Goal: Task Accomplishment & Management: Use online tool/utility

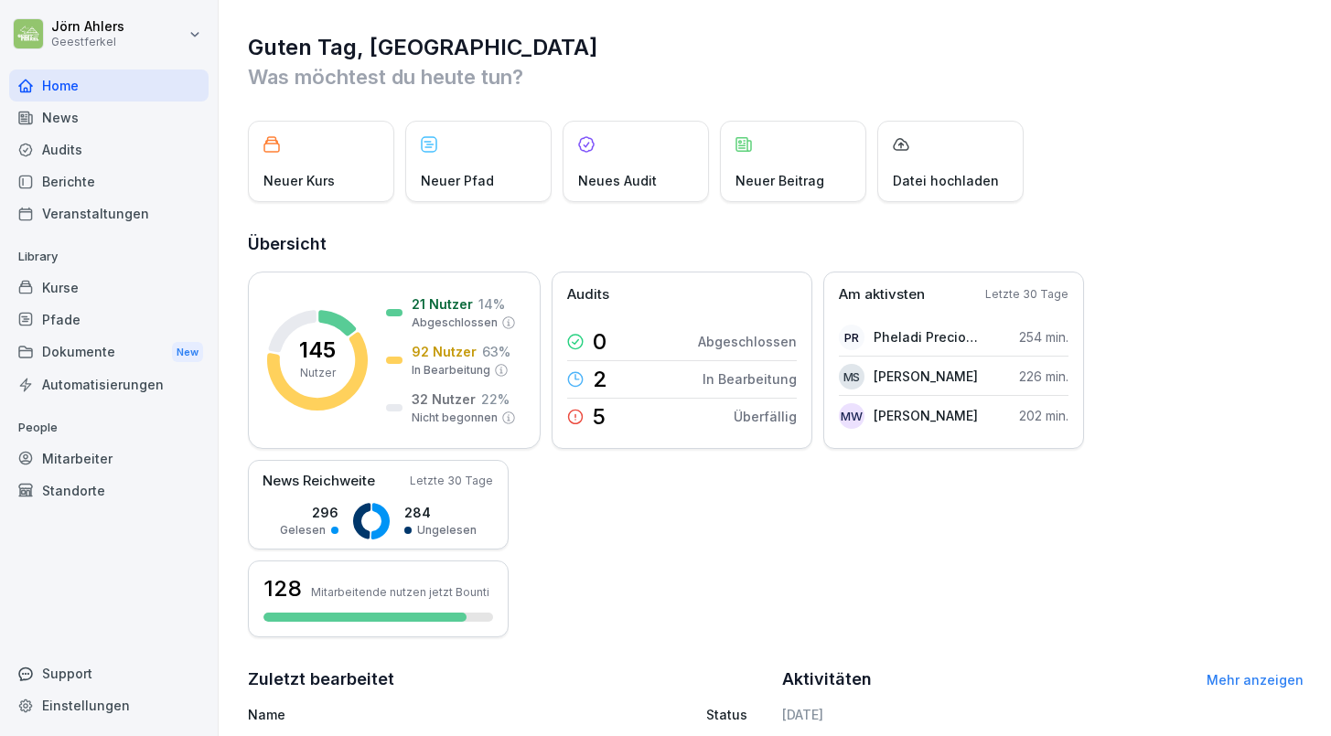
click at [59, 284] on div "Kurse" at bounding box center [108, 288] width 199 height 32
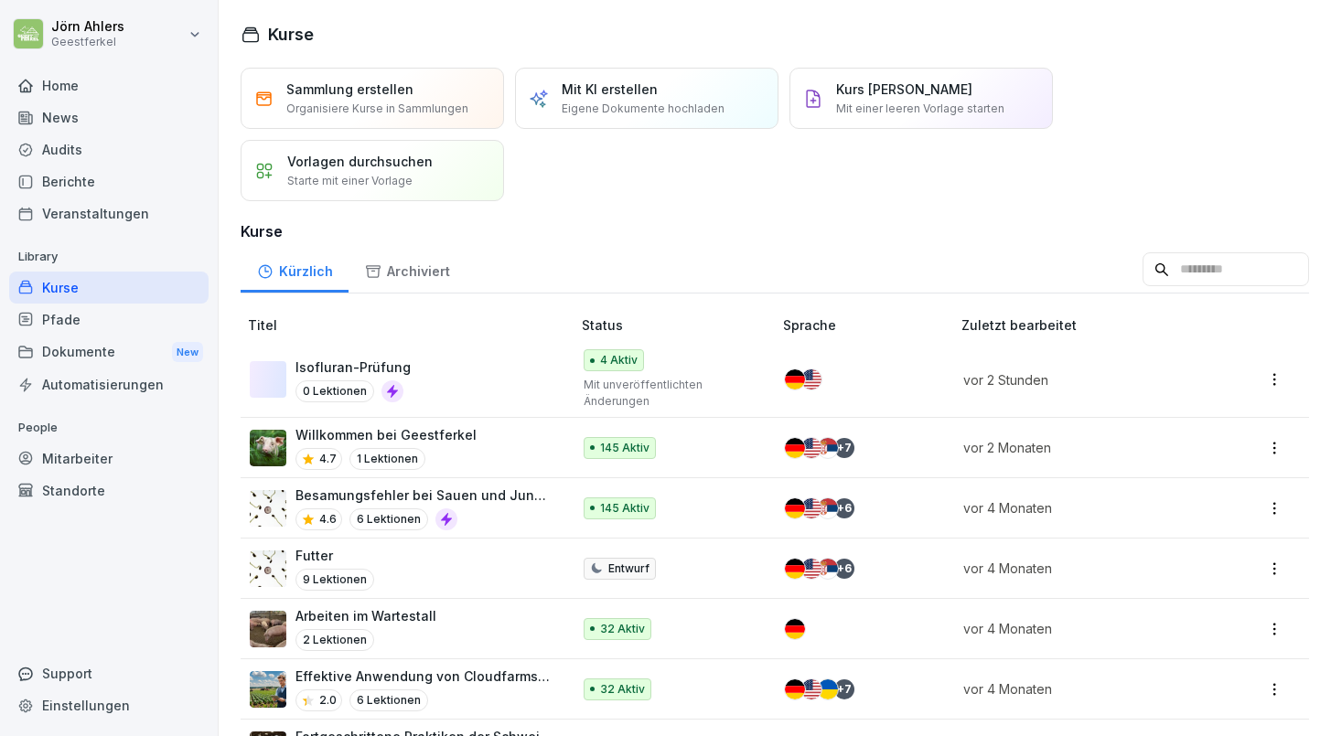
click at [480, 379] on div "Isofluran-Prüfung 0 Lektionen" at bounding box center [401, 380] width 303 height 45
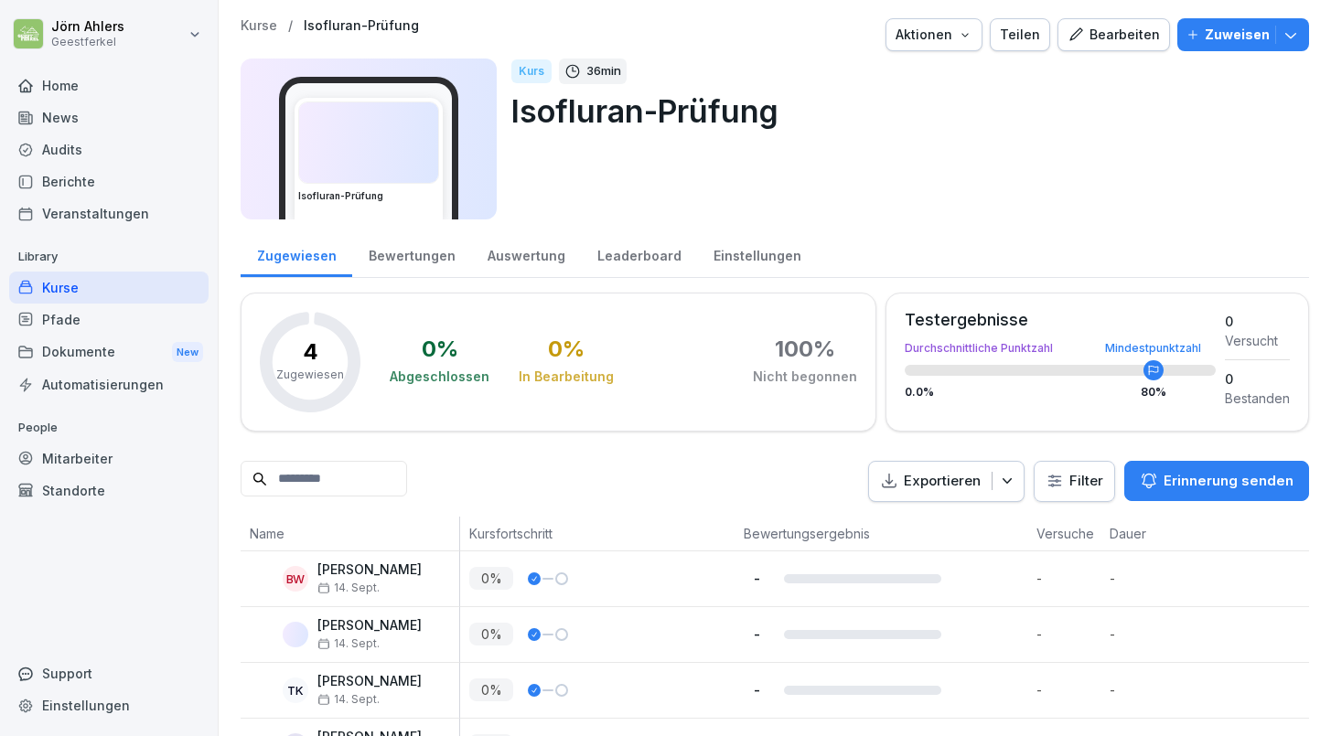
click at [1098, 33] on div "Bearbeiten" at bounding box center [1113, 35] width 92 height 20
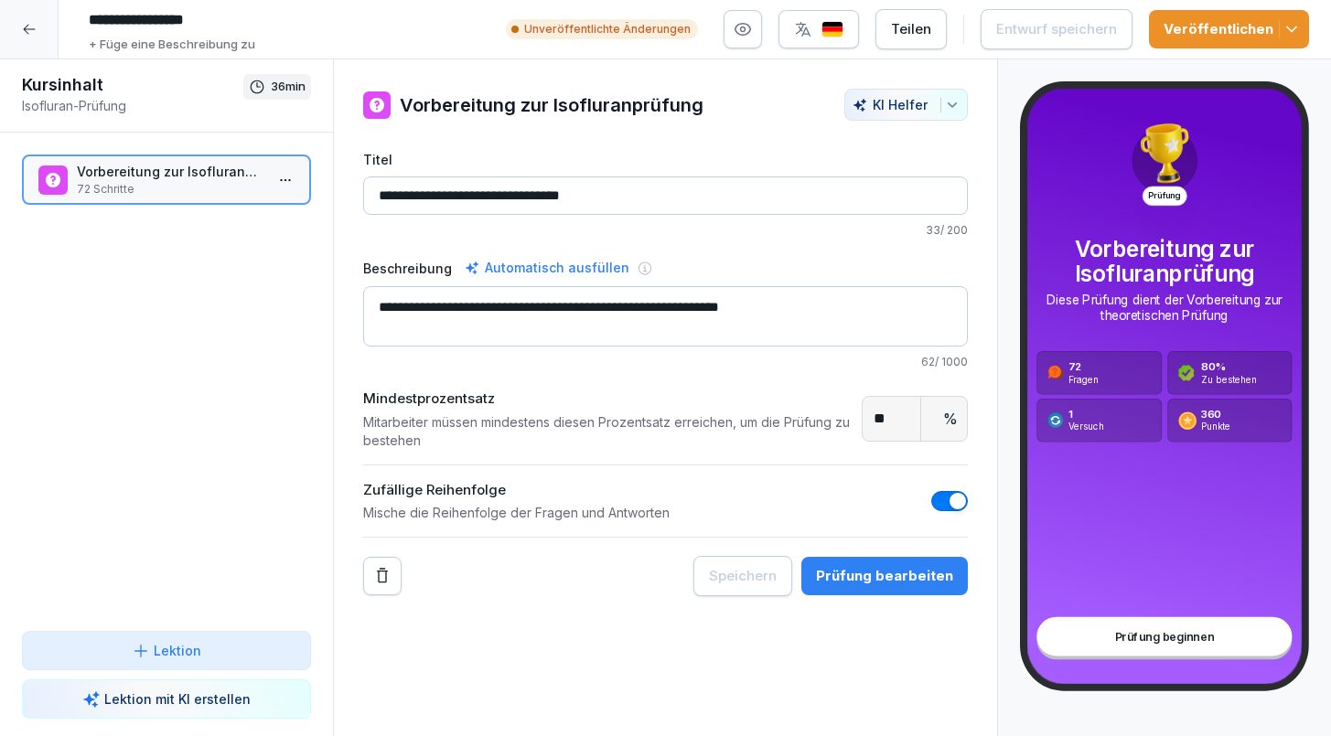
click at [290, 196] on div at bounding box center [285, 180] width 29 height 50
click at [252, 195] on p "72 Schritte" at bounding box center [170, 189] width 187 height 16
click at [252, 194] on p "72 Schritte" at bounding box center [170, 189] width 187 height 16
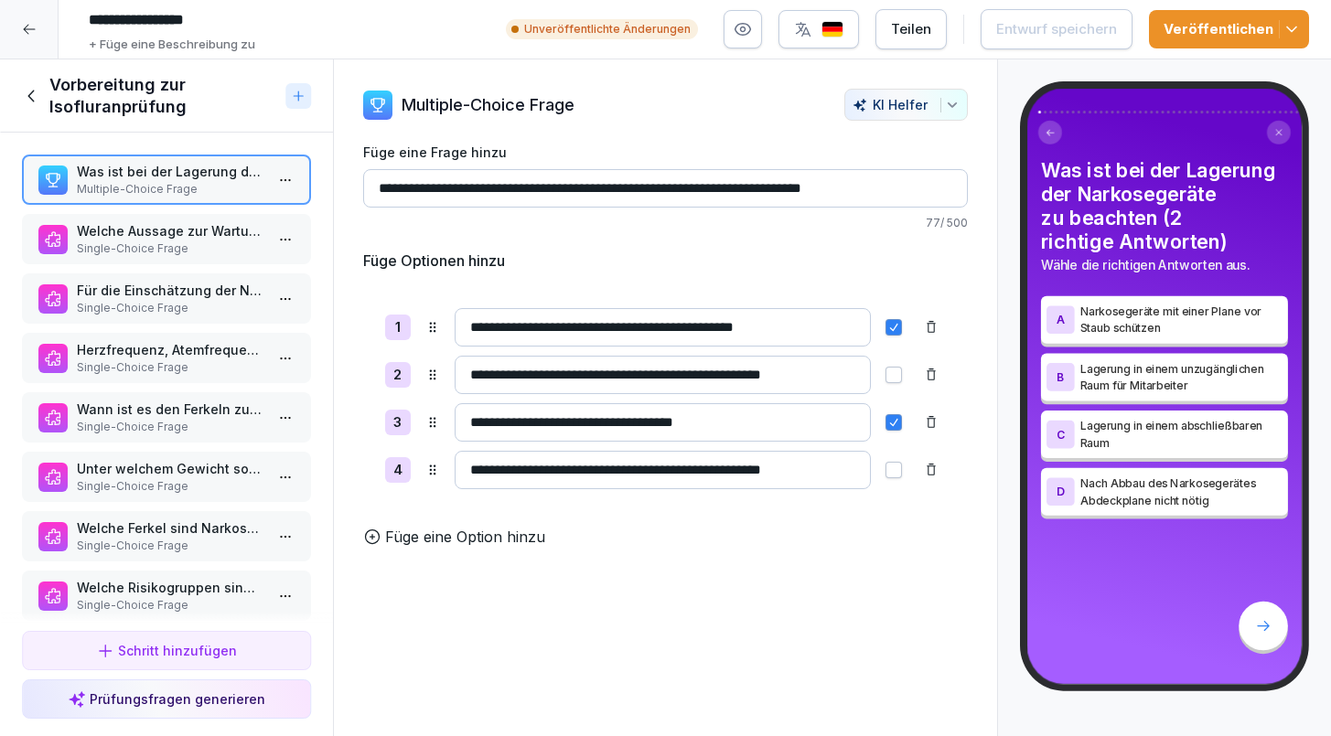
click at [222, 242] on p "Single-Choice Frage" at bounding box center [170, 249] width 187 height 16
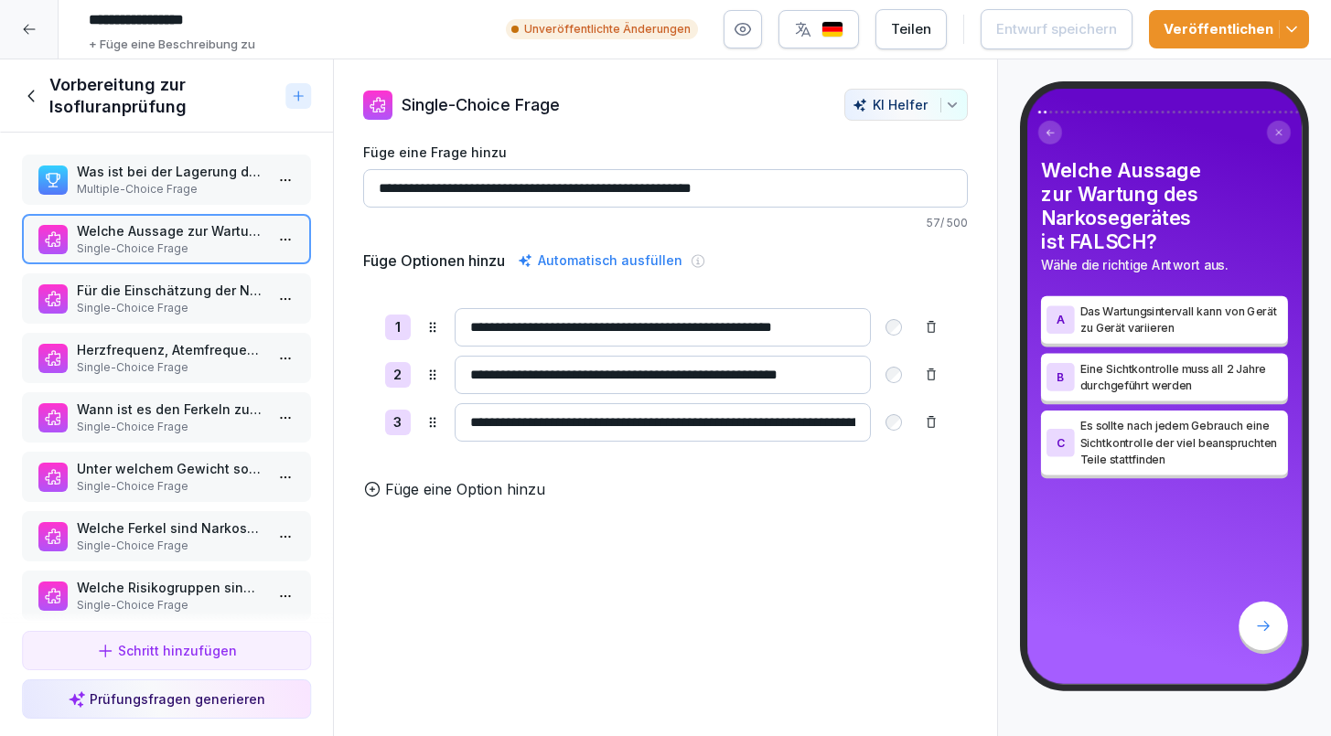
click at [224, 295] on p "Für die Einschätzung der Narkosefähigkeit muss eine Voruntersuchung der Ferkel …" at bounding box center [170, 290] width 187 height 19
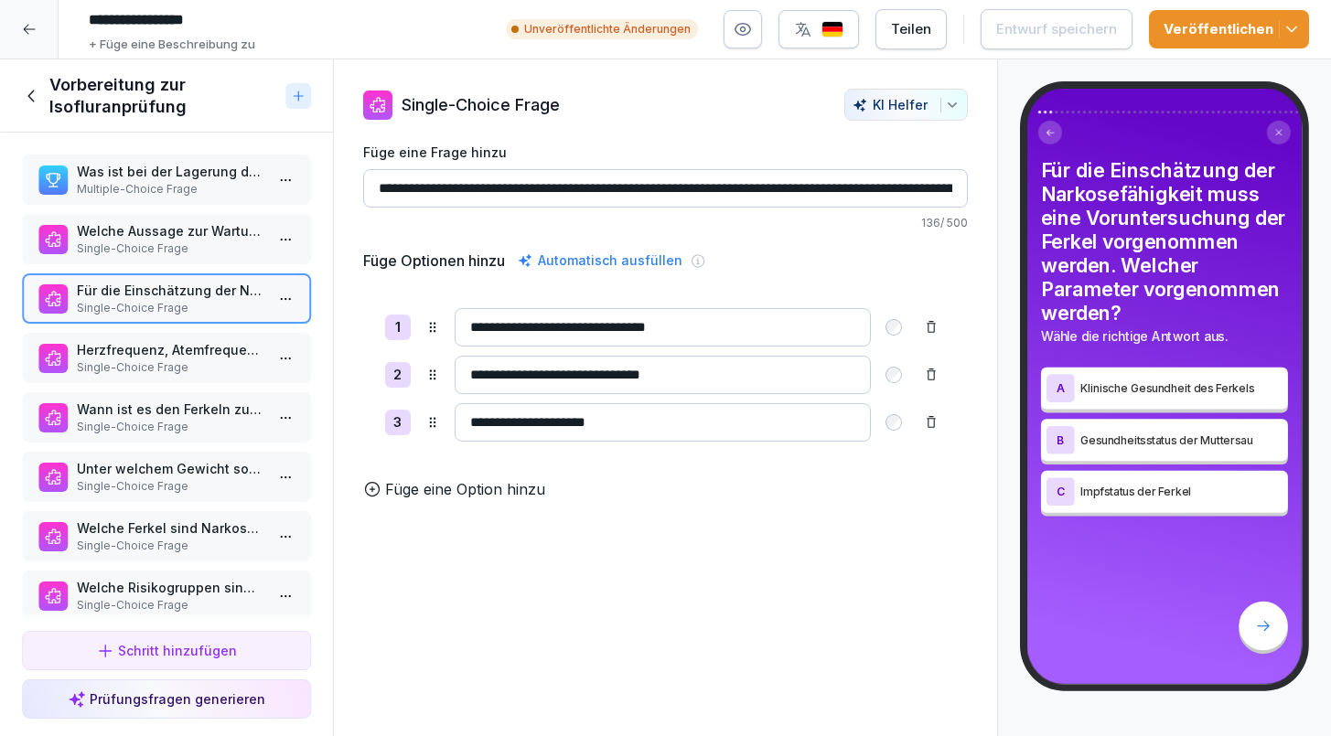
click at [215, 348] on p "Herzfrequenz, Atemfrequenz und Körpertemperatur können für die Narkosefähigkeit…" at bounding box center [170, 349] width 187 height 19
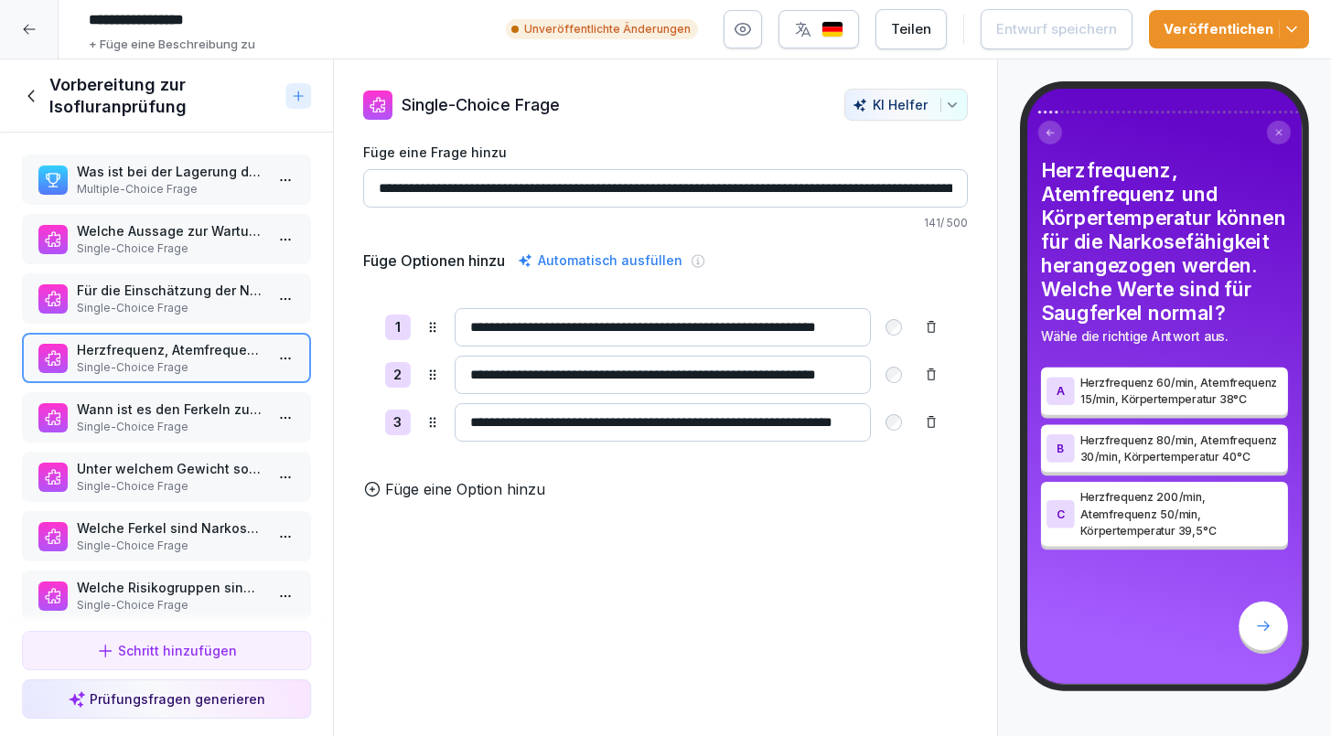
click at [209, 410] on p "Wann ist es den Ferkeln zu kalt?" at bounding box center [170, 409] width 187 height 19
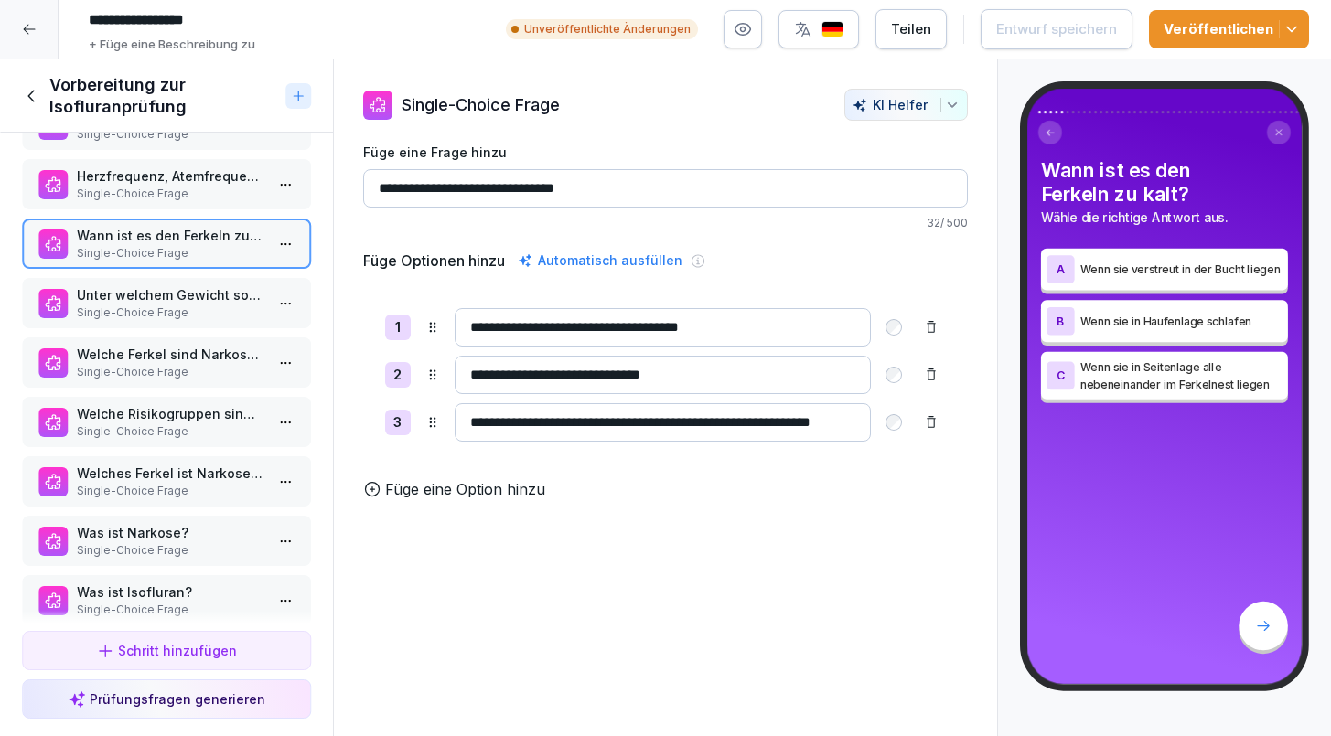
scroll to position [177, 0]
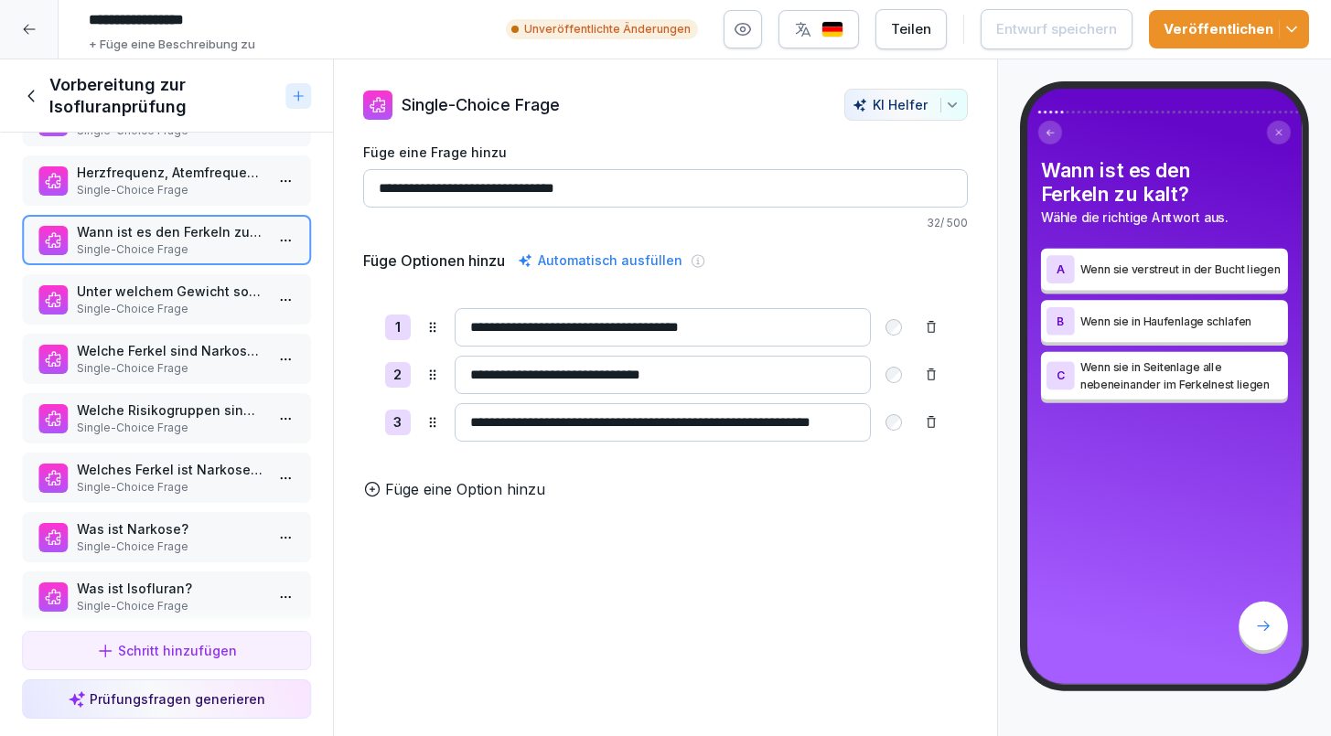
click at [162, 313] on p "Single-Choice Frage" at bounding box center [170, 309] width 187 height 16
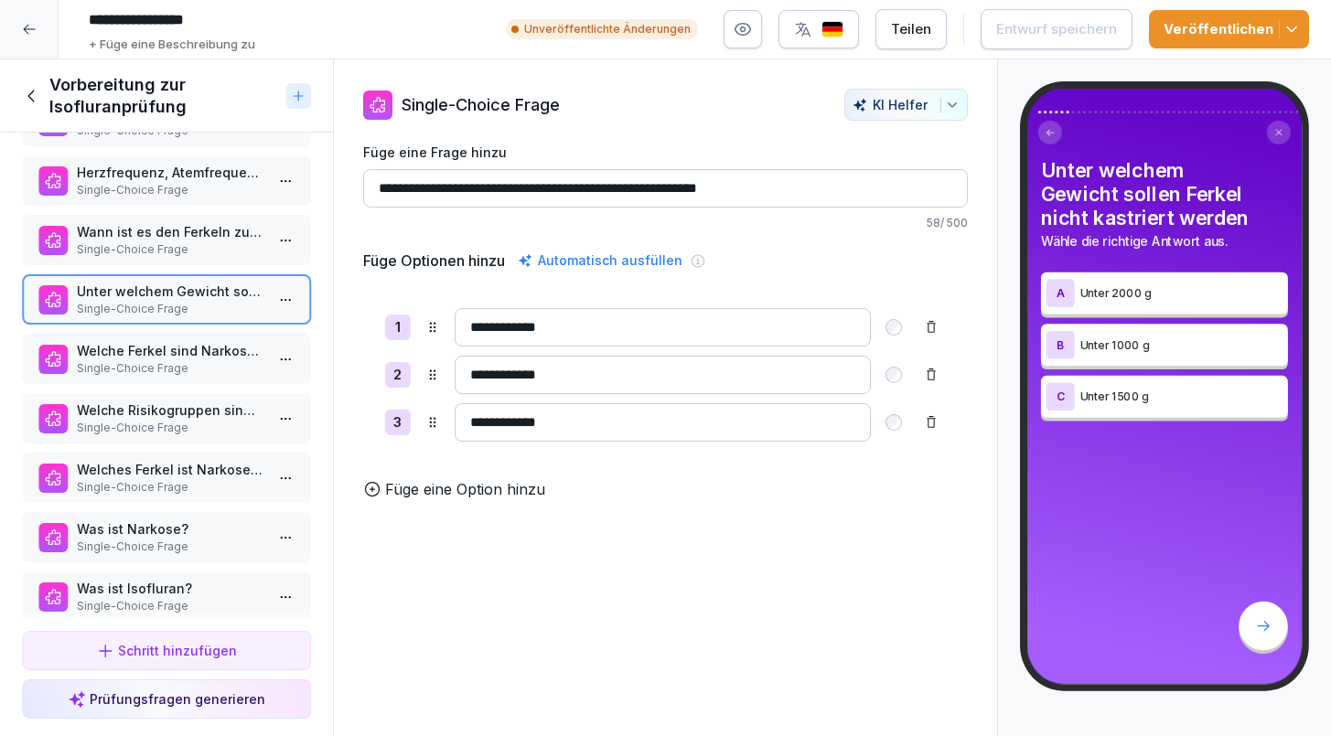
click at [140, 362] on p "Single-Choice Frage" at bounding box center [170, 368] width 187 height 16
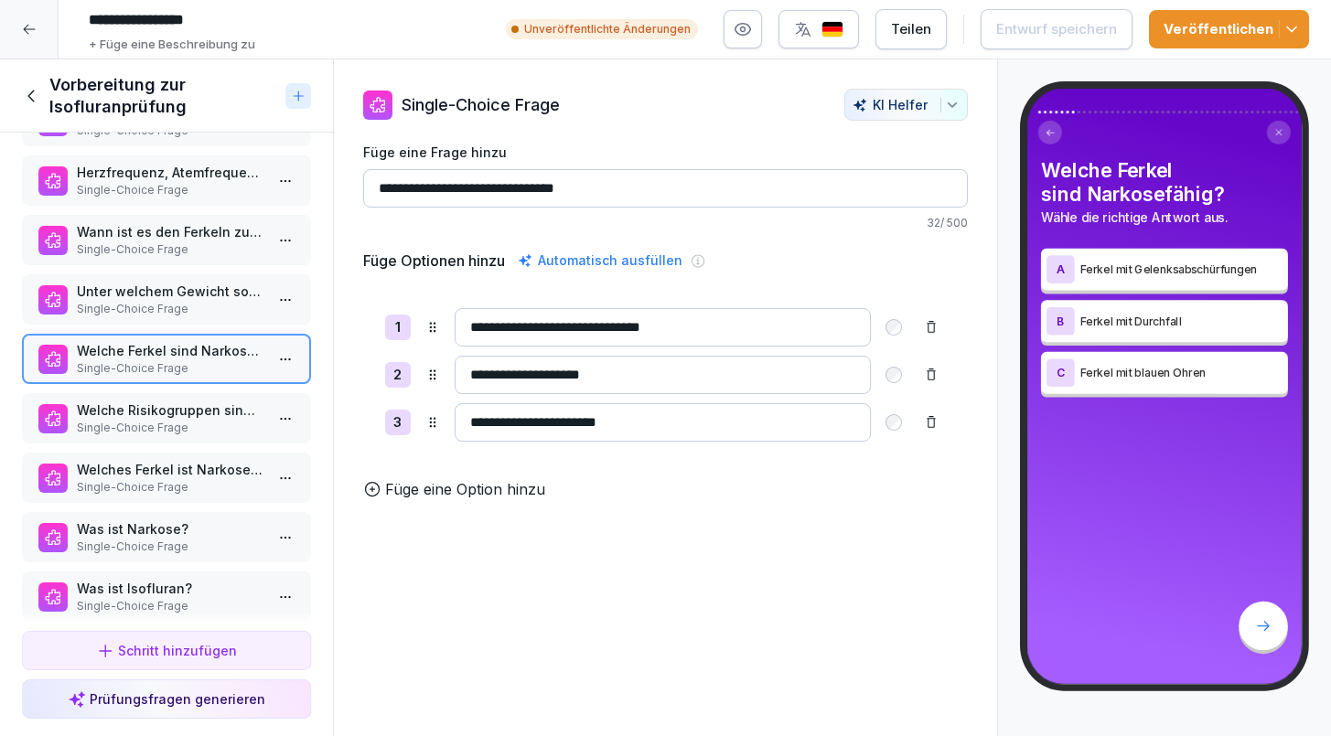
click at [130, 402] on p "Welche Risikogruppen sind bei Ferkeln für die Kastration relevant?" at bounding box center [170, 410] width 187 height 19
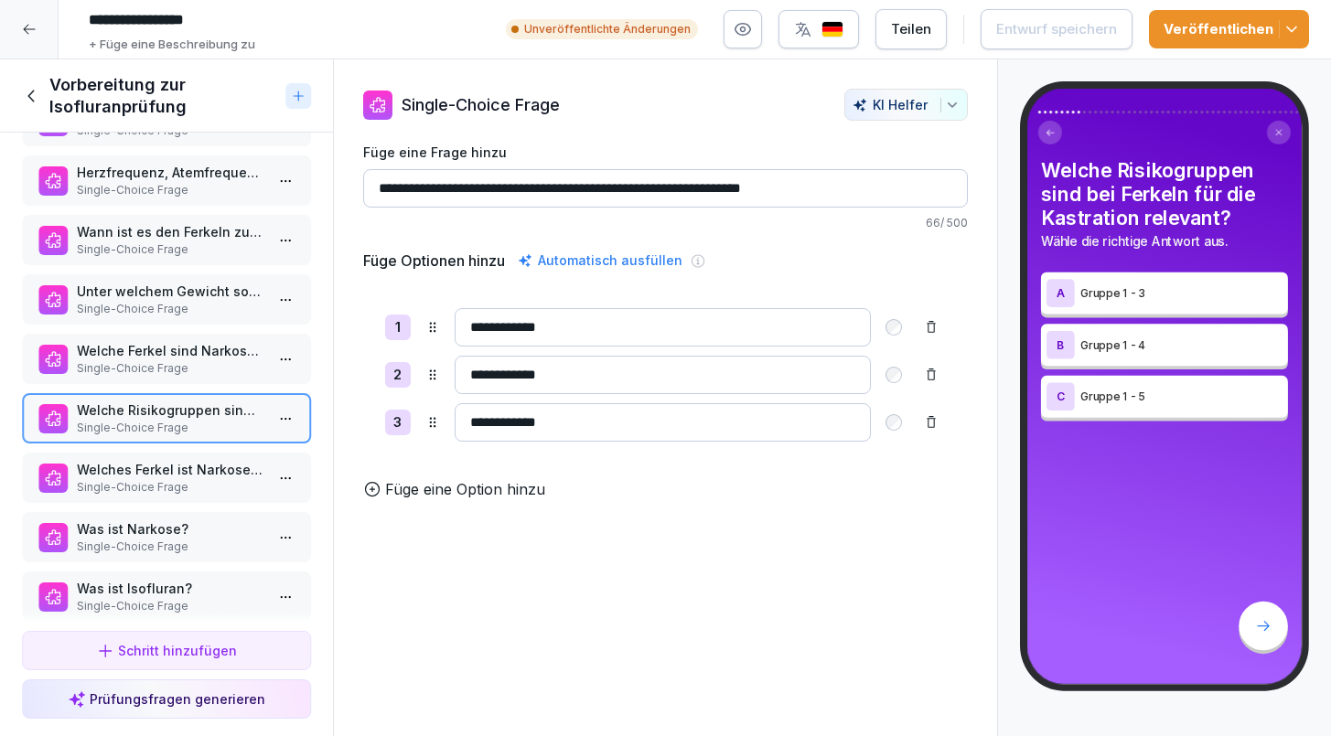
click at [129, 472] on p "Welches Ferkel ist Narkosefähig?" at bounding box center [170, 469] width 187 height 19
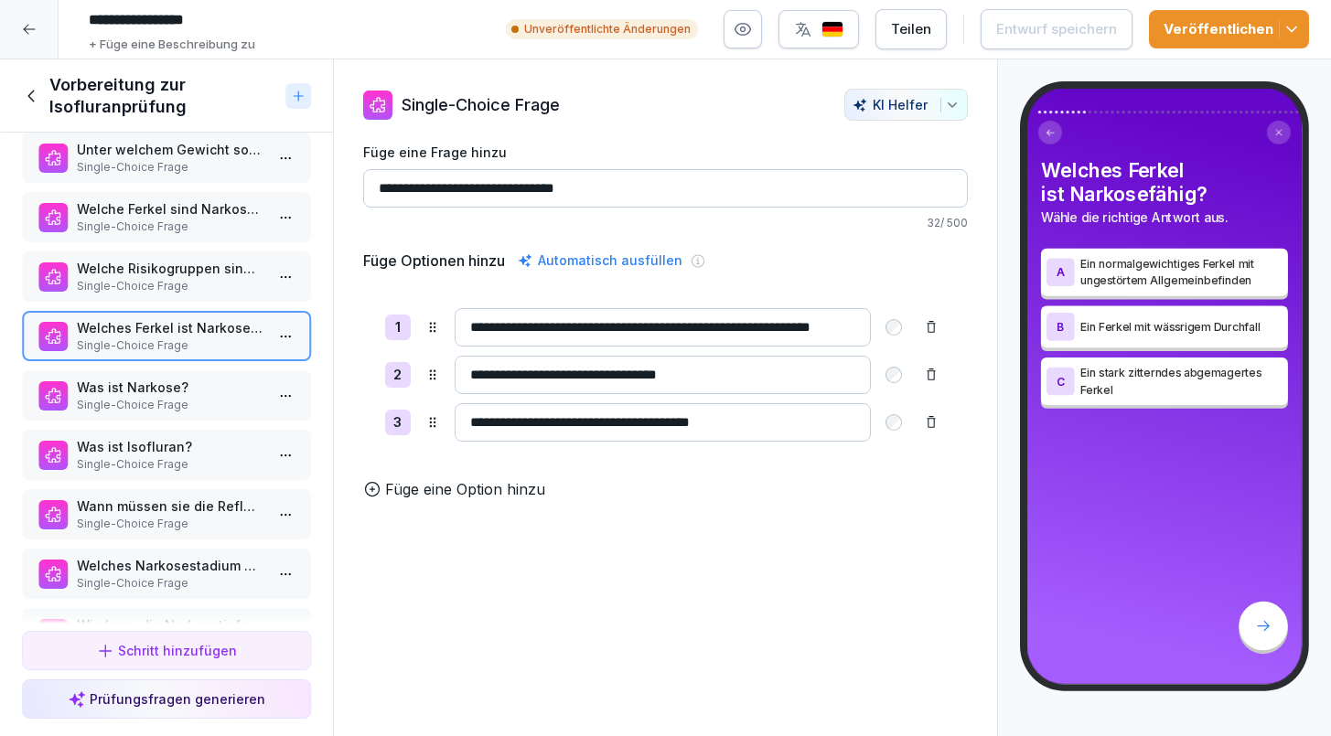
scroll to position [325, 0]
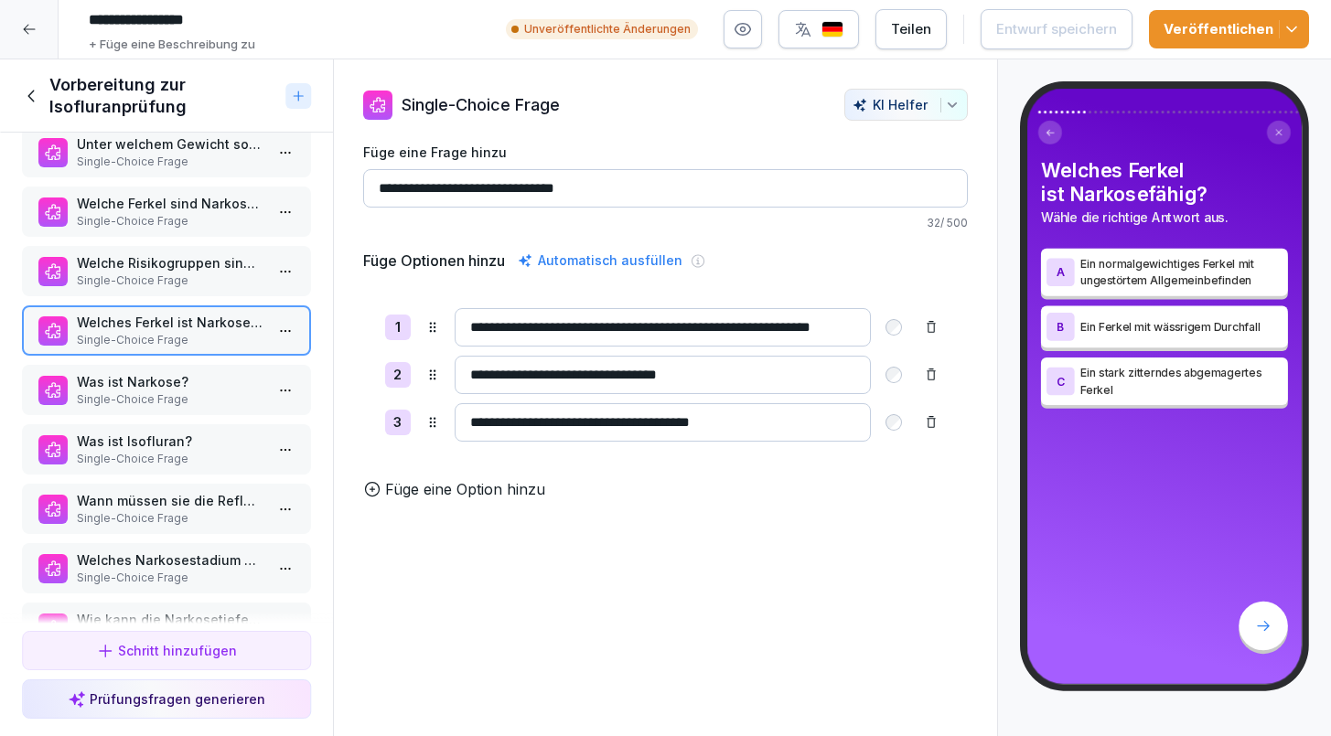
click at [123, 392] on p "Single-Choice Frage" at bounding box center [170, 399] width 187 height 16
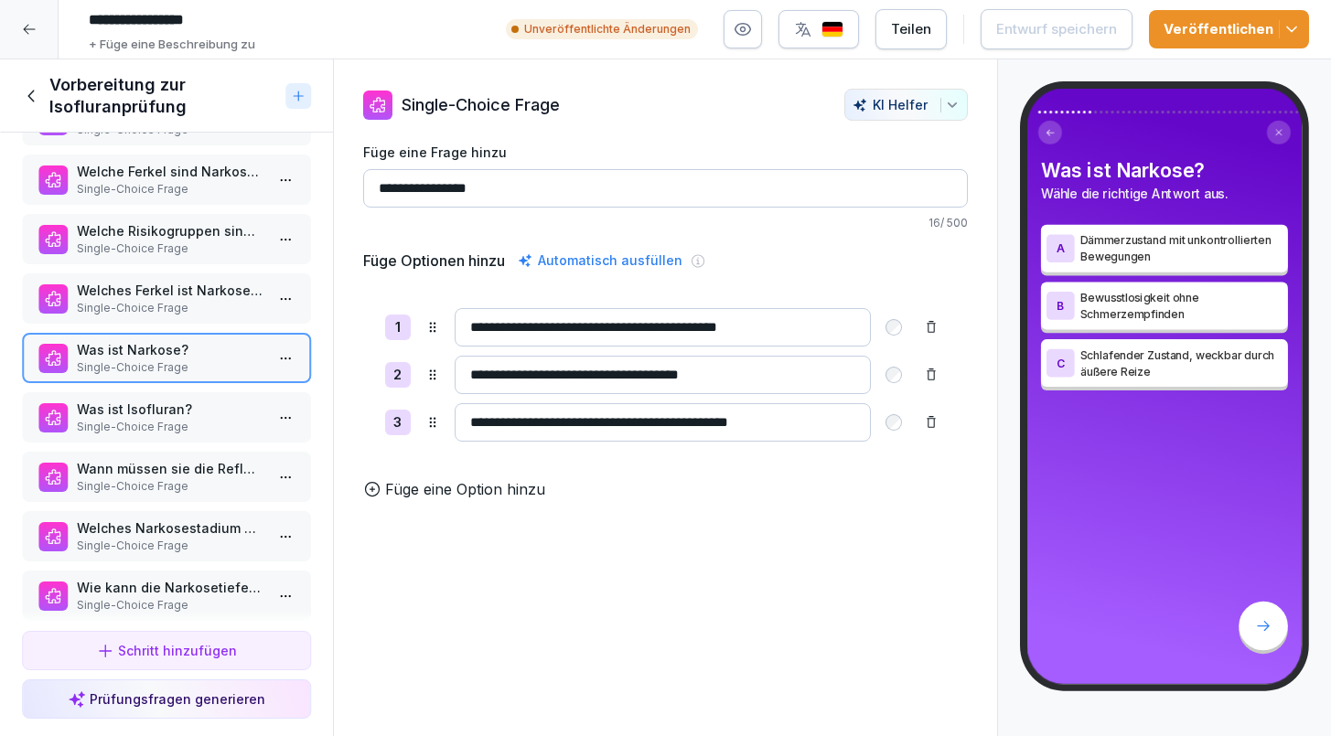
scroll to position [366, 0]
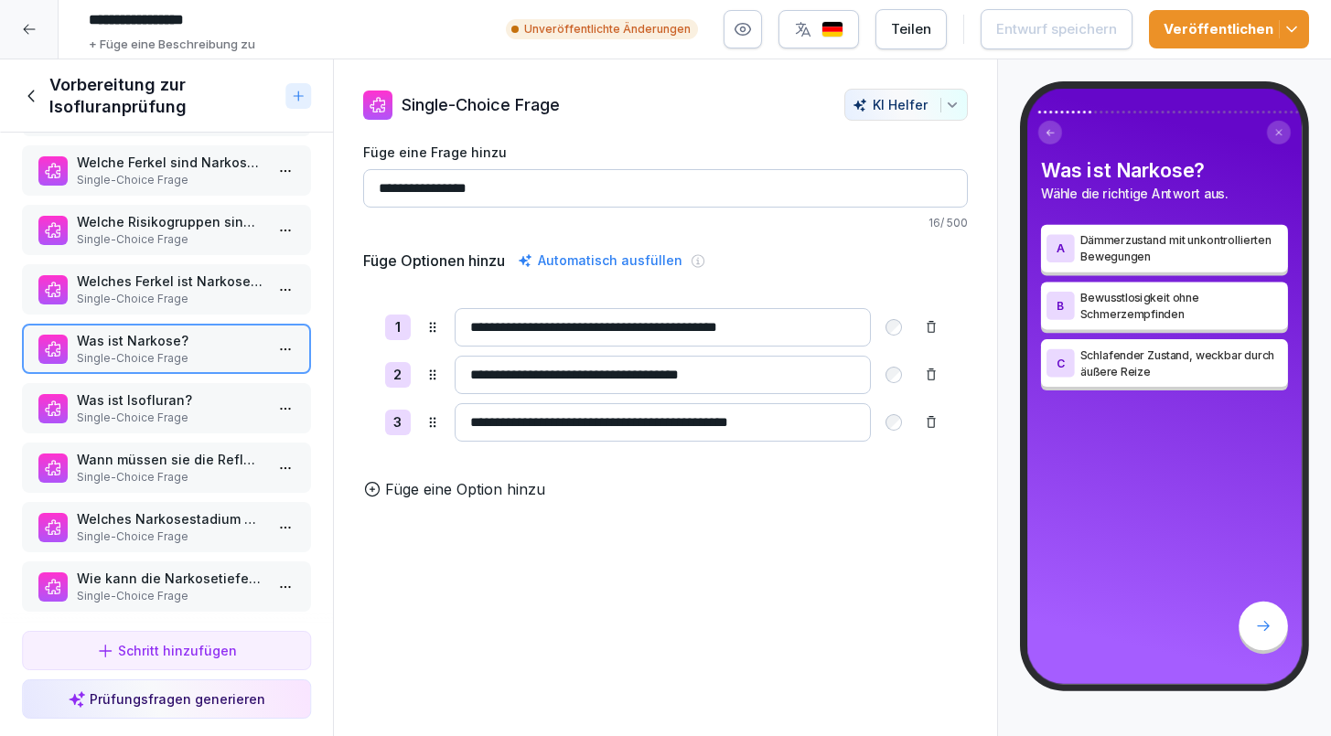
click at [123, 392] on p "Was ist Isofluran?" at bounding box center [170, 400] width 187 height 19
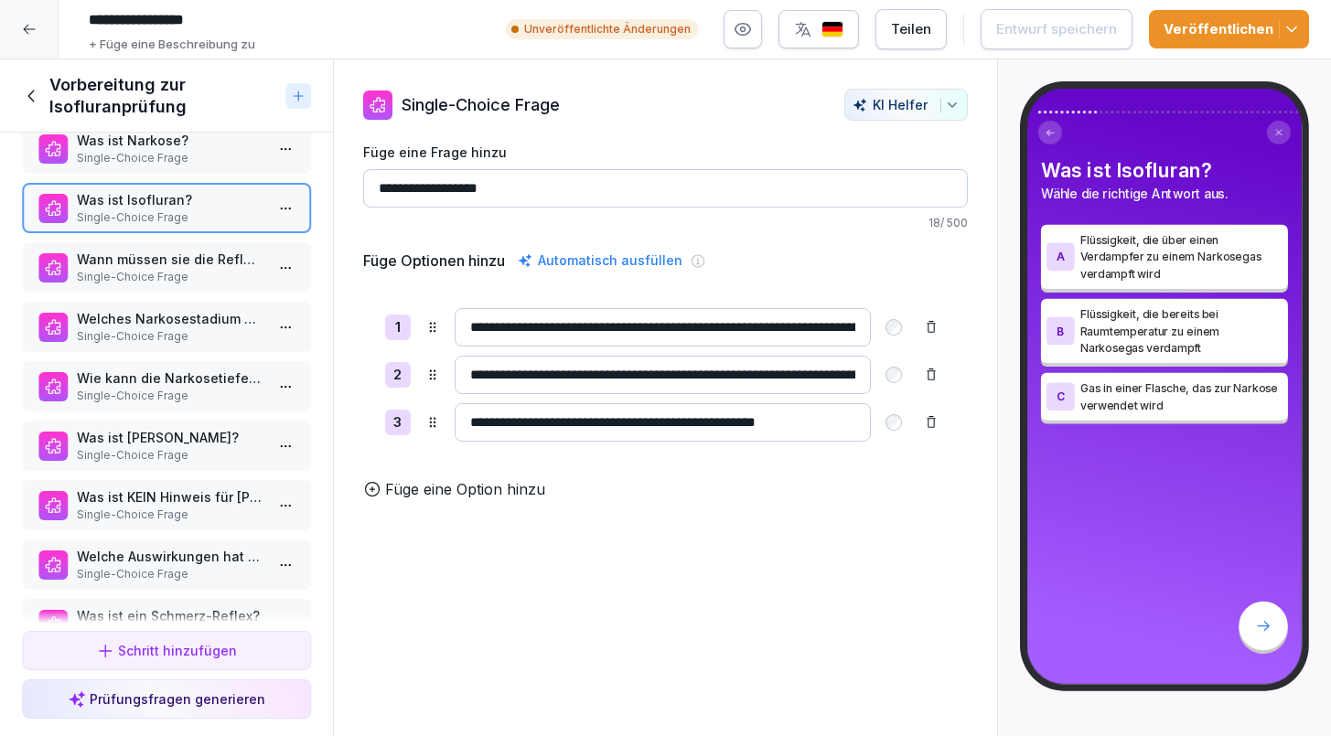
scroll to position [570, 0]
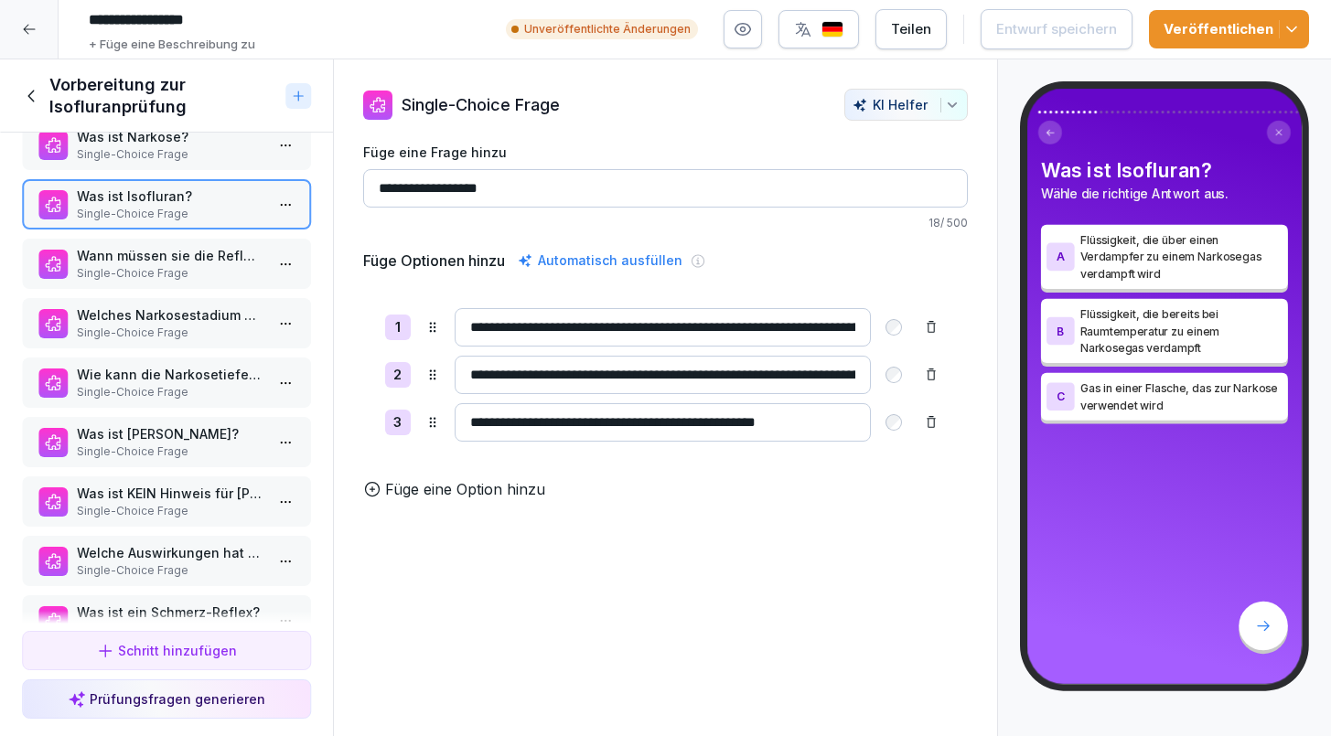
click at [106, 252] on p "Wann müssen sie die Reflexprüfung durchführen um eine ausreichende Narkosetiefe…" at bounding box center [170, 255] width 187 height 19
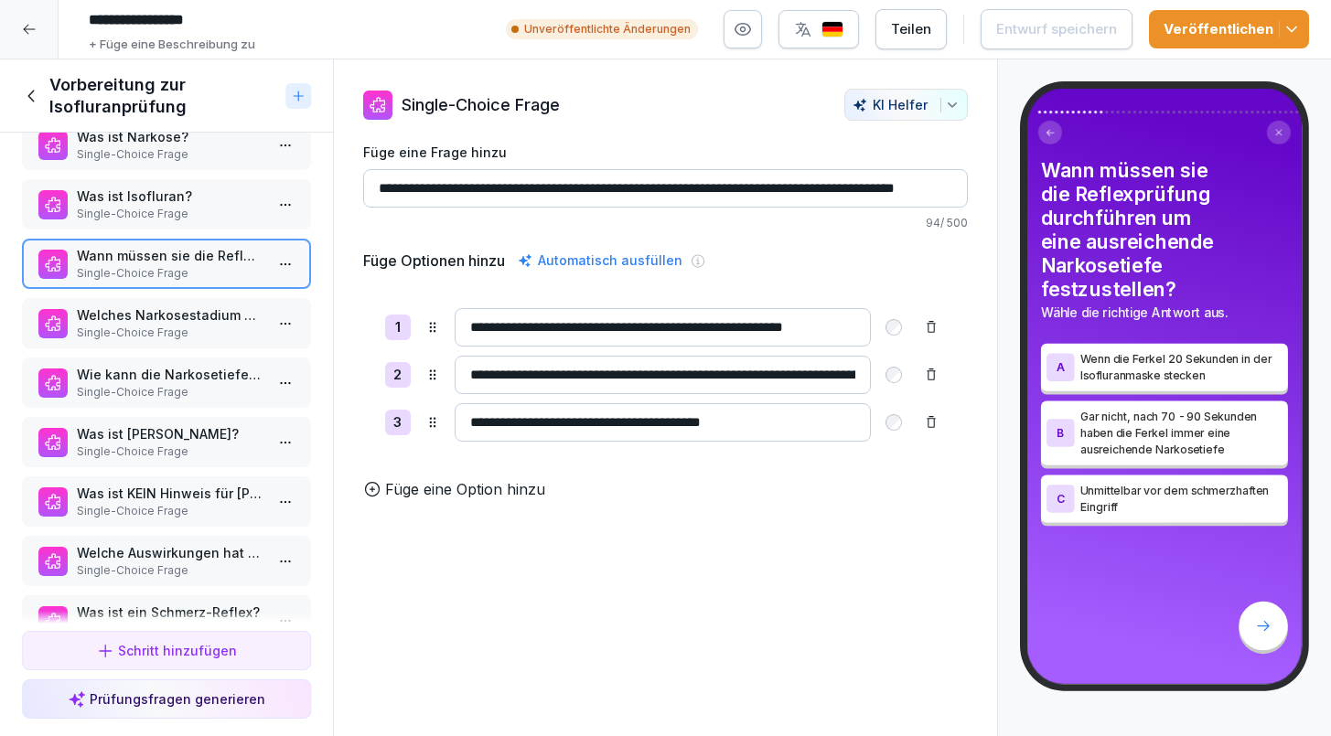
click at [104, 317] on p "Welches Narkosestadium nach Güdel soll für einen schmerzhaften Eingriff erreich…" at bounding box center [170, 314] width 187 height 19
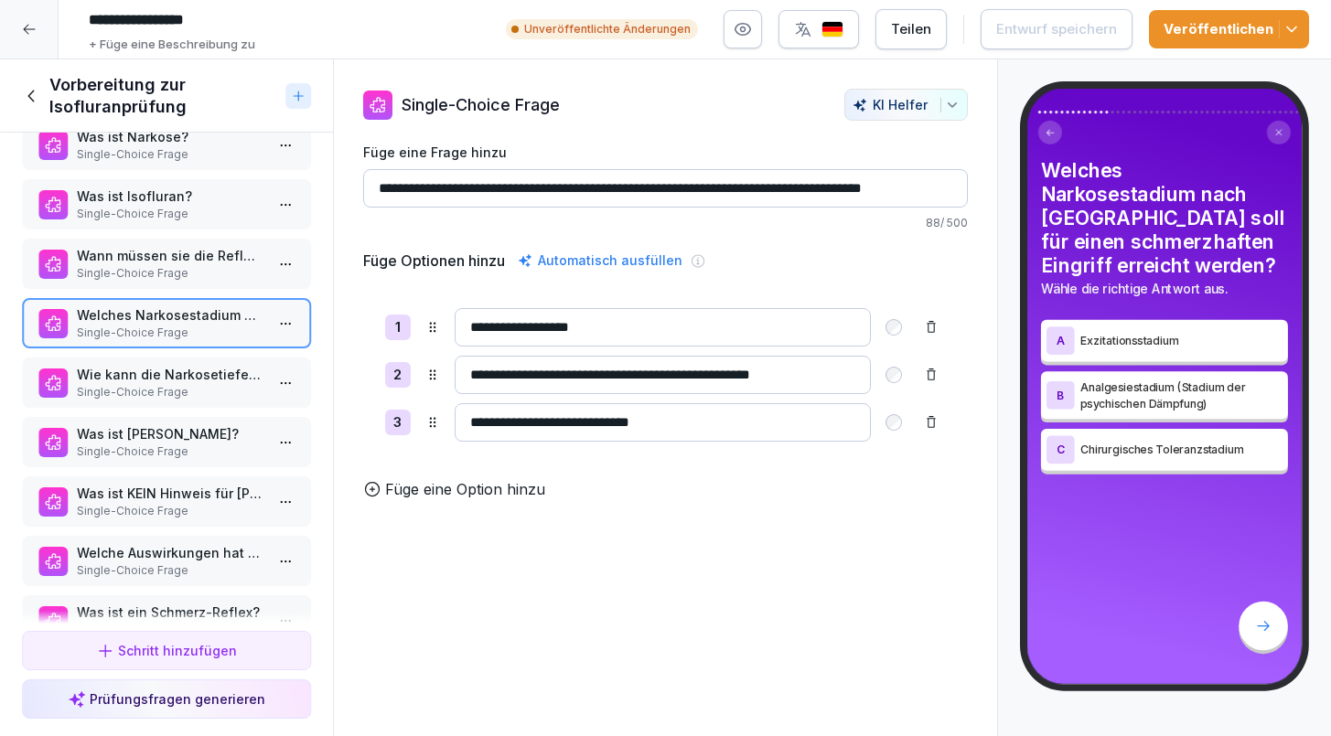
click at [105, 372] on p "Wie kann die Narkosetiefe bei Ferkel getestet werden?" at bounding box center [170, 374] width 187 height 19
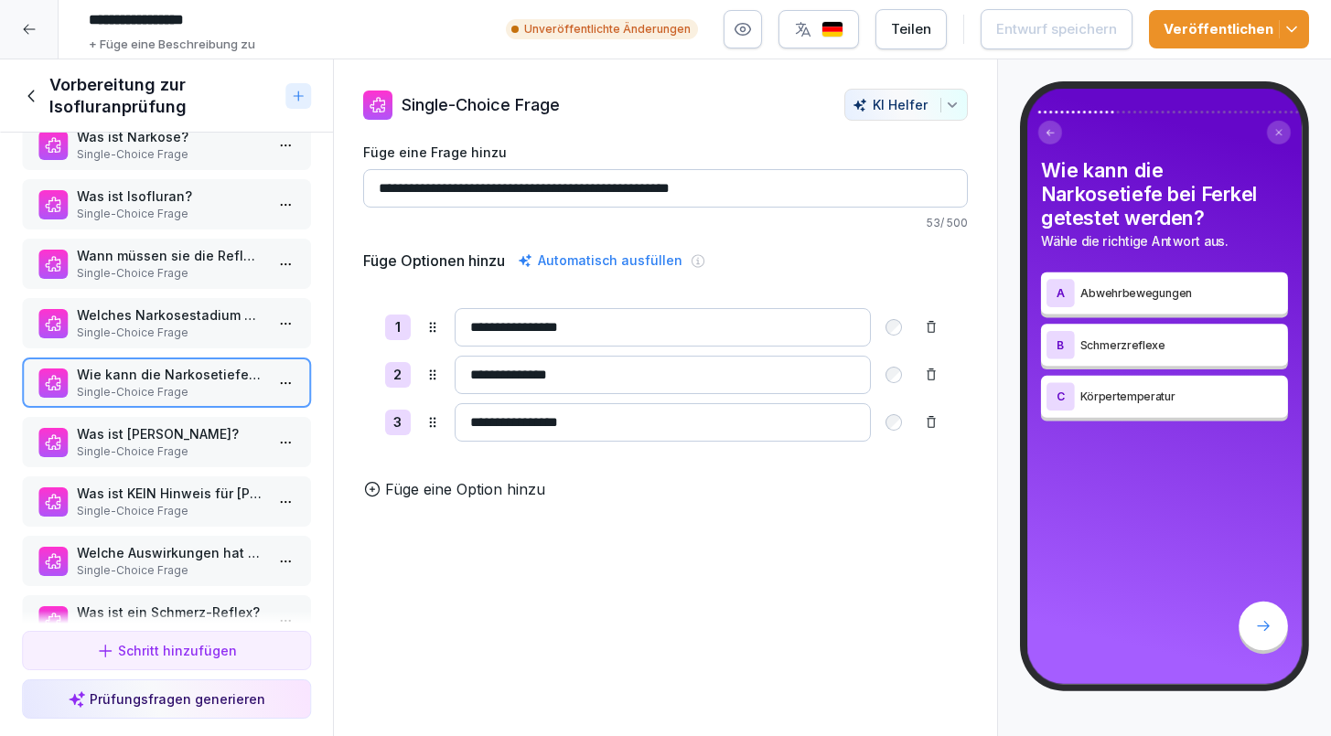
click at [114, 435] on p "Was ist Schmerz?" at bounding box center [170, 433] width 187 height 19
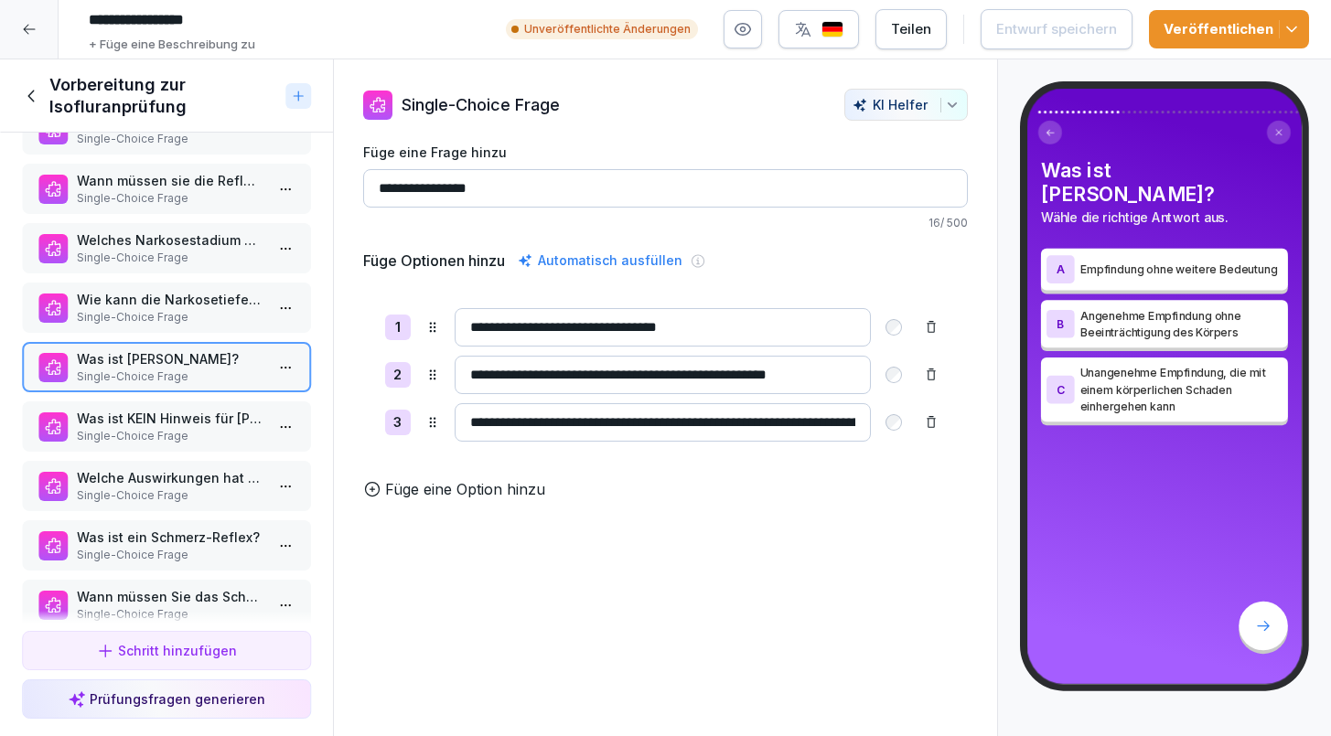
scroll to position [646, 0]
click at [114, 435] on p "Single-Choice Frage" at bounding box center [170, 435] width 187 height 16
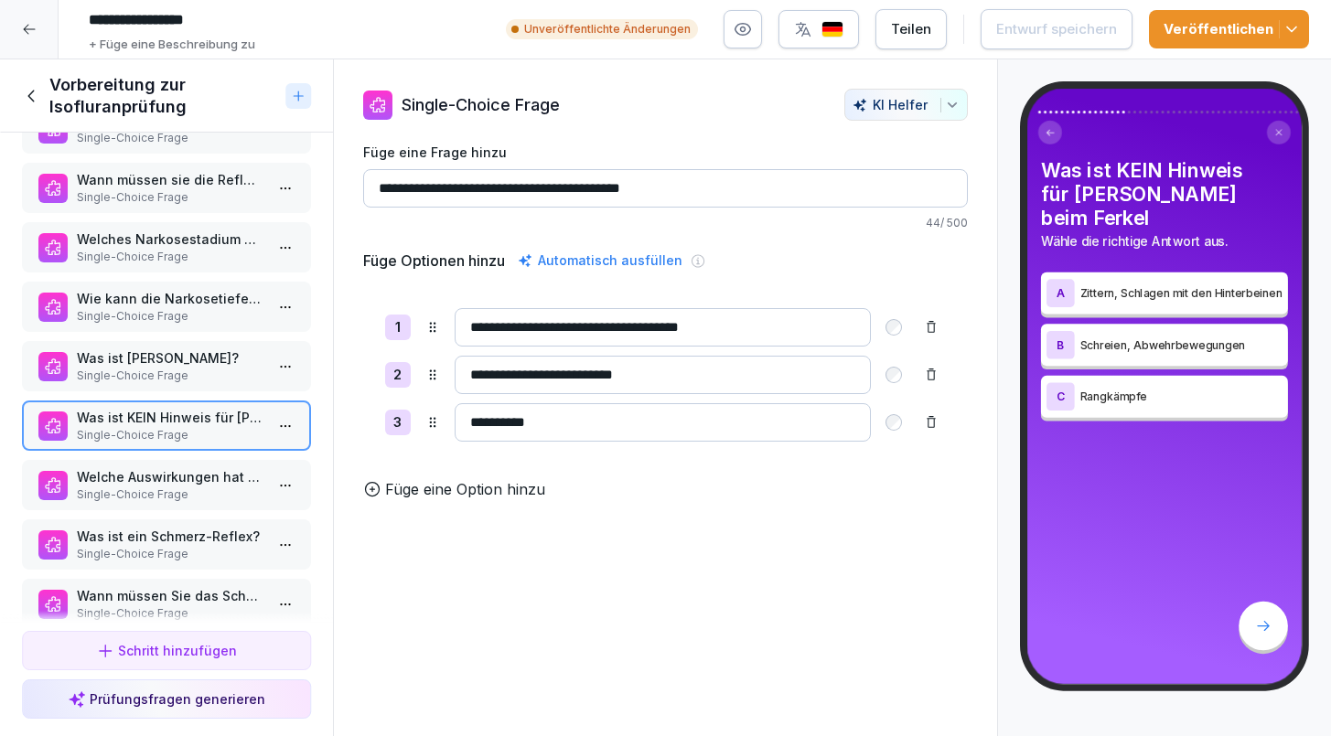
click at [108, 468] on p "Welche Auswirkungen hat Schmerz?" at bounding box center [170, 476] width 187 height 19
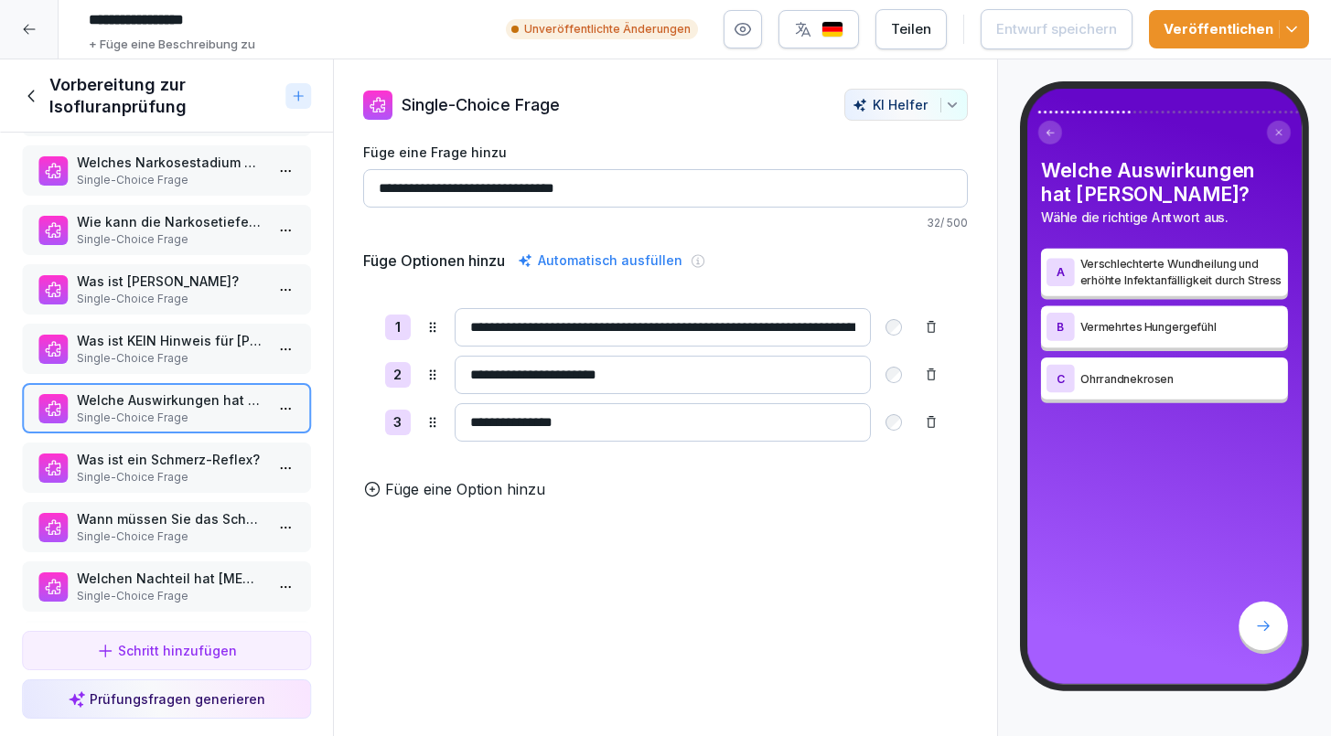
scroll to position [724, 0]
click at [108, 468] on p "Single-Choice Frage" at bounding box center [170, 475] width 187 height 16
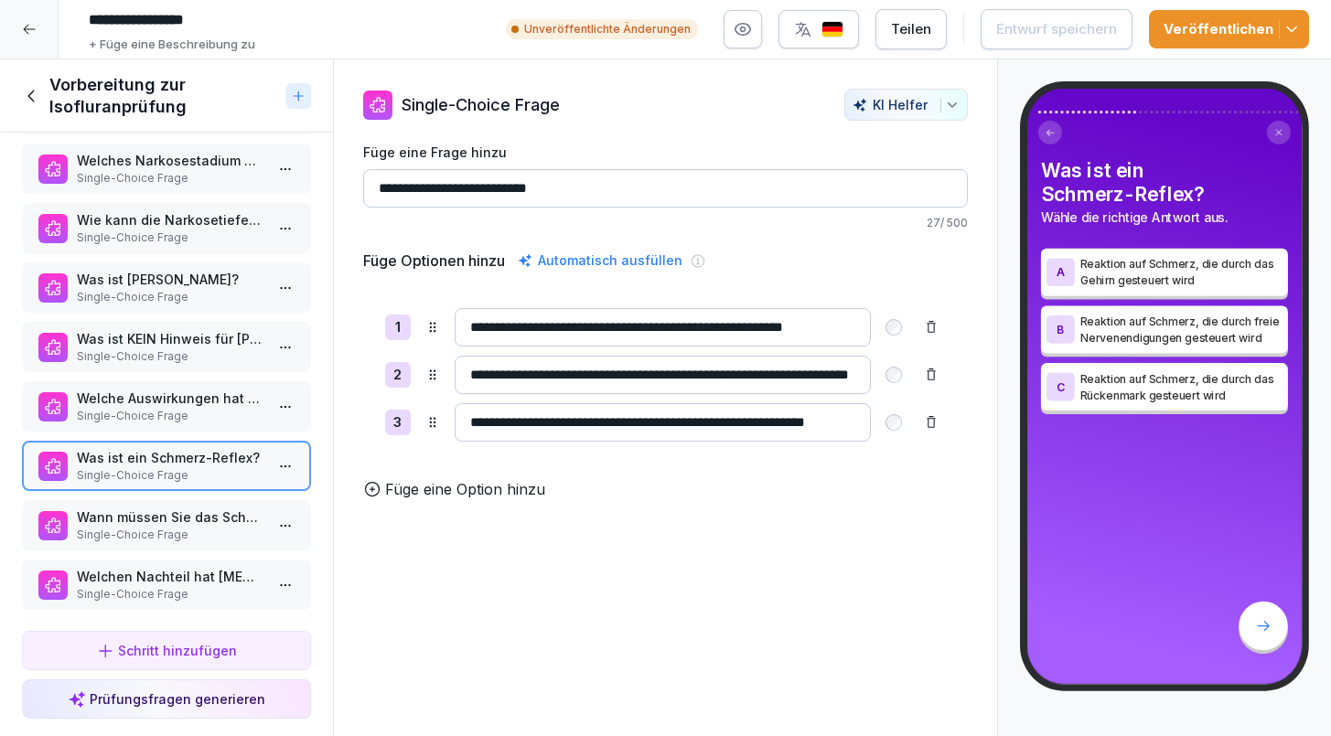
click at [109, 525] on p "Wann müssen Sie das Schmerzmittel Meloxicam spätestens einsetzen, damit es dire…" at bounding box center [170, 517] width 187 height 19
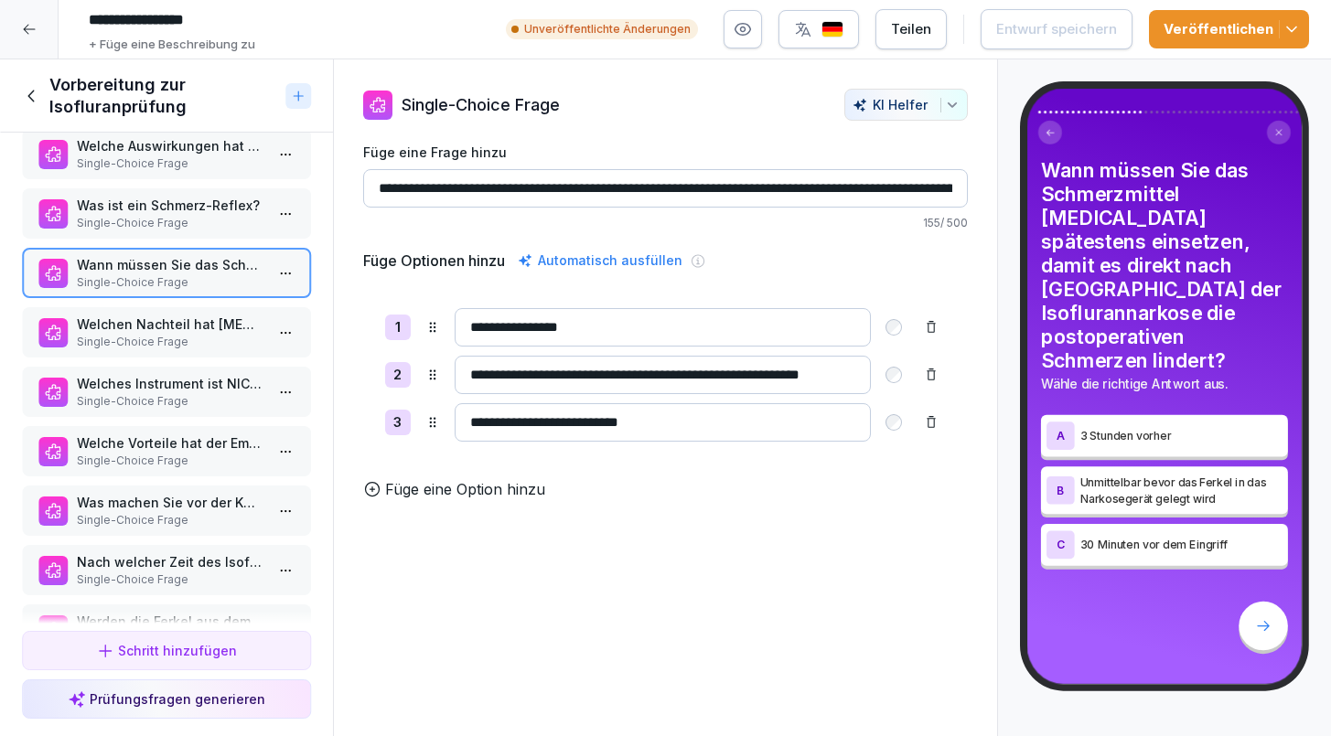
scroll to position [975, 0]
click at [131, 327] on p "Welchen Nachteil hat Ketoprofen als Schmerzmittel gegenüber Meloxicam?" at bounding box center [170, 325] width 187 height 19
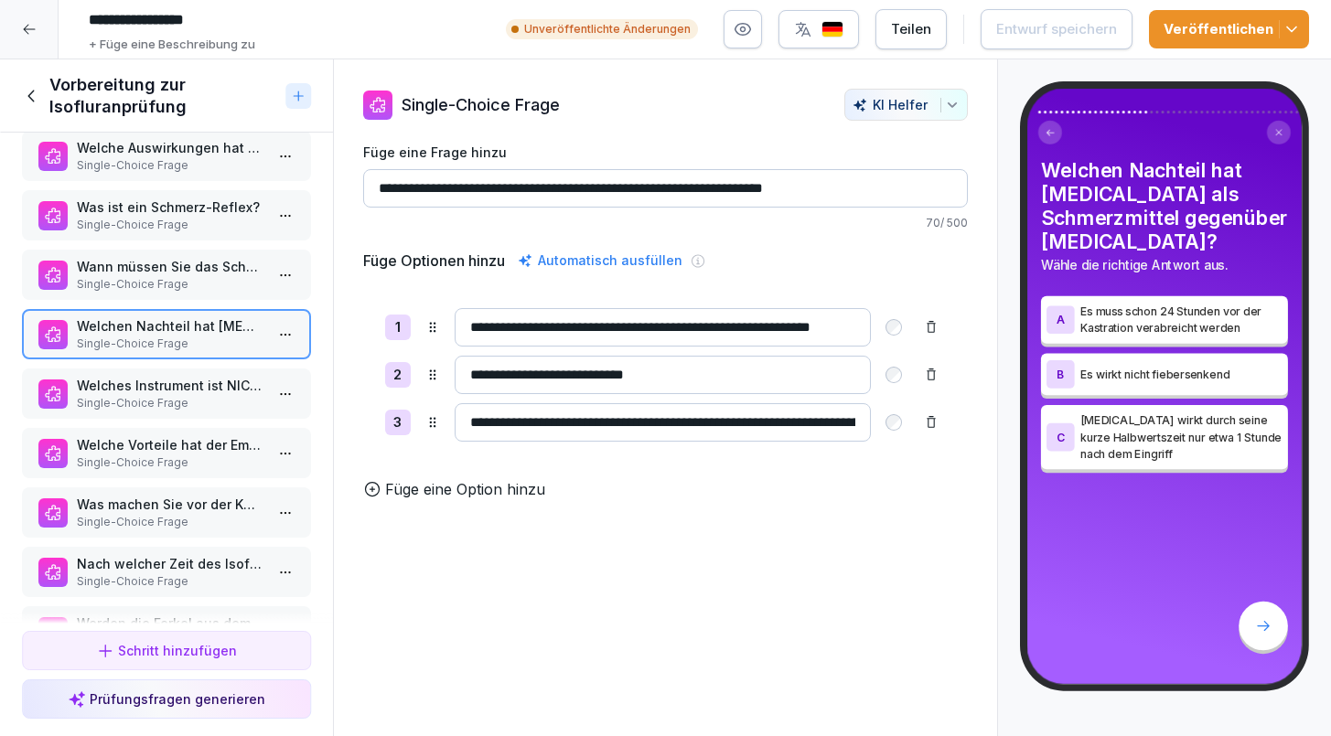
click at [136, 387] on p "Welches Instrument ist NICHT für die Kastration geeignet?" at bounding box center [170, 385] width 187 height 19
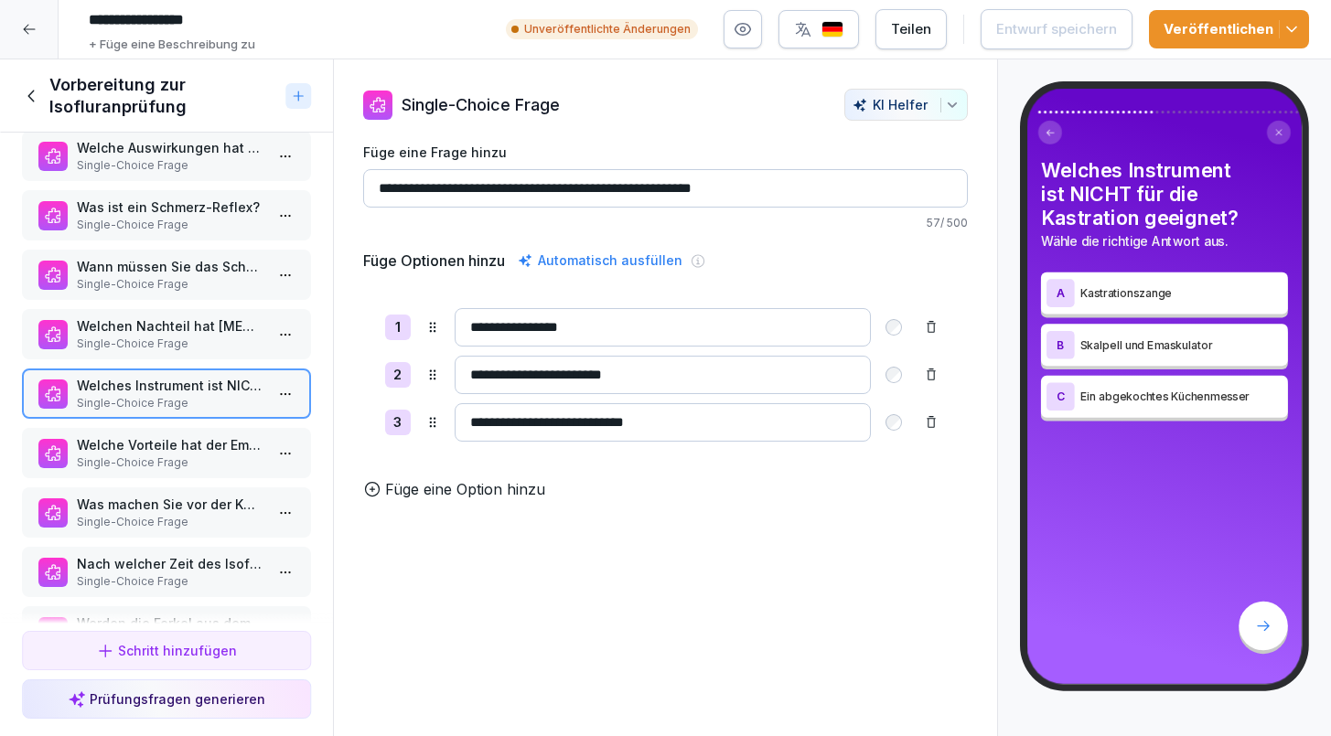
click at [135, 446] on p "Welche Vorteile hat der Emaskulator?" at bounding box center [170, 444] width 187 height 19
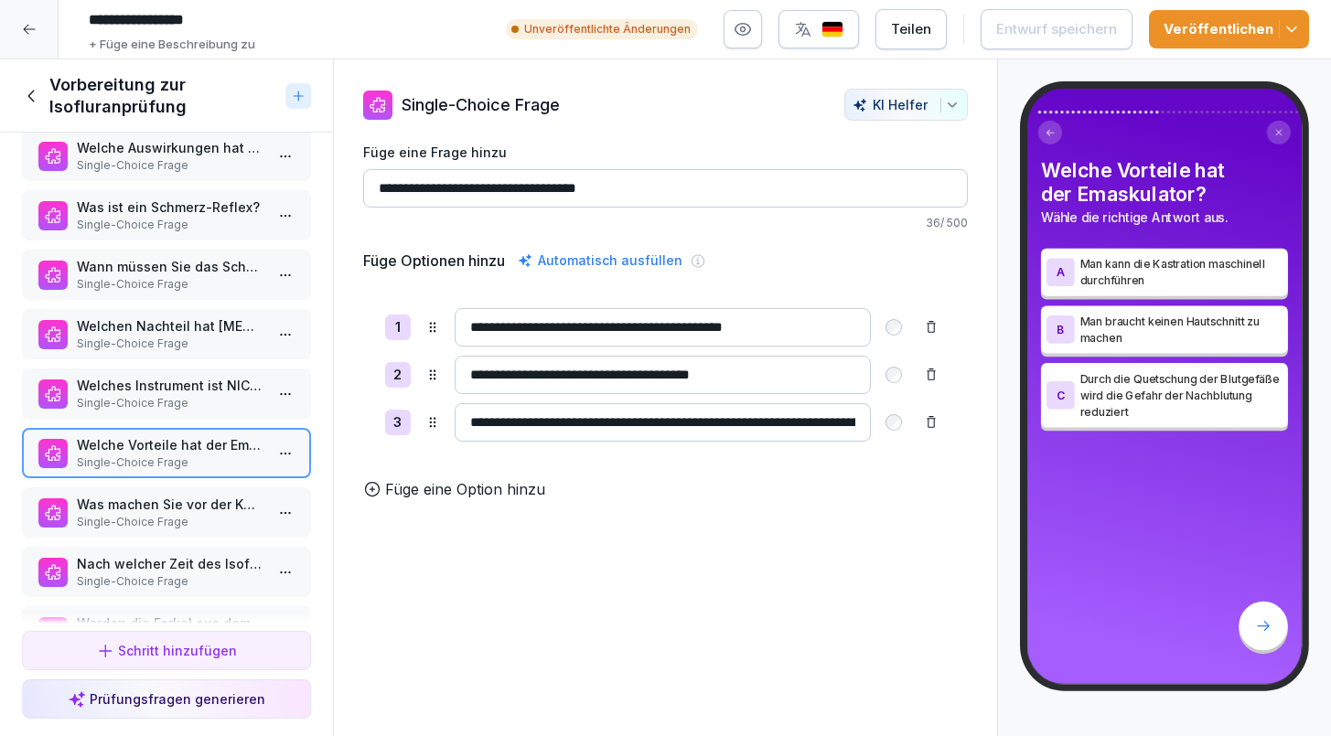
click at [143, 506] on p "Was machen Sie vor der Kastration?" at bounding box center [170, 504] width 187 height 19
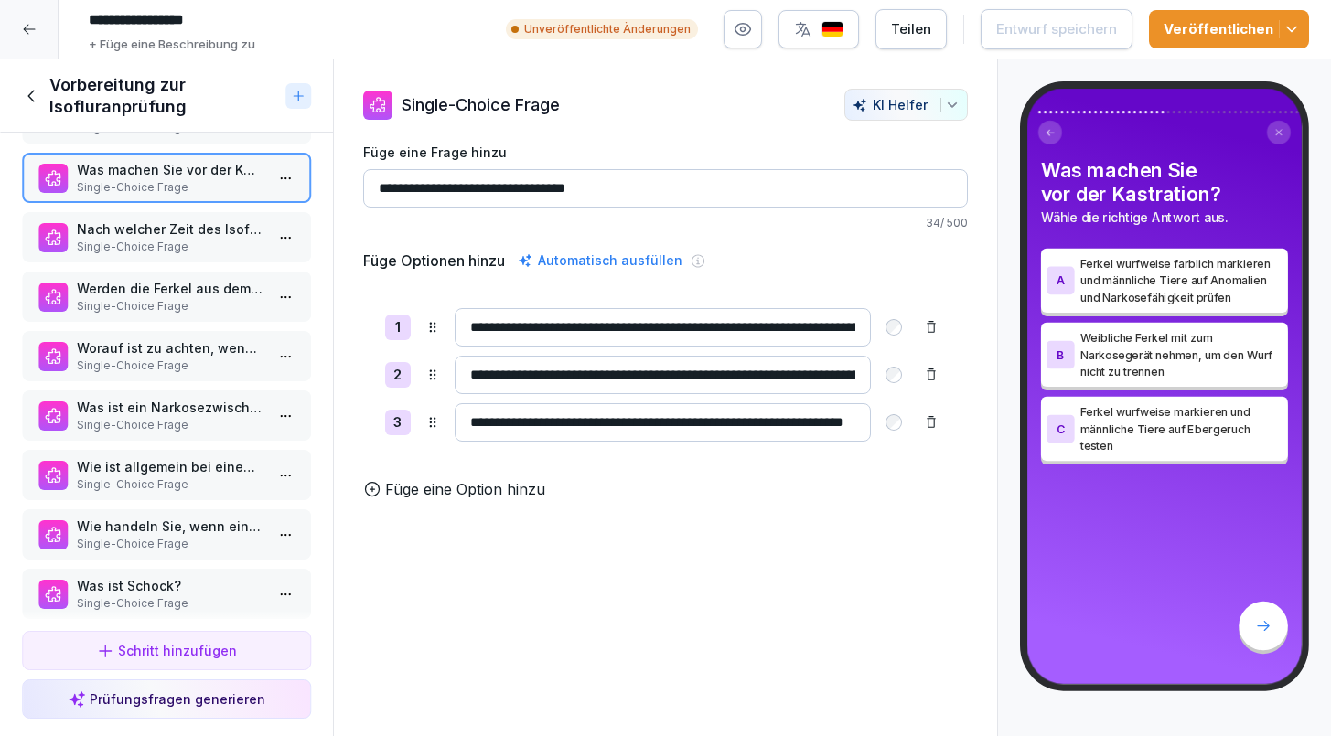
scroll to position [1318, 0]
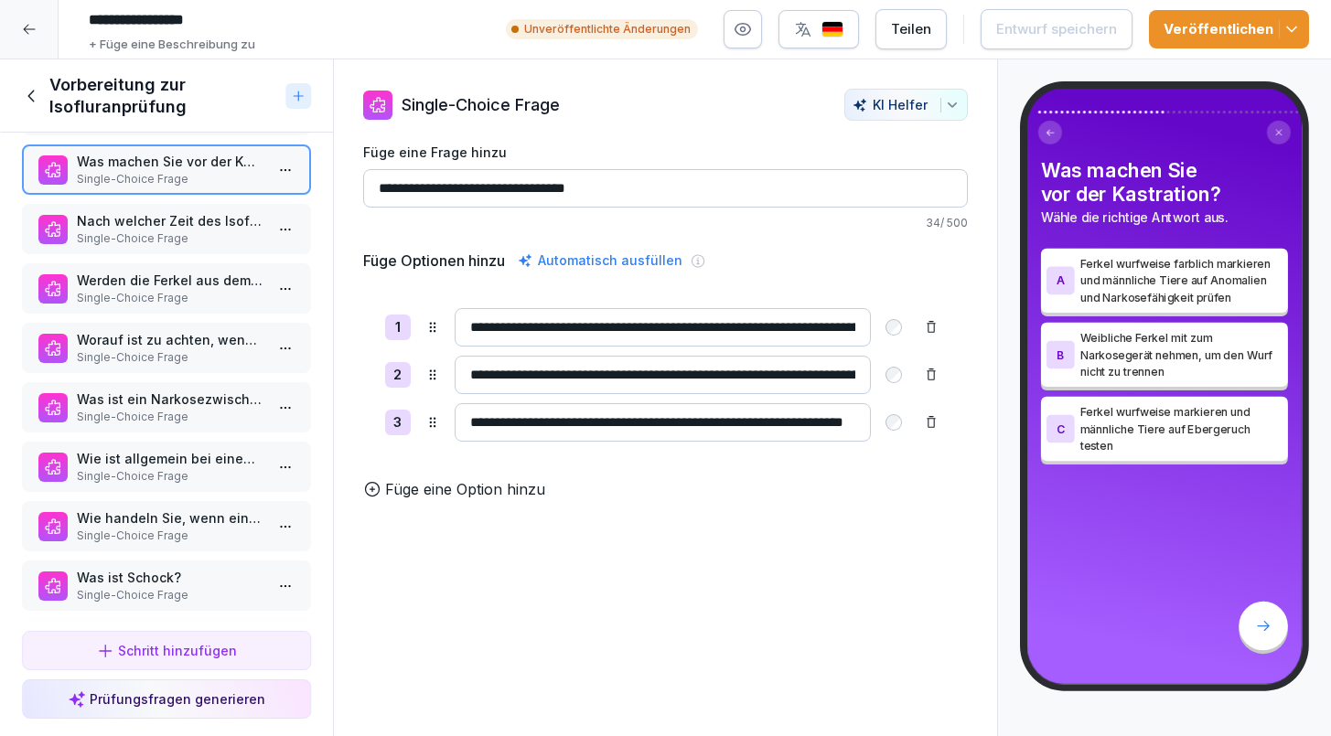
click at [119, 240] on p "Single-Choice Frage" at bounding box center [170, 238] width 187 height 16
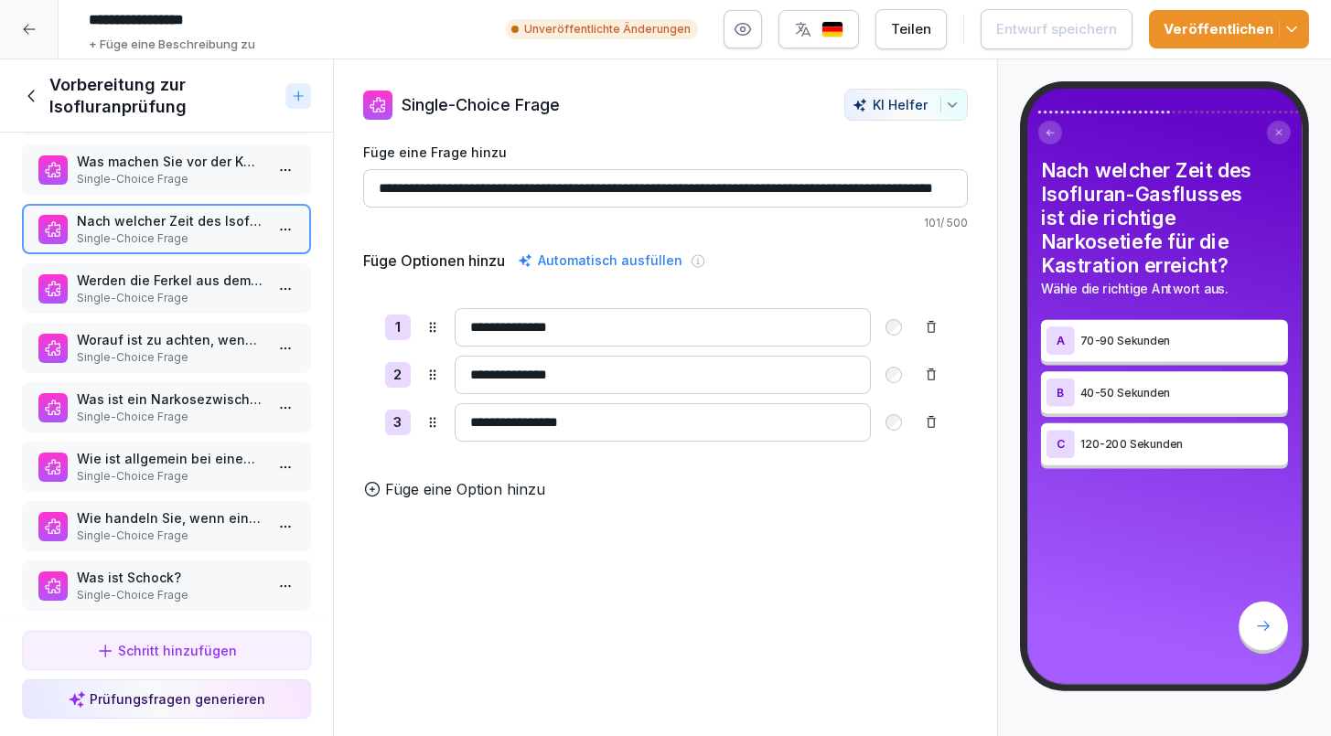
click at [112, 284] on p "Werden die Ferkel aus dem Narkosegerät entfernt wird wie folgt vorgegangen:" at bounding box center [170, 280] width 187 height 19
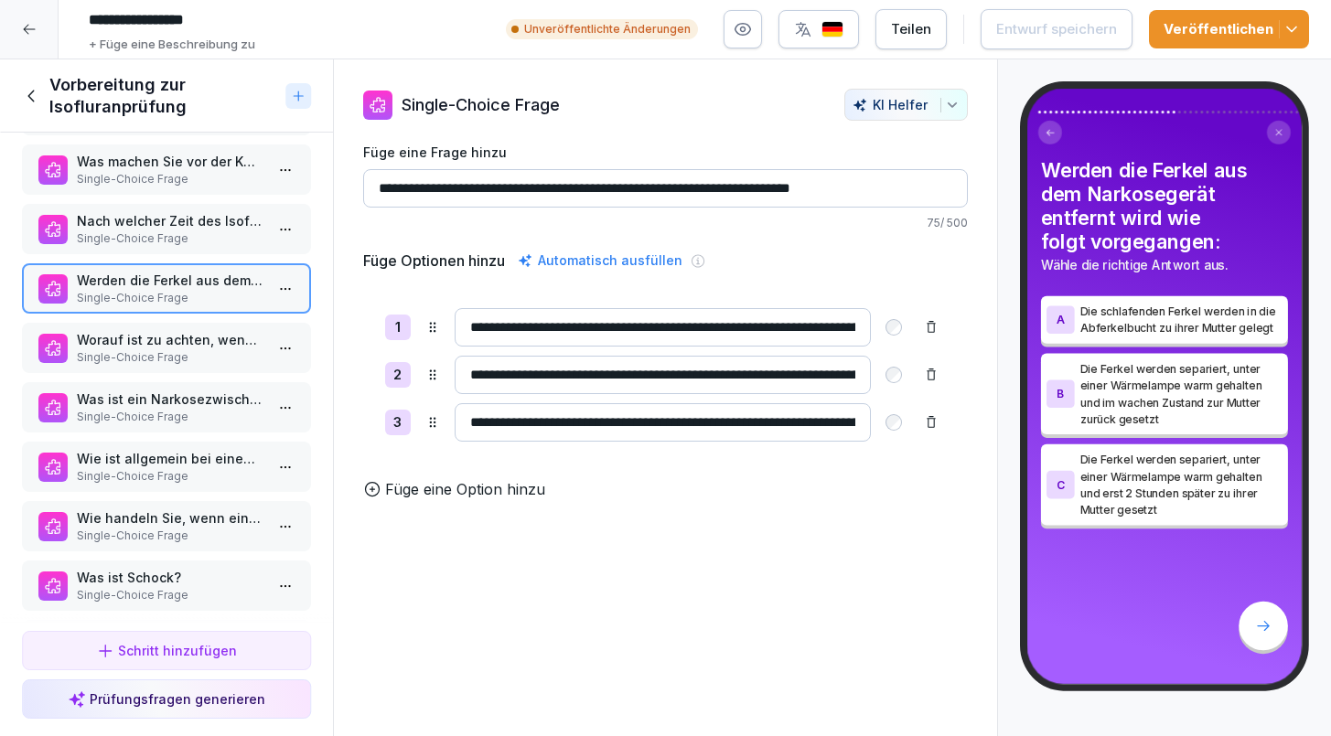
click at [113, 356] on p "Single-Choice Frage" at bounding box center [170, 357] width 187 height 16
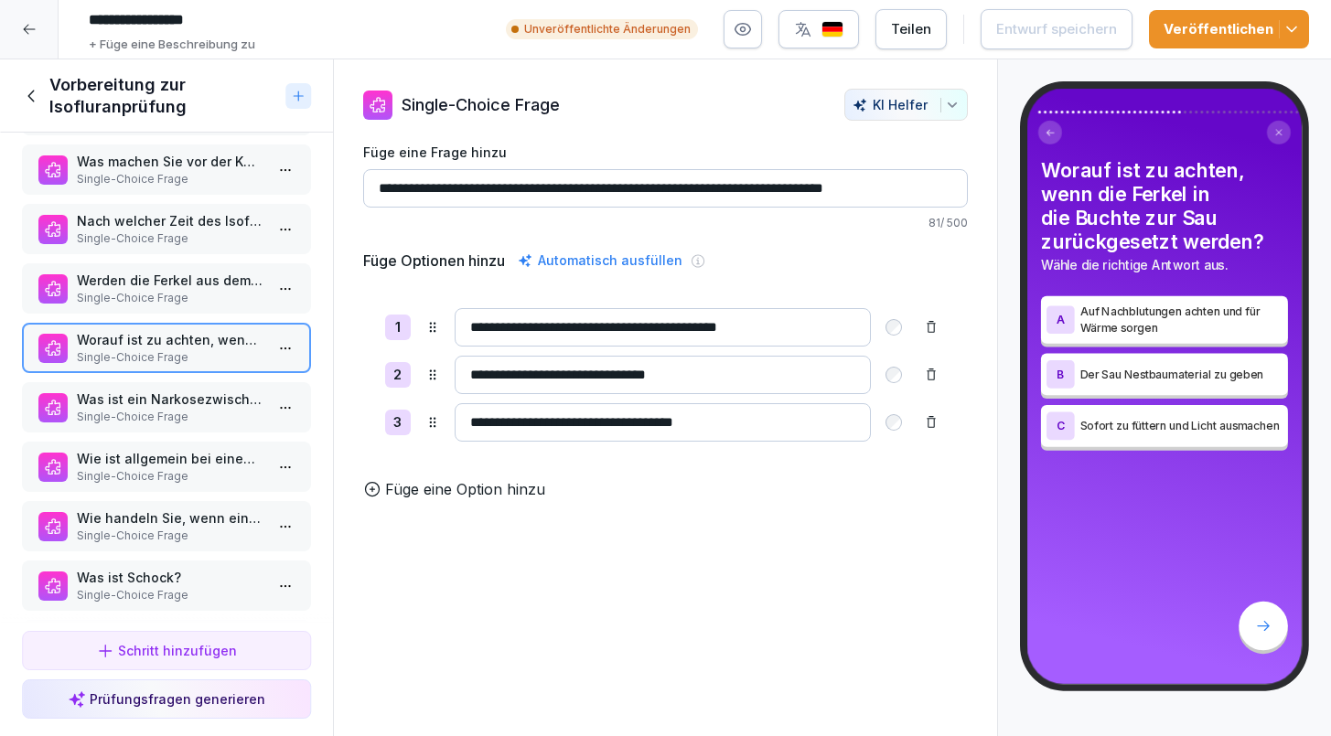
click at [99, 404] on p "Was ist ein Narkosezwischenfall?" at bounding box center [170, 399] width 187 height 19
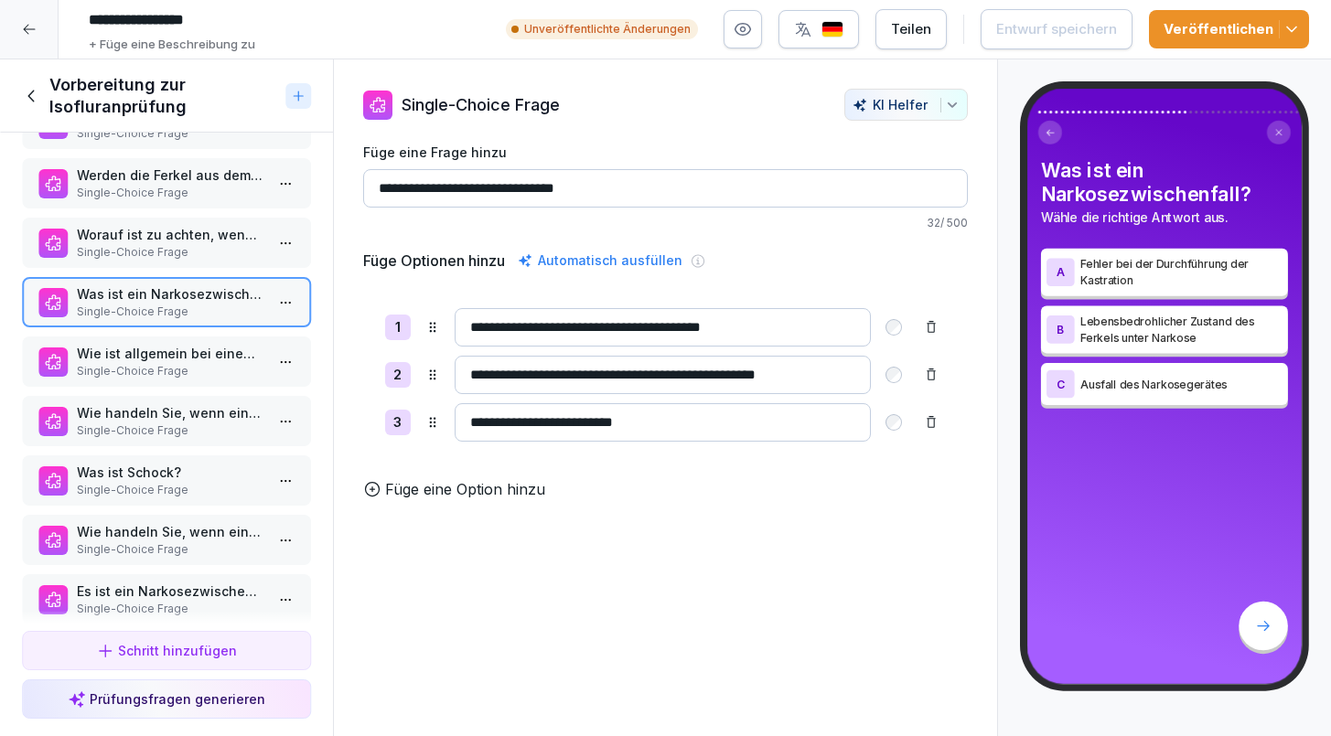
scroll to position [1435, 0]
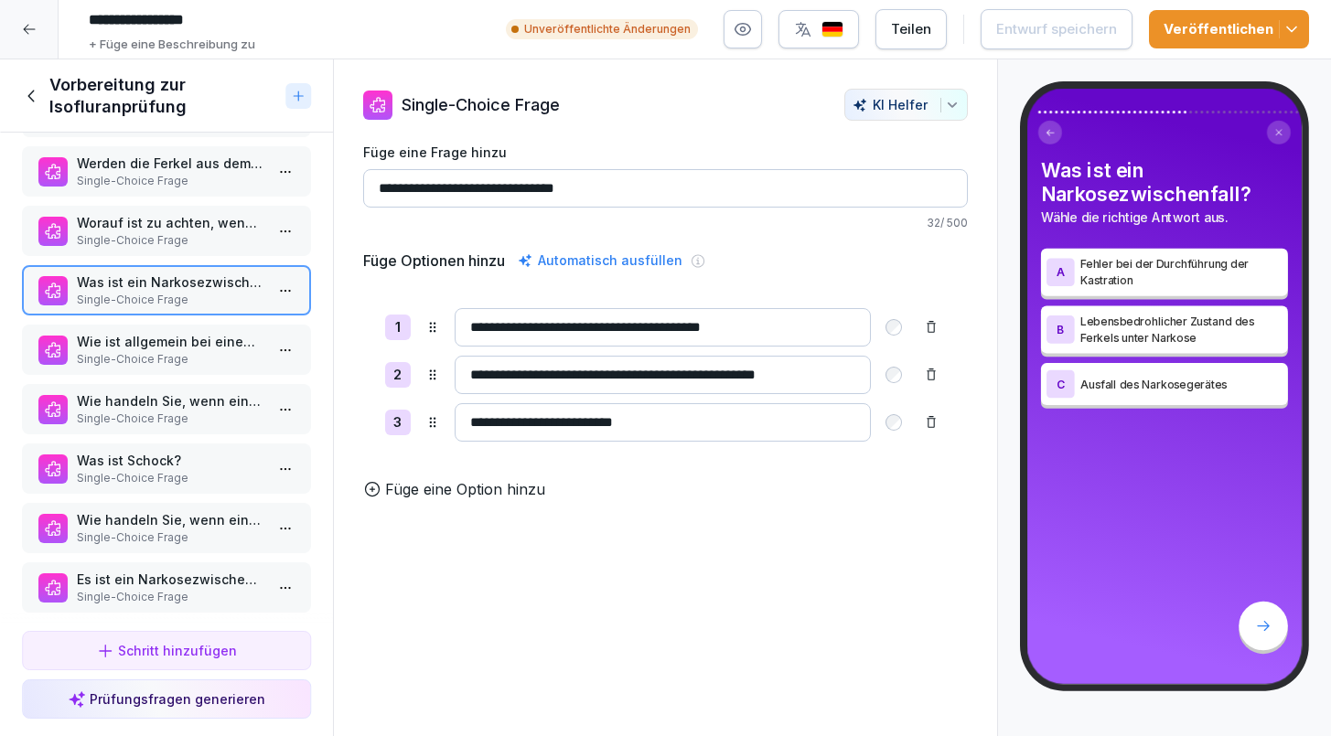
click at [103, 348] on p "Wie ist allgemein bei einem Narkosezwischenfall zu reagieren?" at bounding box center [170, 341] width 187 height 19
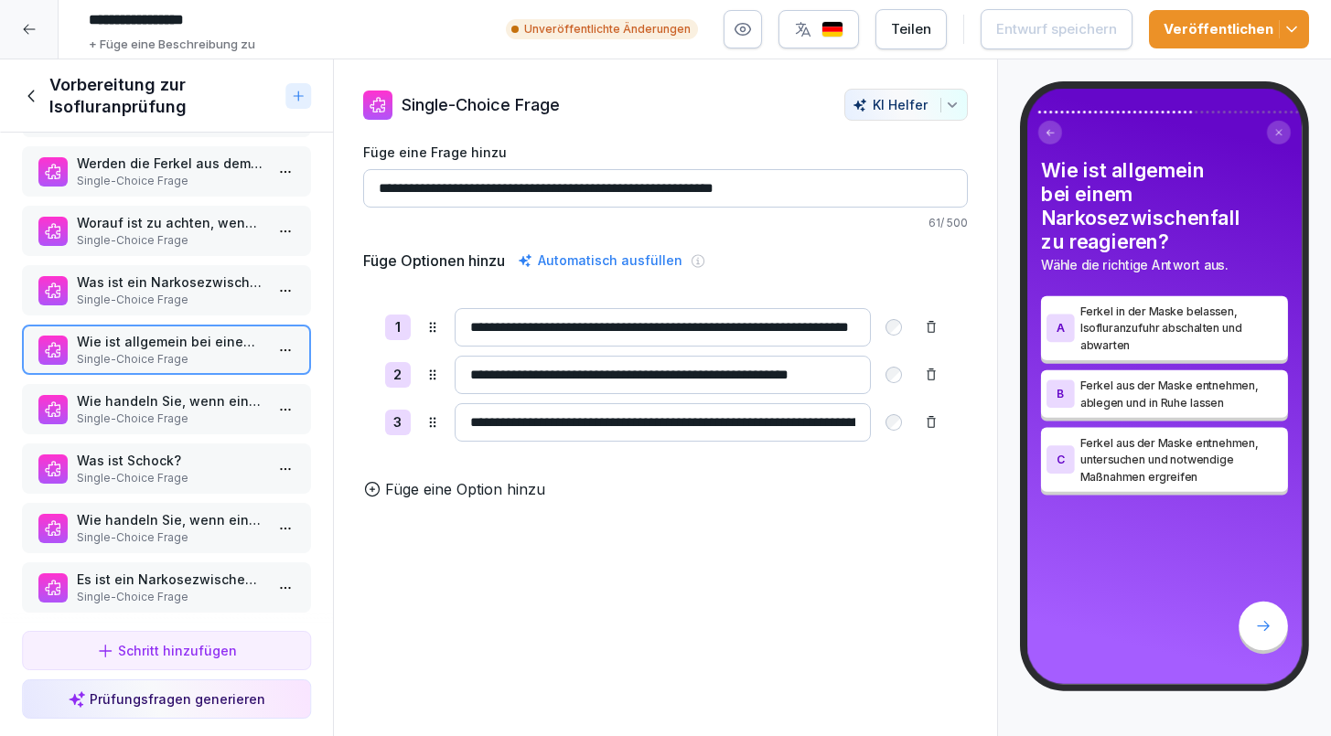
click at [103, 392] on p "Wie handeln Sie, wenn eine Ferkel während der Narkose einen Atemstillstand hat?" at bounding box center [170, 400] width 187 height 19
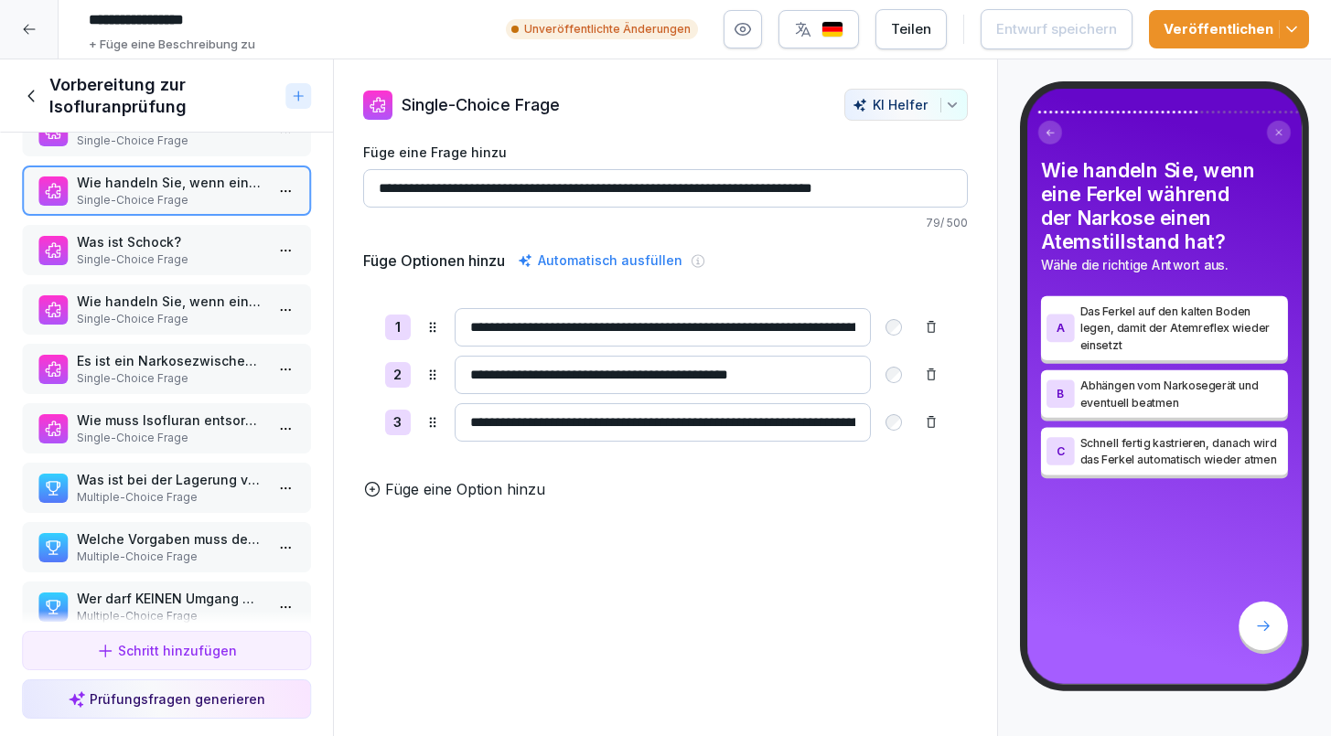
scroll to position [1652, 0]
click at [115, 258] on p "Single-Choice Frage" at bounding box center [170, 261] width 187 height 16
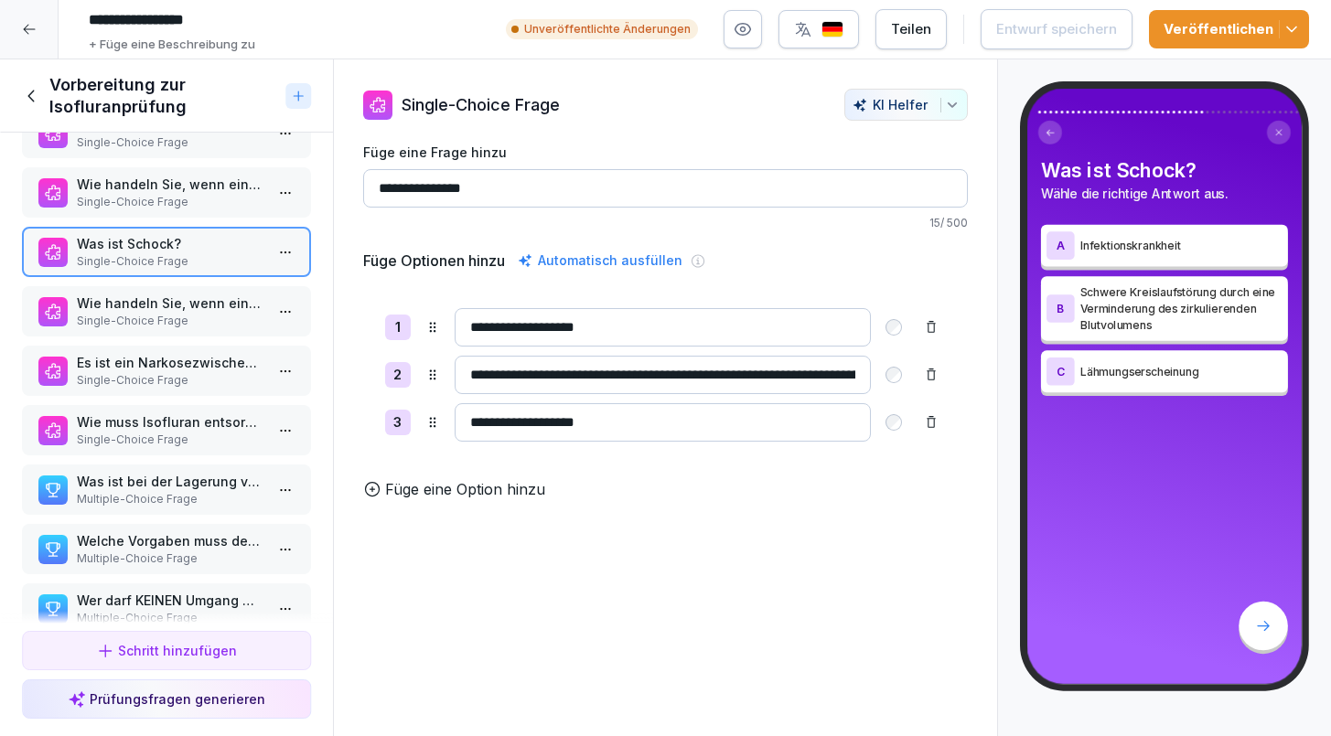
click at [142, 308] on p "Wie handeln Sie, wenn ein Ferkel durch die Narkose einen Herzstillstand hat?" at bounding box center [170, 303] width 187 height 19
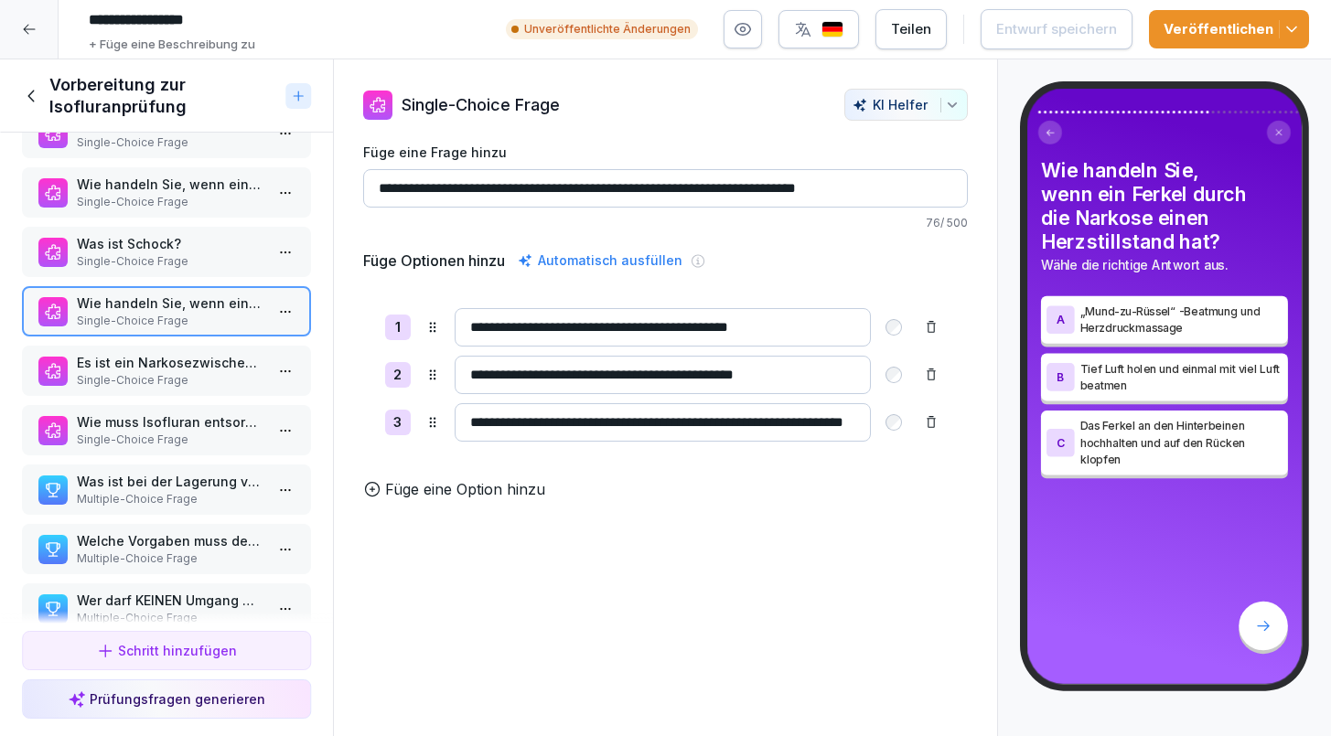
click at [146, 364] on p "Es ist ein Narkosezwischenfall bei einem Ferkel eingetreten und es wurden die r…" at bounding box center [170, 362] width 187 height 19
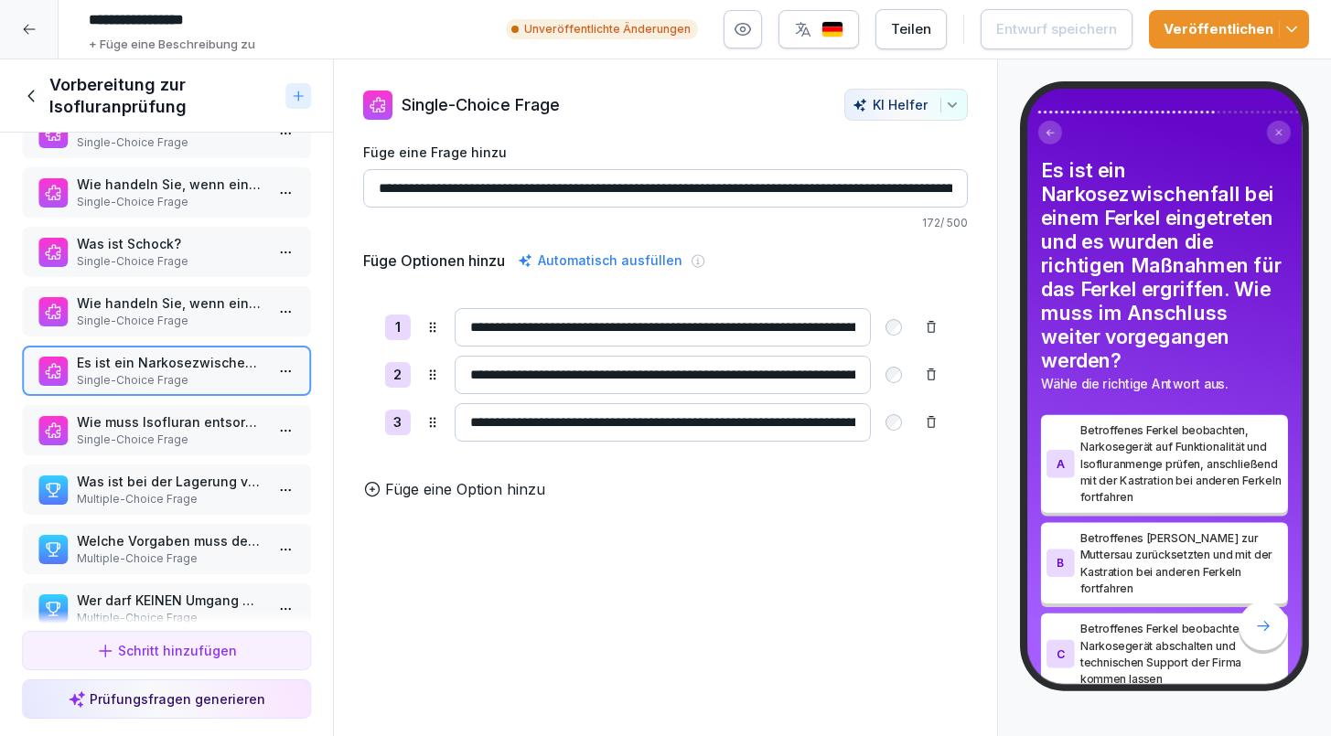
click at [145, 427] on p "Wie muss Isofluran entsorgt werden?" at bounding box center [170, 422] width 187 height 19
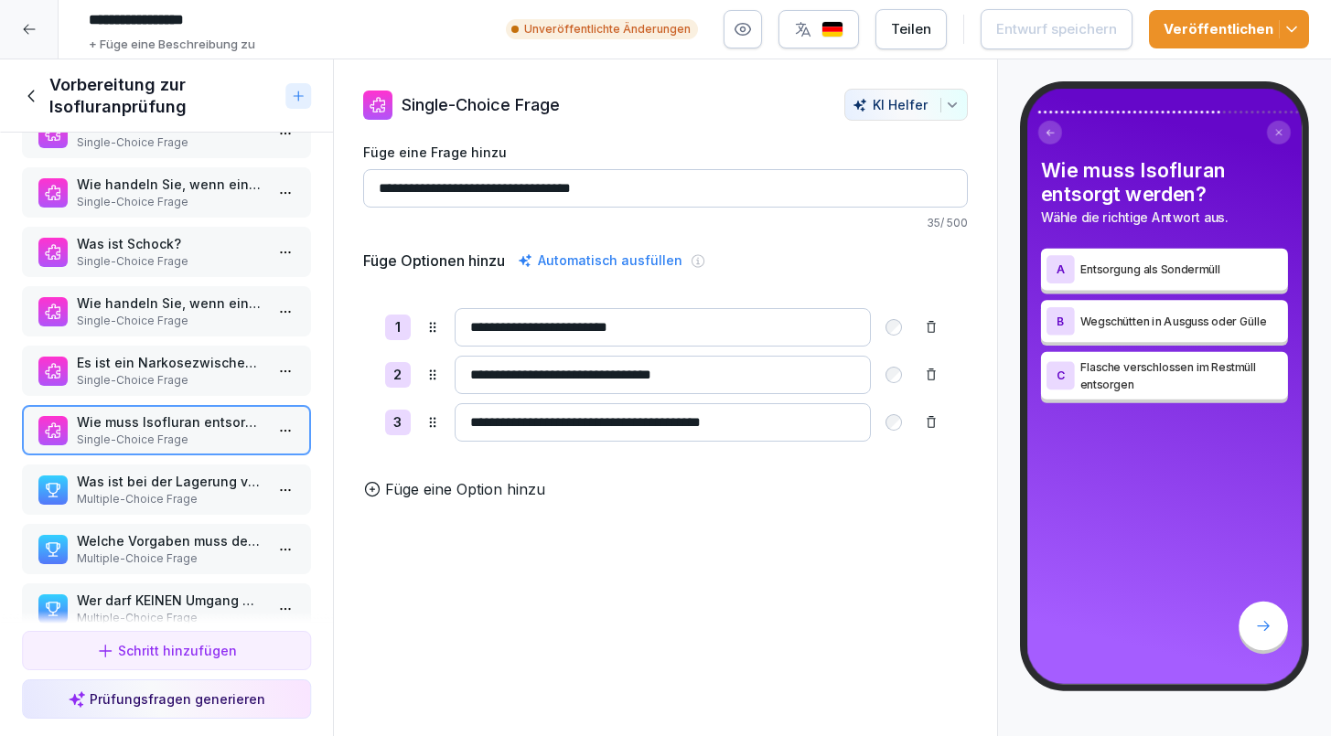
click at [111, 471] on div "Was ist bei der Lagerung von Isofluran zu beachten (2 Antworten richtig) Multip…" at bounding box center [166, 490] width 289 height 50
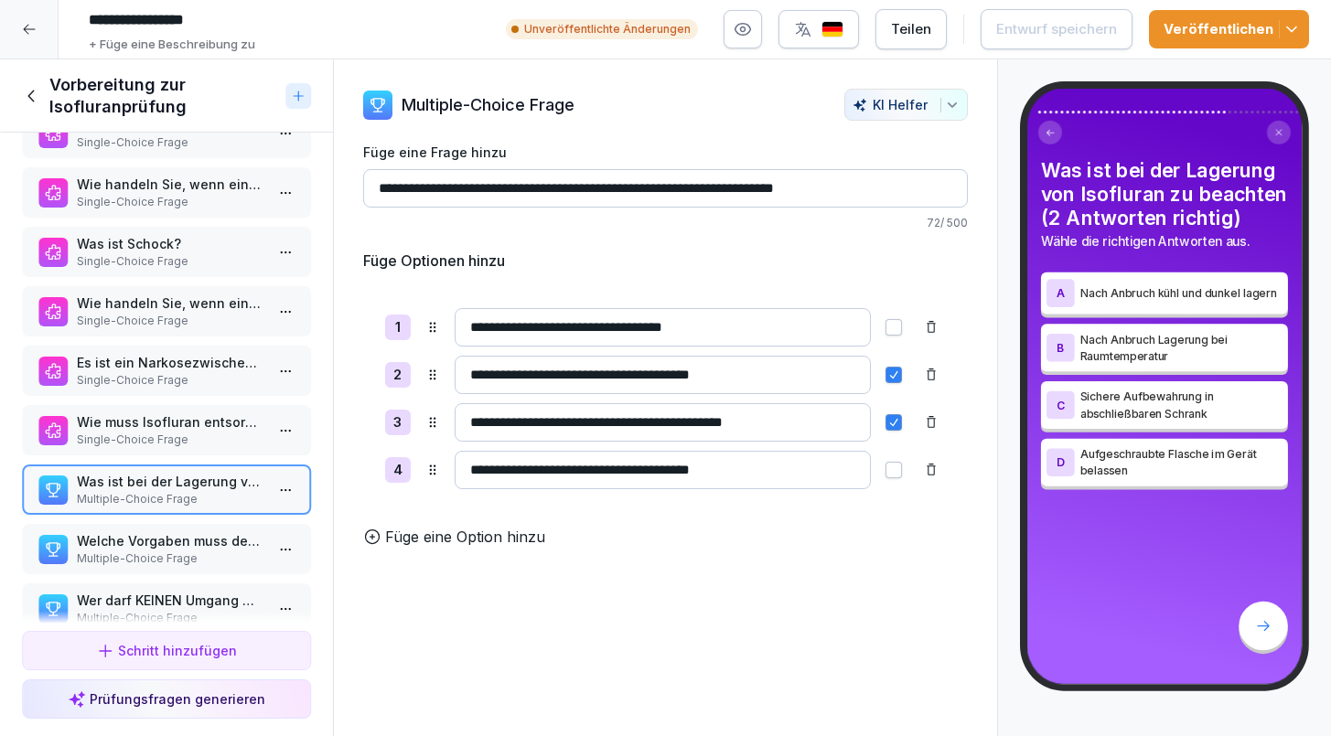
click at [111, 543] on p "Welche Vorgaben muss der Arbeitgeber hinsichtlich des Isofluran im Betrieb berü…" at bounding box center [170, 540] width 187 height 19
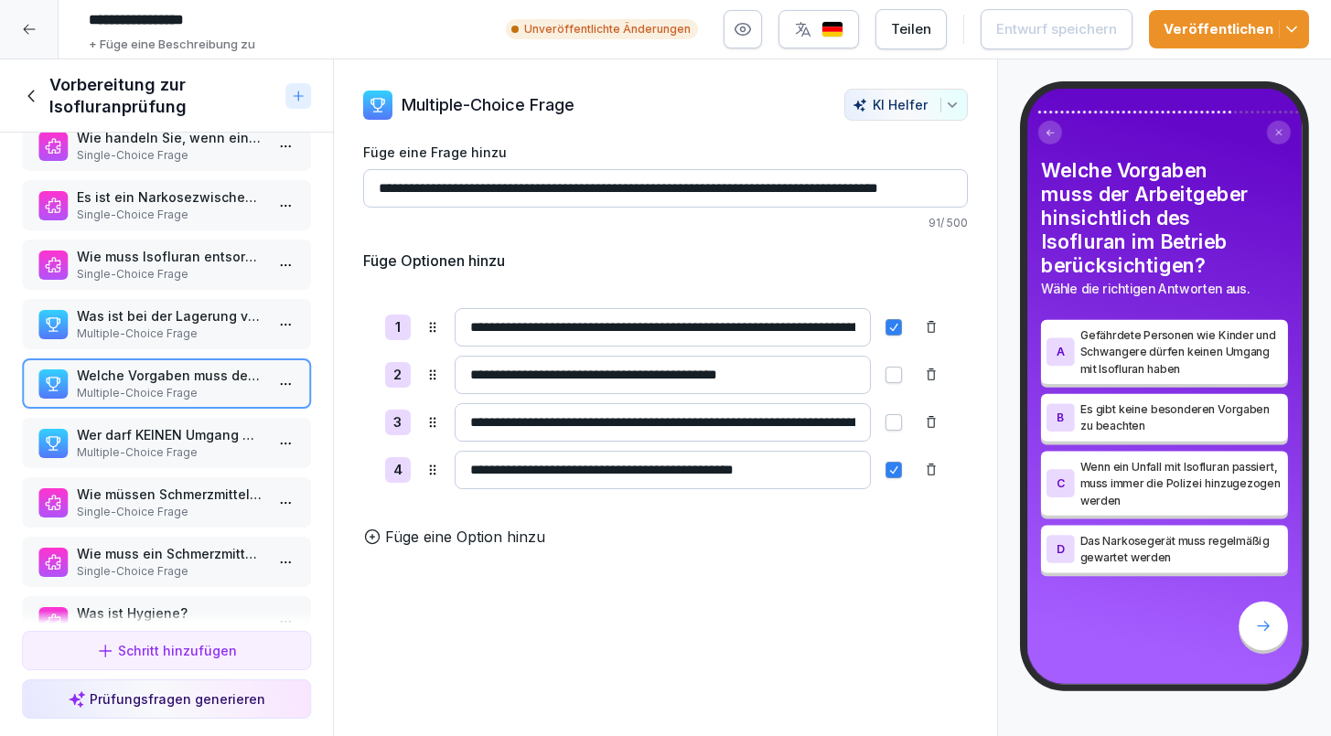
scroll to position [1822, 0]
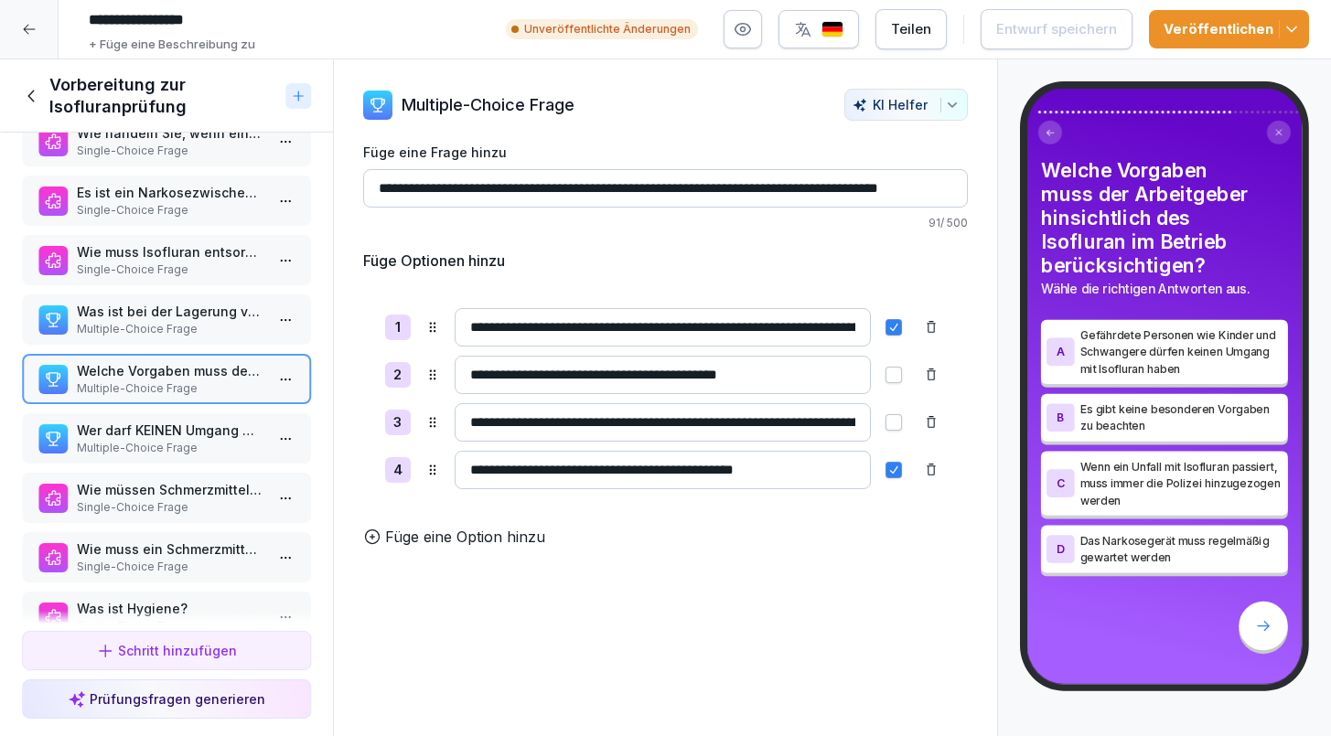
click at [96, 445] on p "Multiple-Choice Frage" at bounding box center [170, 448] width 187 height 16
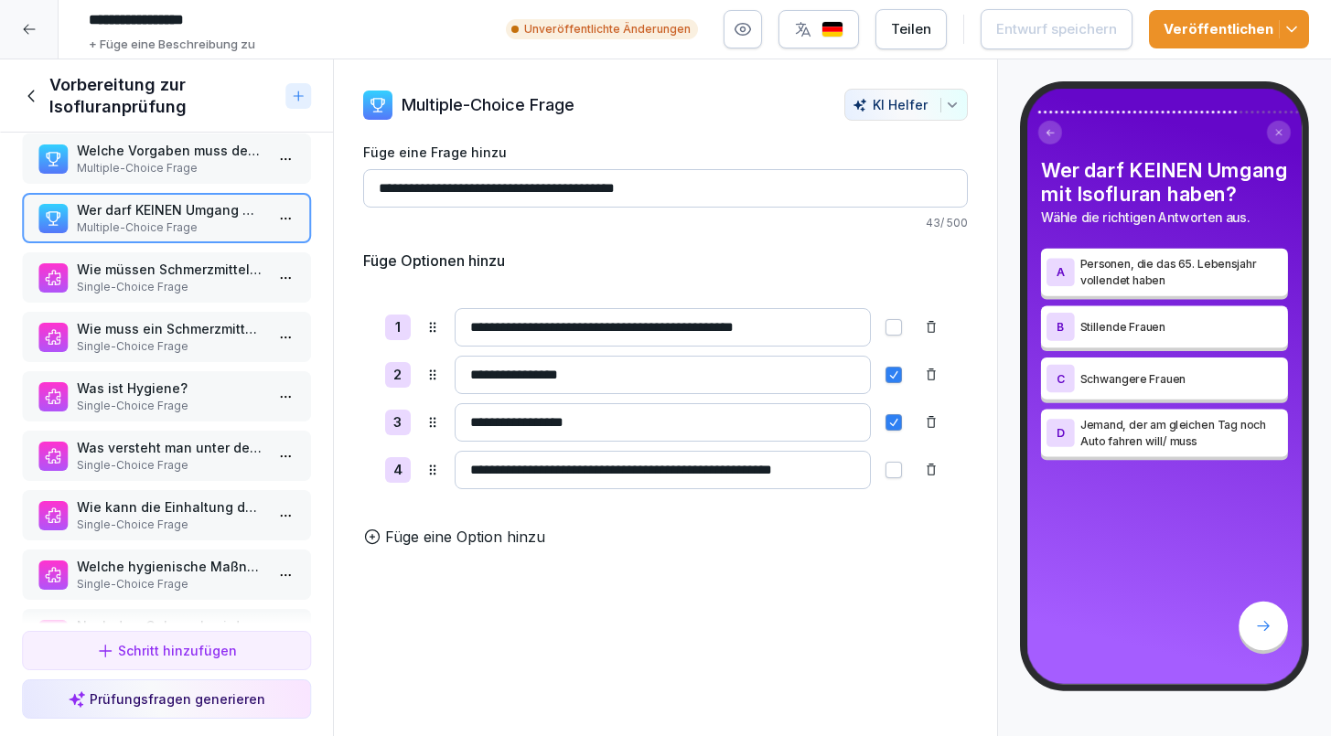
scroll to position [2081, 0]
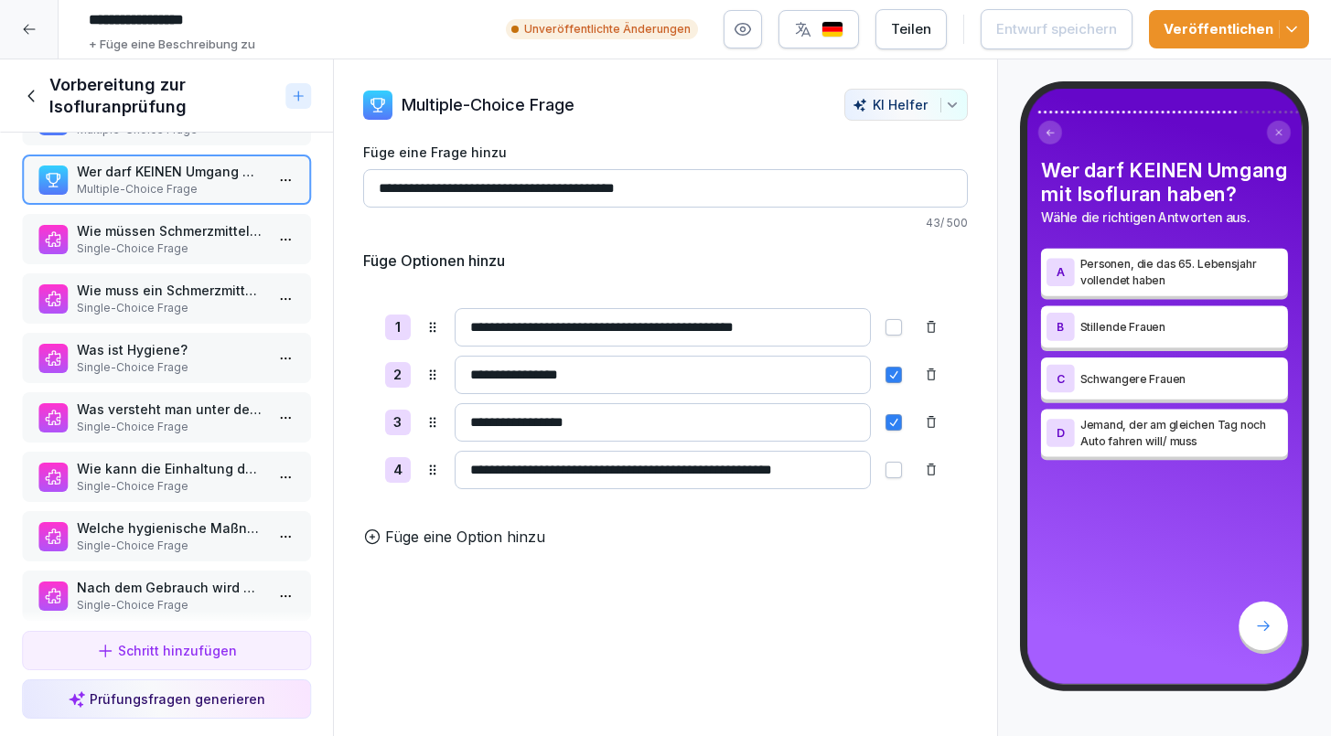
click at [92, 232] on p "Wie müssen Schmerzmittel nach Anbruch gelagert werden?" at bounding box center [170, 230] width 187 height 19
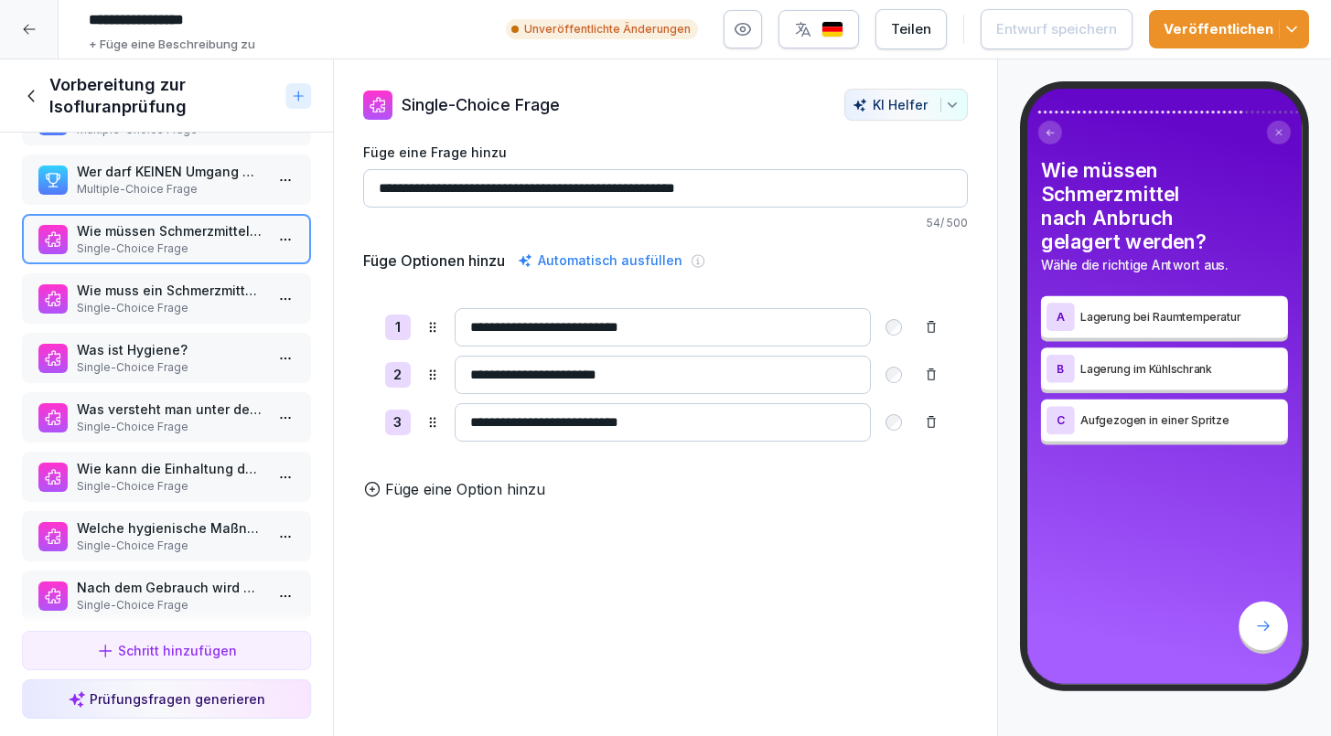
click at [95, 282] on p "Wie muss ein Schmerzmittel mit dem Wirkstoff Ketoprofen entsorgt werden?" at bounding box center [170, 290] width 187 height 19
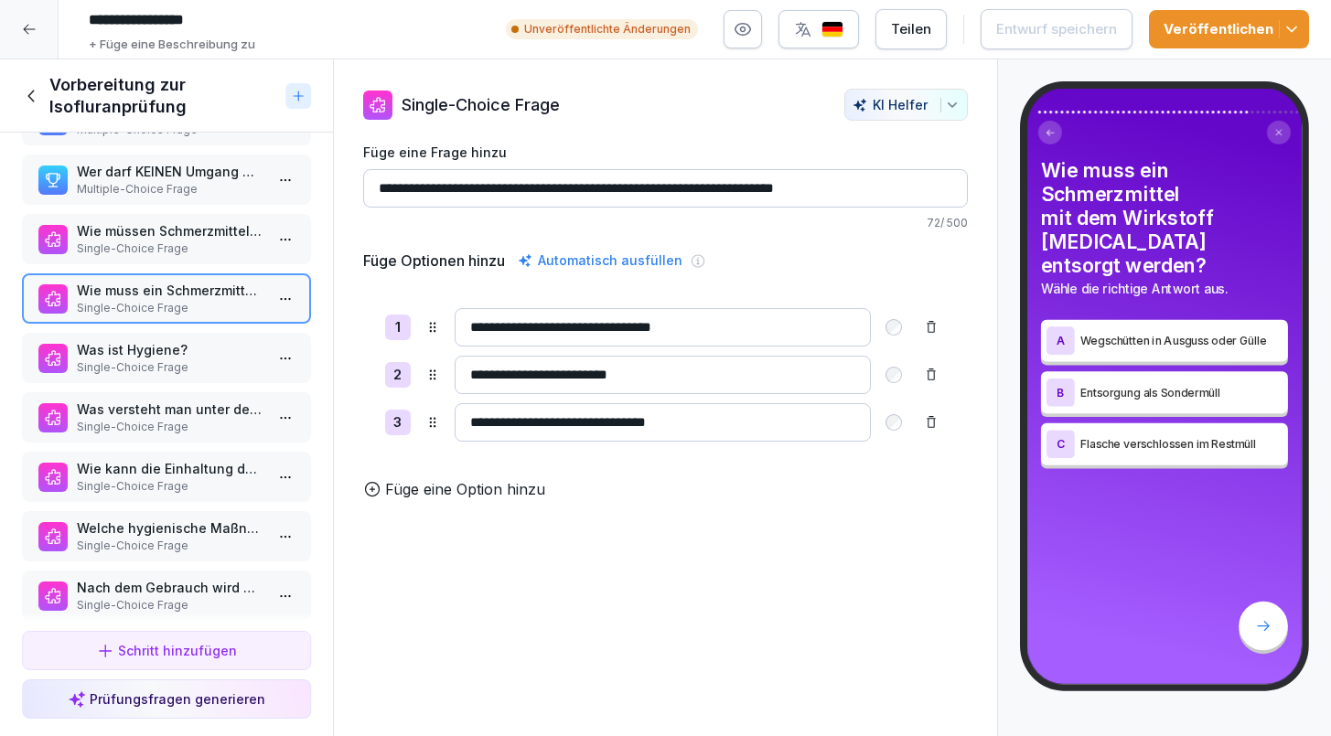
click at [92, 348] on p "Was ist Hygiene?" at bounding box center [170, 349] width 187 height 19
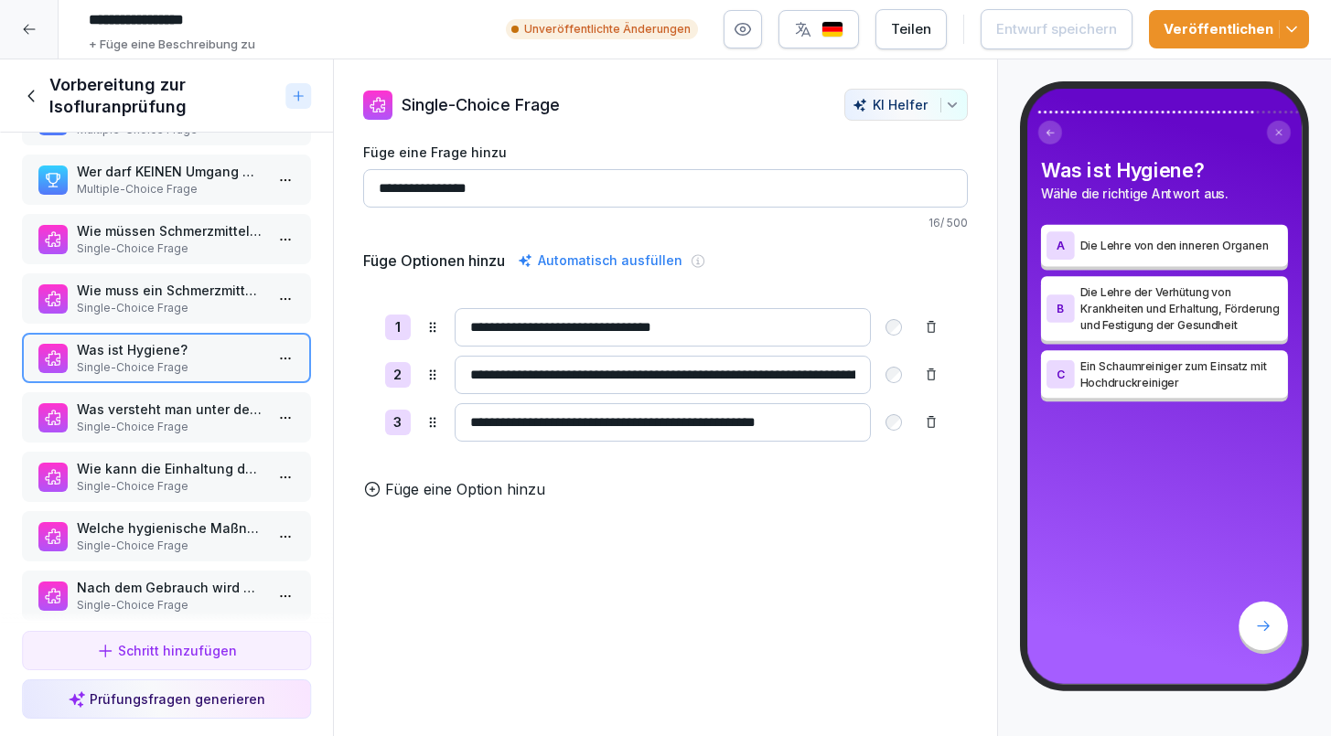
click at [96, 402] on p "Was versteht man unter den Begriff Desinfektion?" at bounding box center [170, 409] width 187 height 19
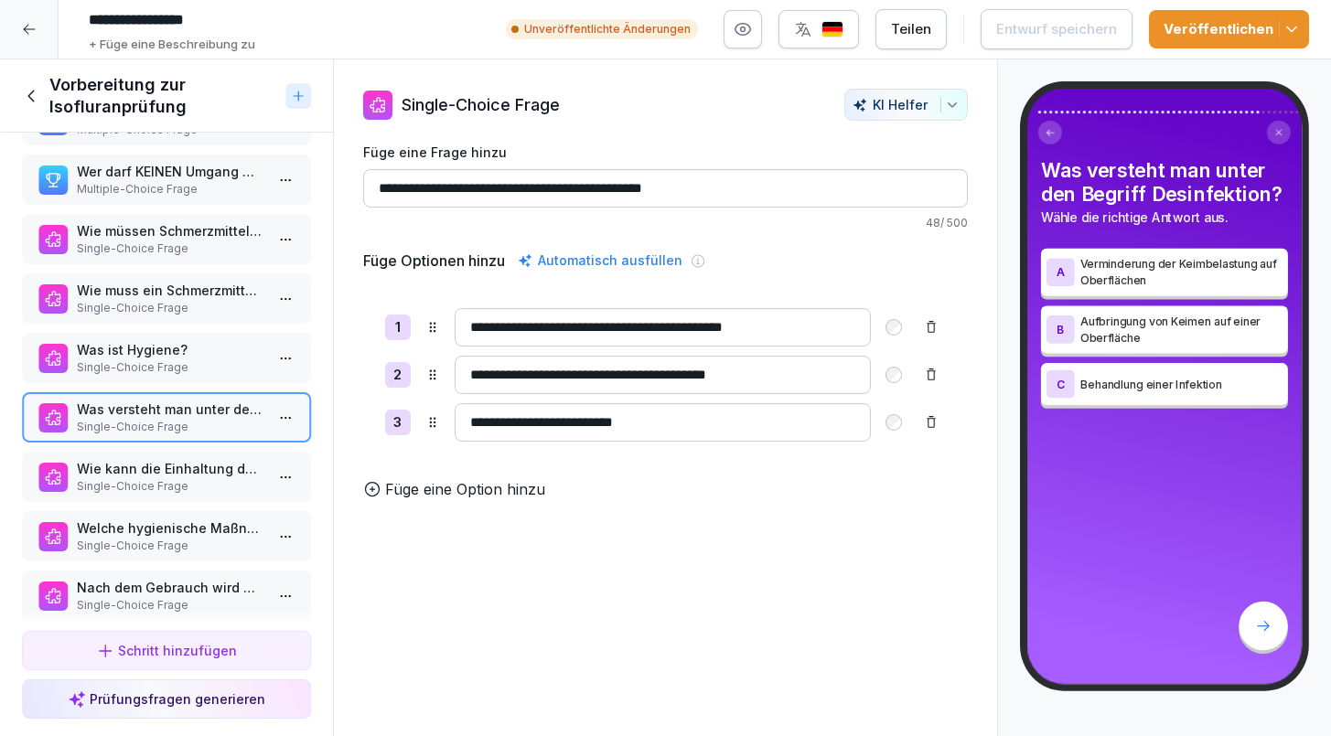
click at [91, 460] on p "Wie kann die Einhaltung des Hygienekonzeptes im Betrieb umgesetzt werden?" at bounding box center [170, 468] width 187 height 19
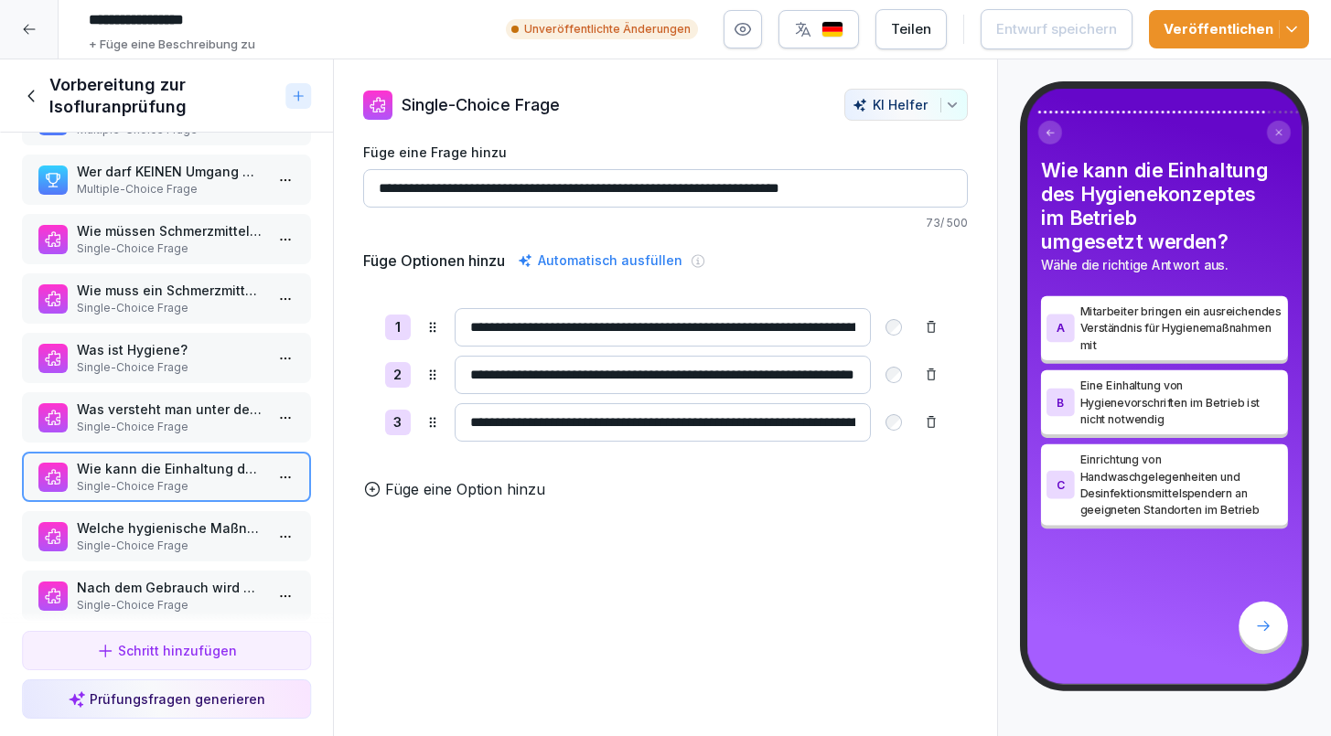
click at [99, 519] on p "Welche hygienische Maßnahme kann während der Kastration von Ferkeln ergriffen w…" at bounding box center [170, 528] width 187 height 19
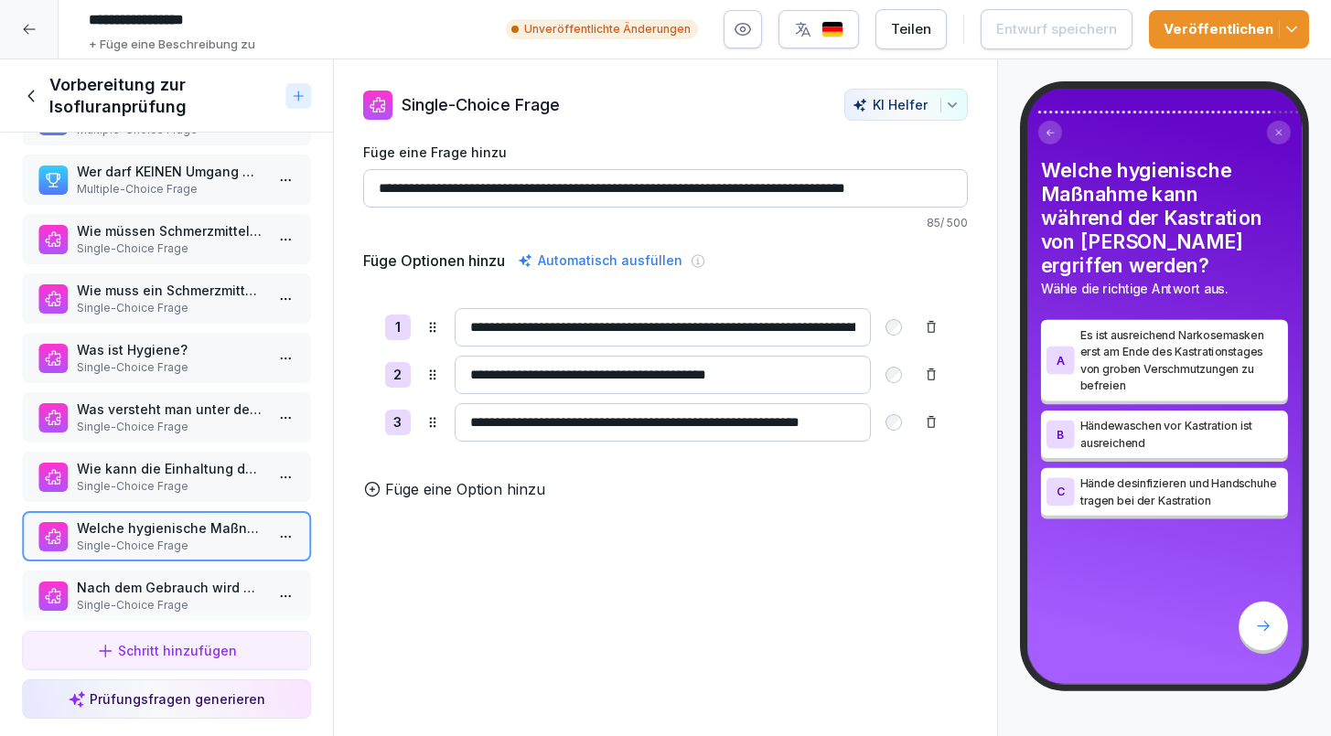
click at [123, 570] on div "Was ist bei der Lagerung der Narkosegeräte zu beachten (2 richtige Antworten) M…" at bounding box center [166, 378] width 333 height 491
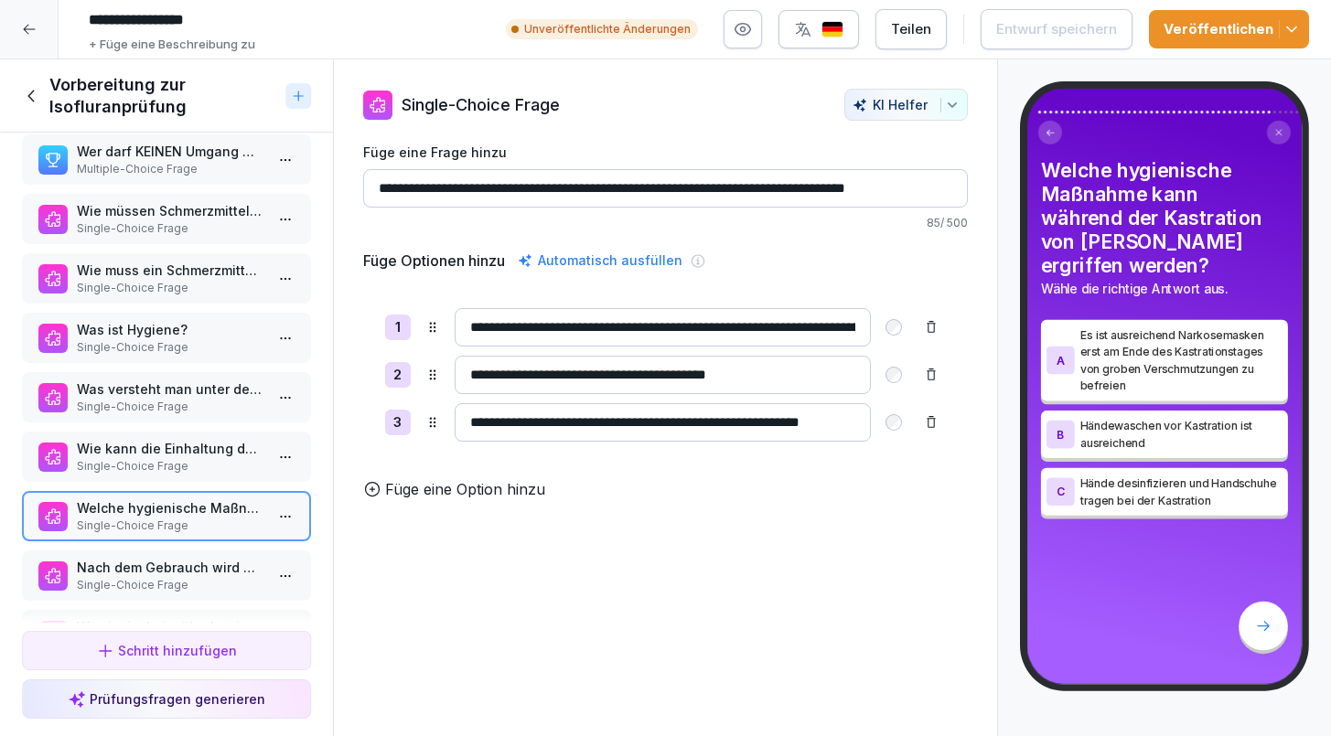
click at [123, 570] on p "Nach dem Gebrauch wird der Verdampfer…" at bounding box center [170, 567] width 187 height 19
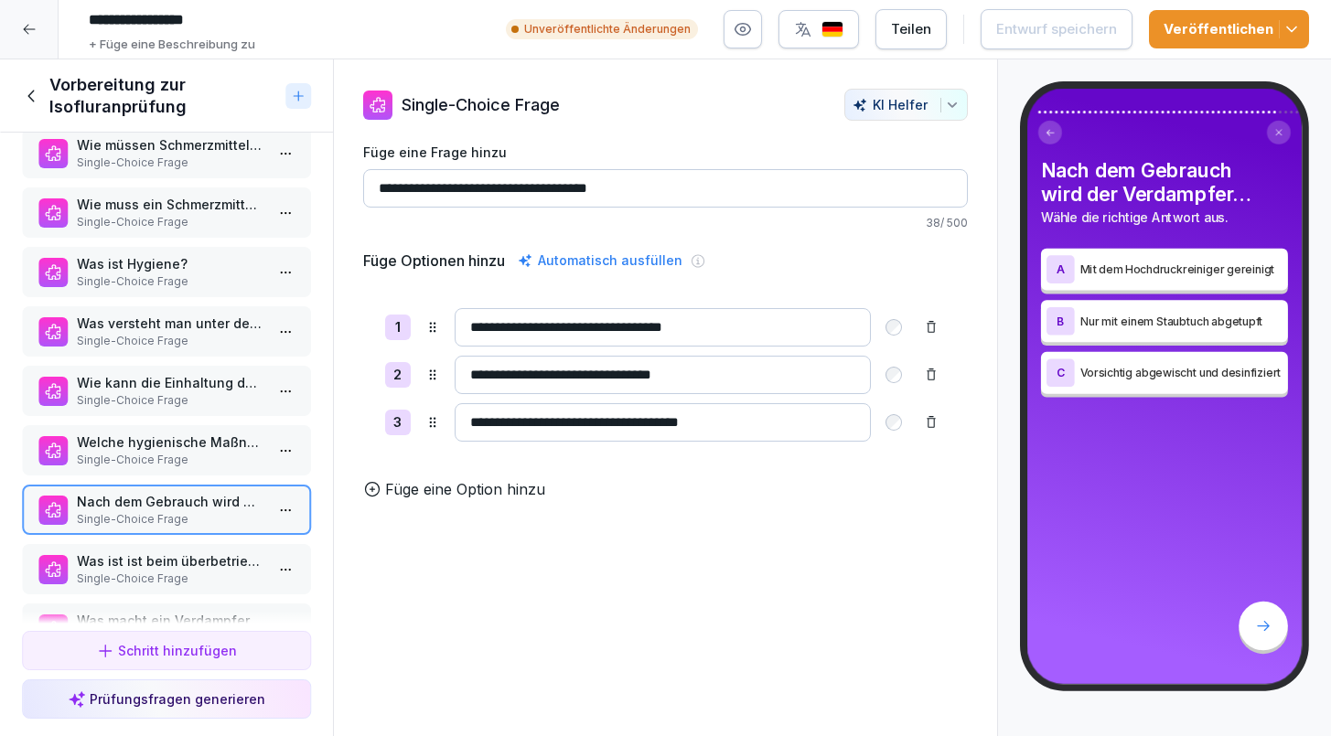
click at [123, 570] on p "Was ist ist beim überbetrieblichen Einsatz von Inhalationsgeräten zu beachten?" at bounding box center [170, 561] width 187 height 19
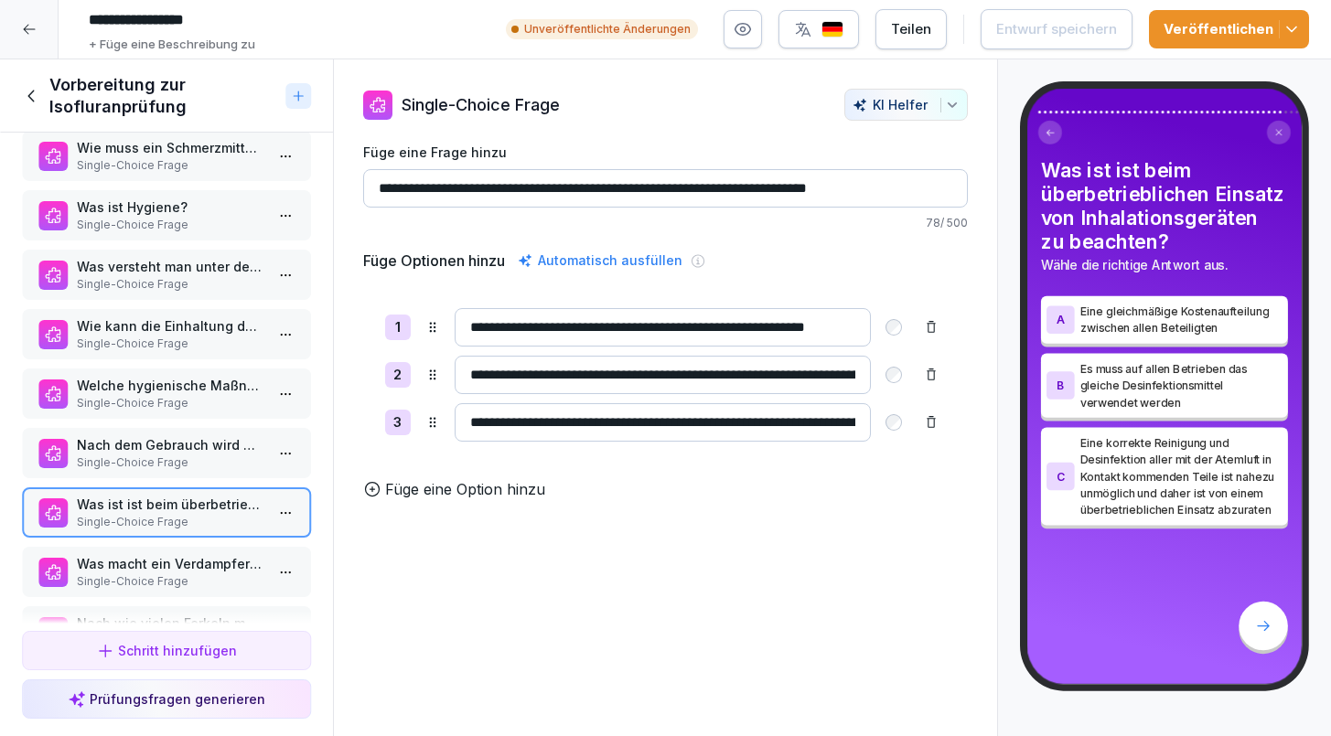
scroll to position [2225, 0]
click at [123, 570] on p "Was macht ein Verdampfer am Isofluran-Narkosegerät?" at bounding box center [170, 561] width 187 height 19
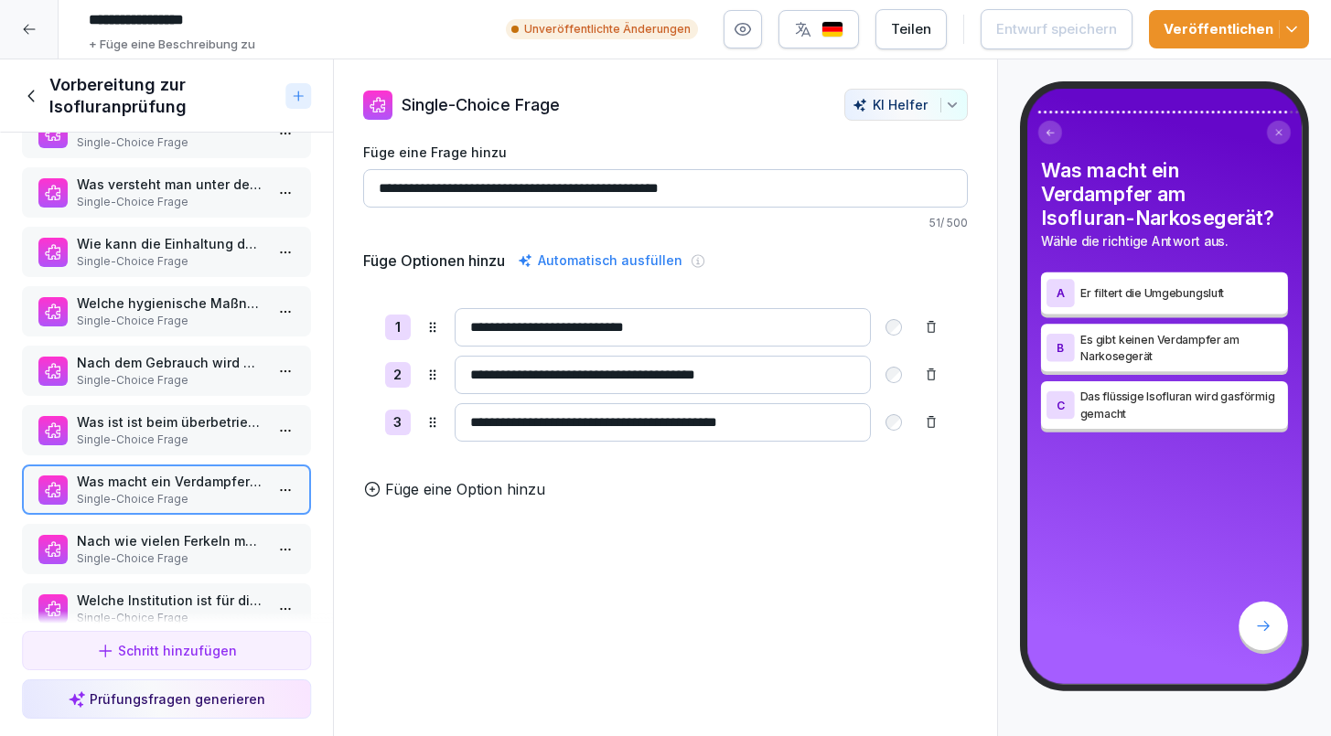
click at [123, 570] on div "Nach wie vielen Ferkeln muss der Filter am Narkosegerät gewechselt werden? Sing…" at bounding box center [166, 549] width 289 height 50
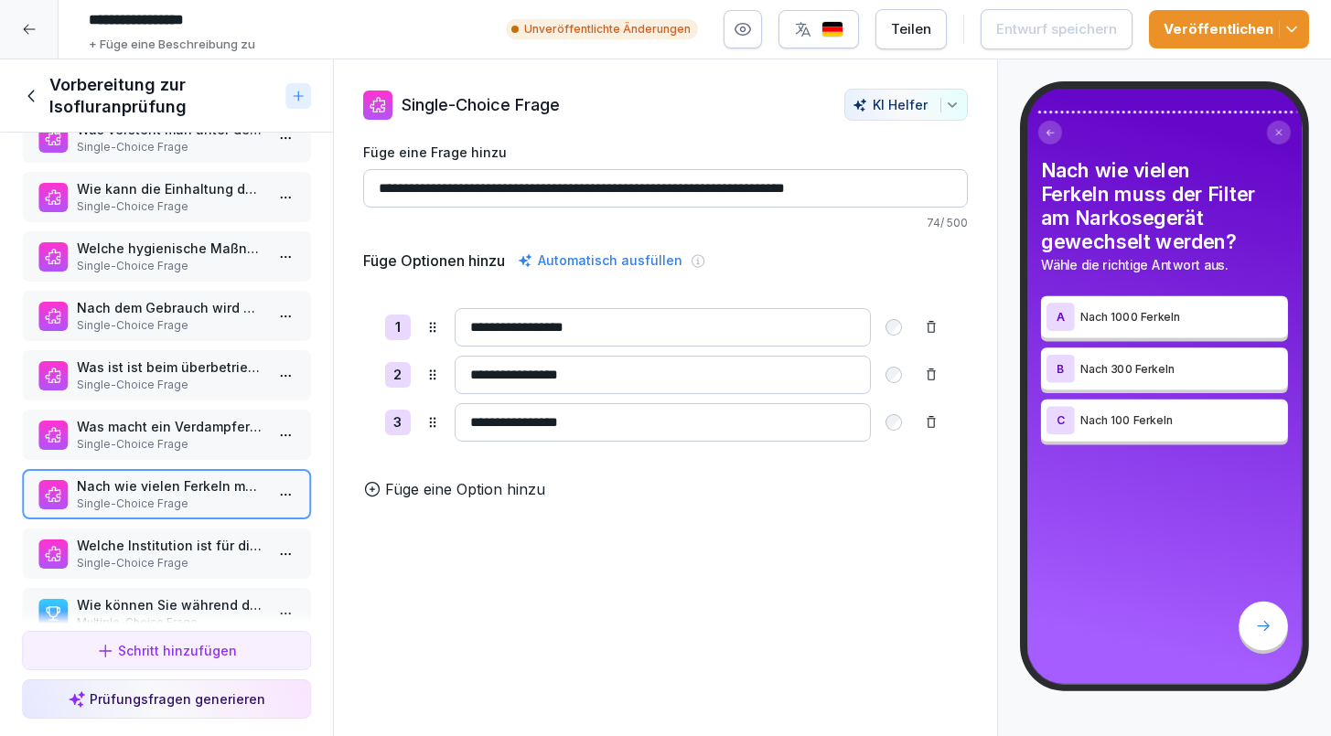
scroll to position [2372, 0]
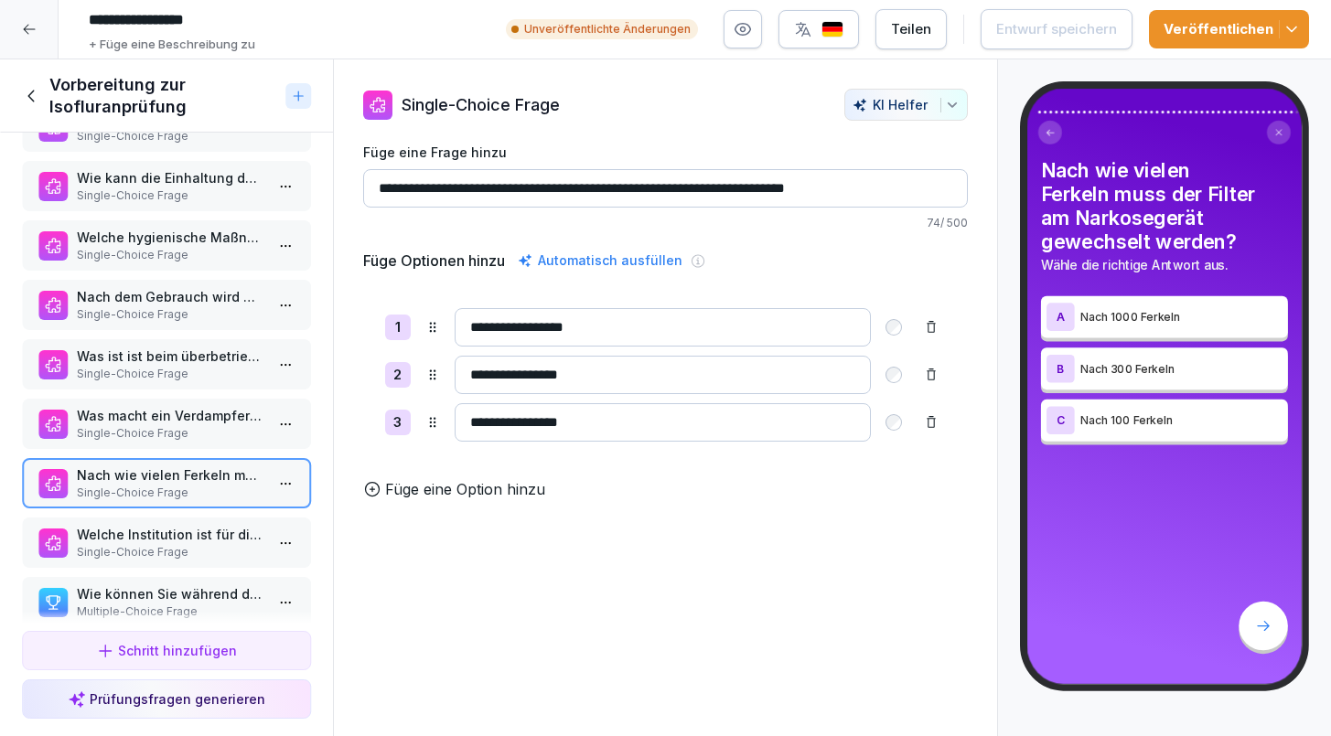
click at [123, 570] on div "Was ist bei der Lagerung der Narkosegeräte zu beachten (2 richtige Antworten) M…" at bounding box center [166, 378] width 333 height 491
click at [128, 546] on p "Single-Choice Frage" at bounding box center [170, 552] width 187 height 16
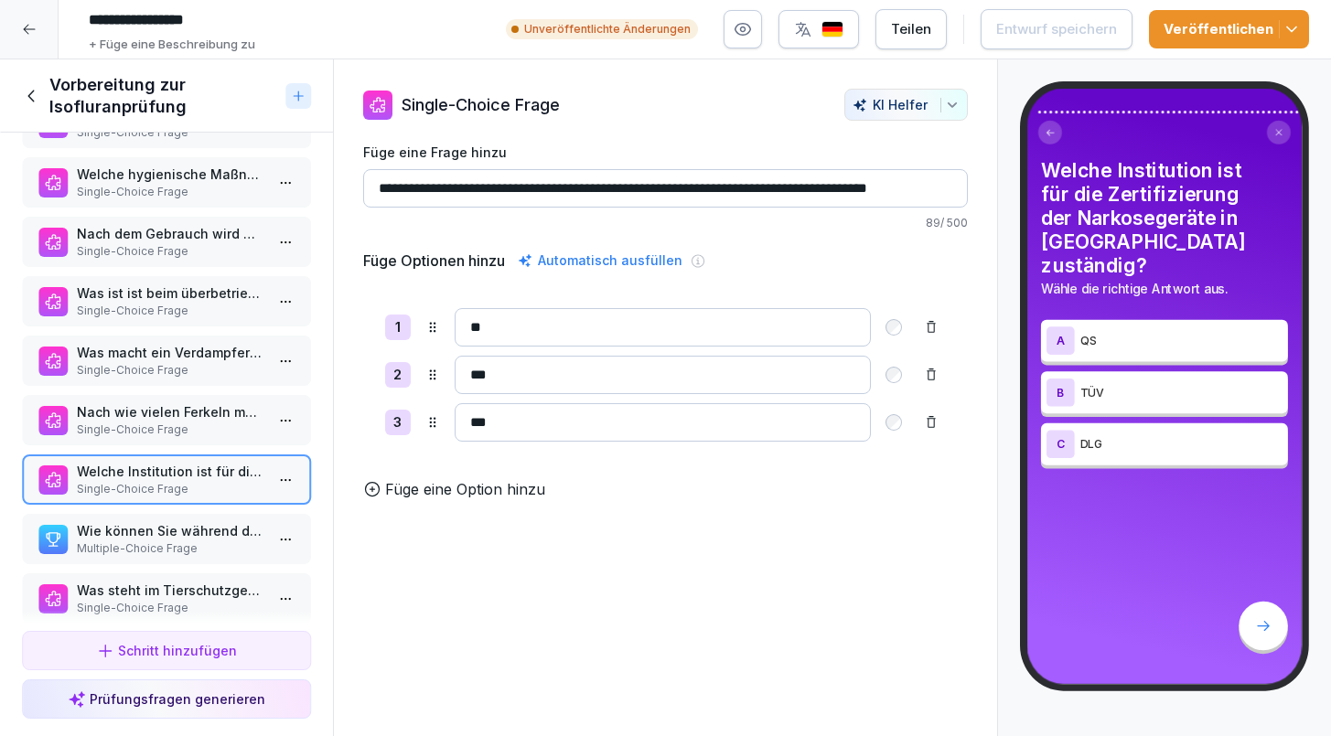
click at [128, 546] on p "Multiple-Choice Frage" at bounding box center [170, 549] width 187 height 16
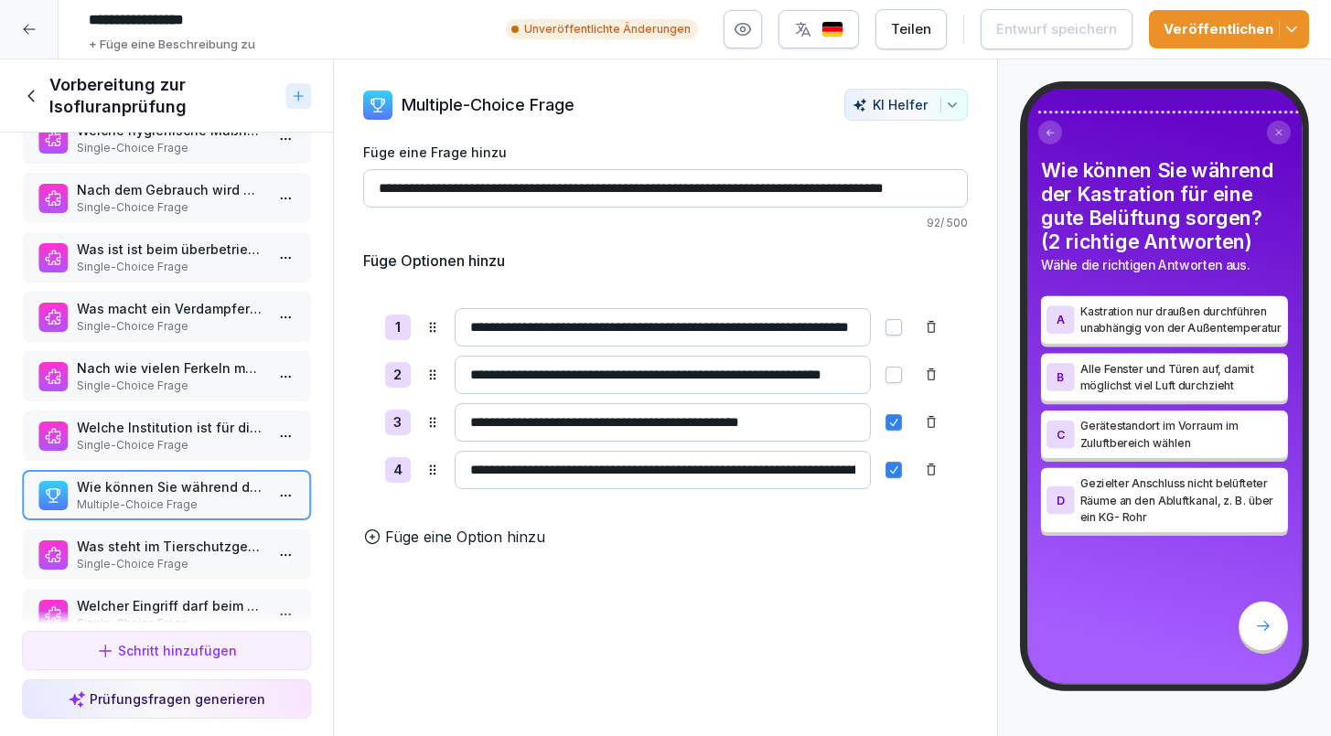
scroll to position [2494, 0]
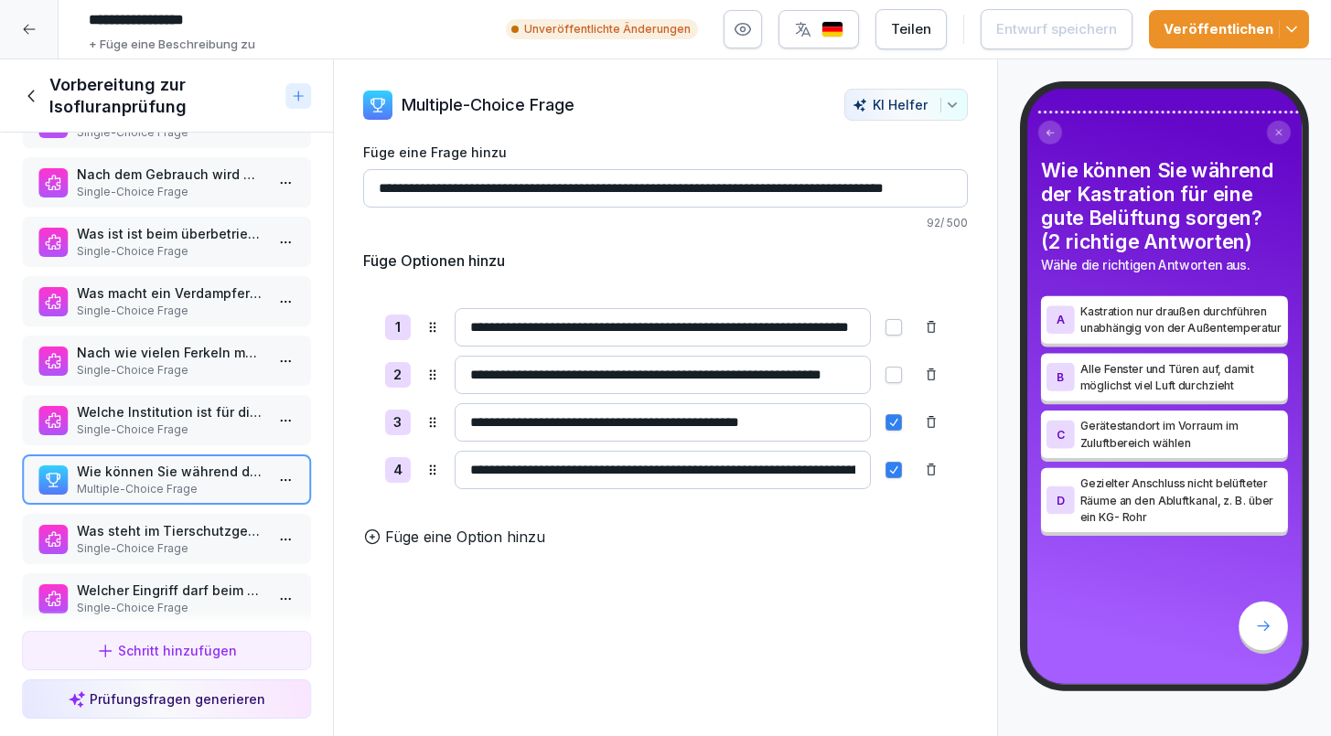
click at [128, 546] on p "Single-Choice Frage" at bounding box center [170, 549] width 187 height 16
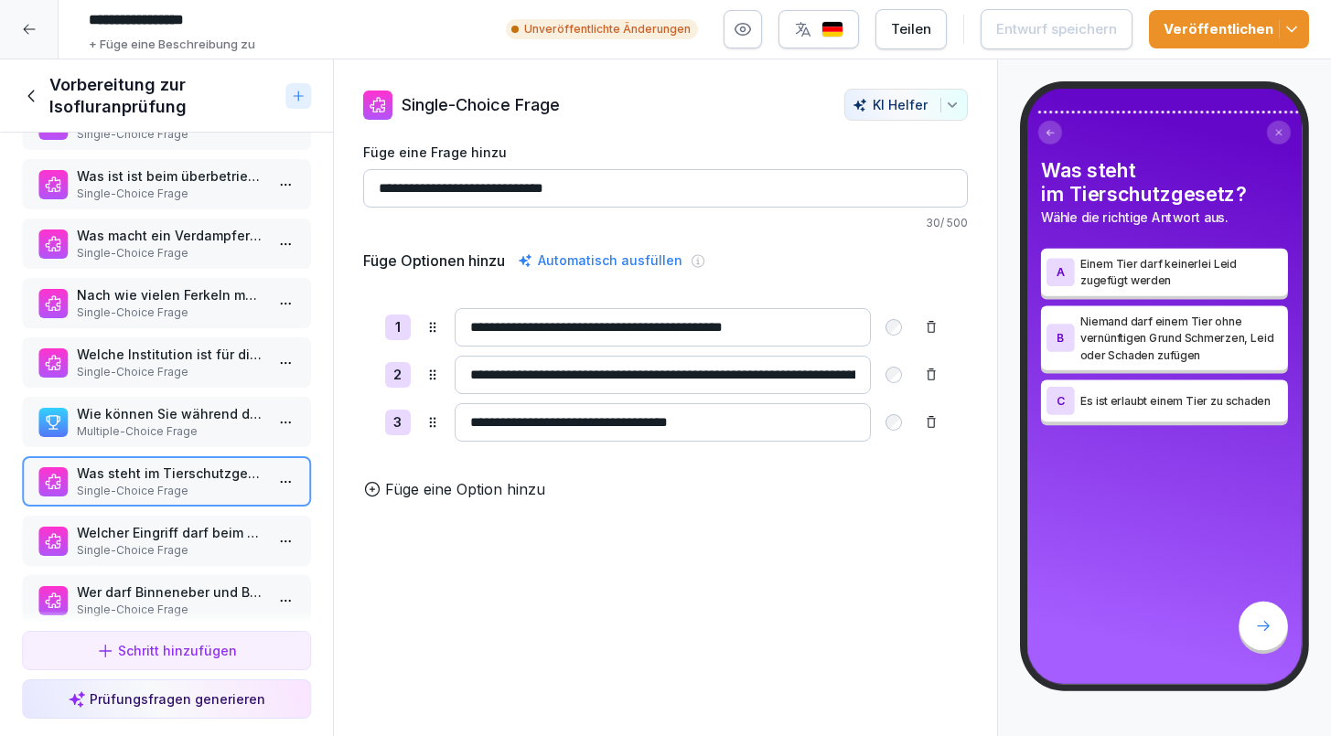
scroll to position [2567, 0]
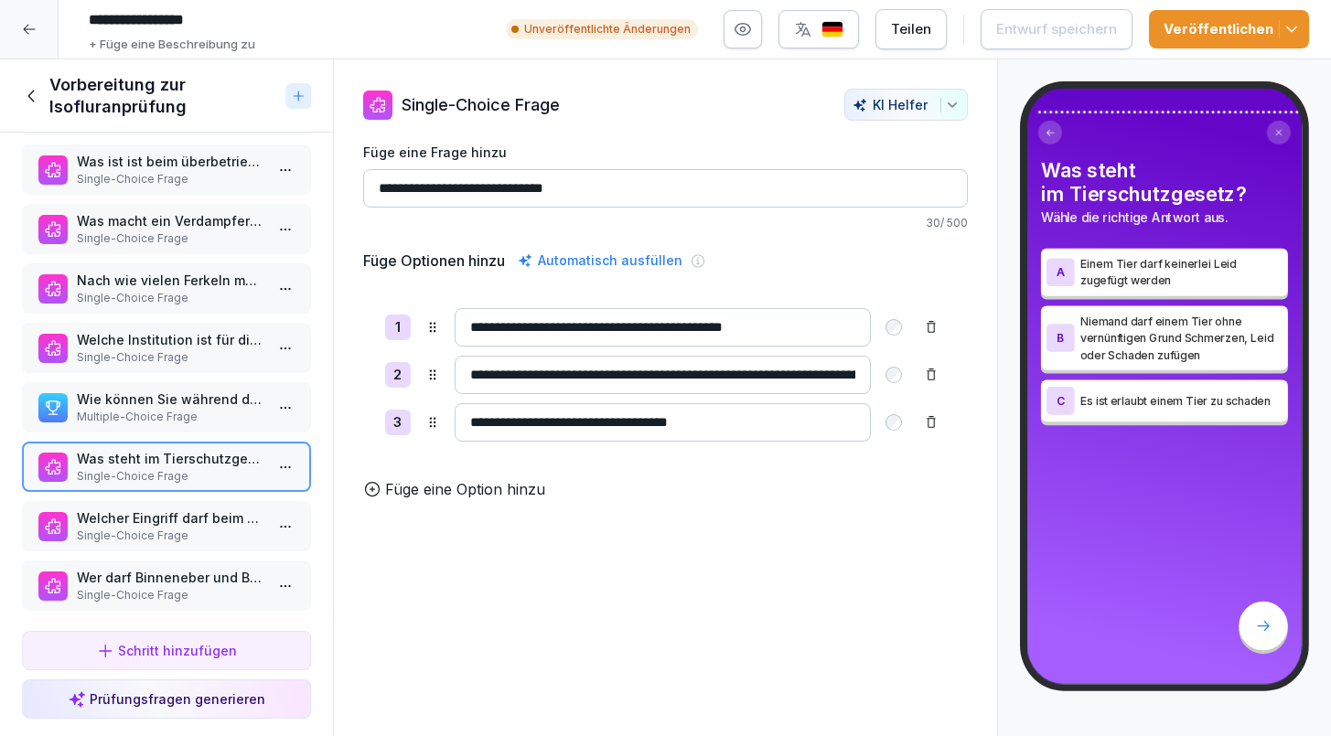
click at [128, 546] on div "Welcher Eingriff darf beim Schwein gemäß Tierschutzgesetz auch nach dem 01. Jan…" at bounding box center [166, 526] width 289 height 50
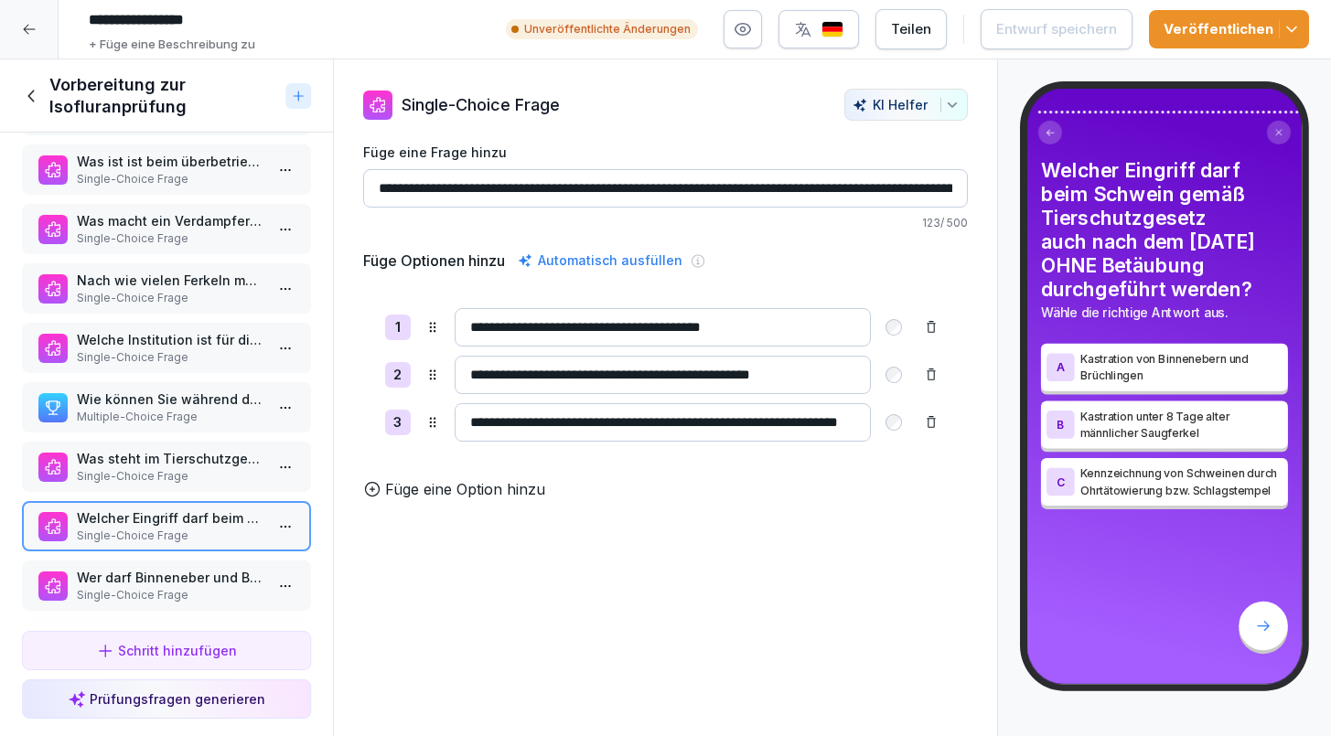
click at [130, 566] on div "Wer darf Binneneber und Brüchlinge kastrieren? Single-Choice Frage" at bounding box center [166, 586] width 289 height 50
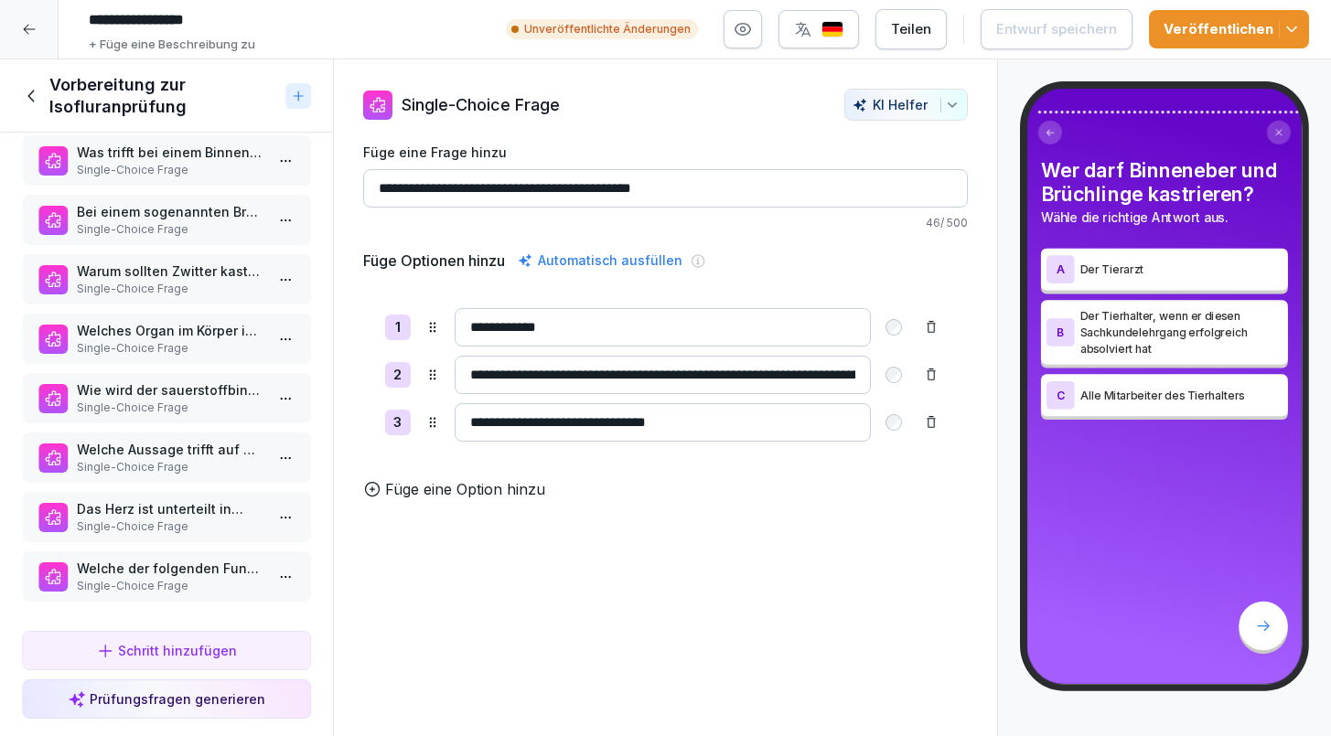
scroll to position [3824, 0]
click at [141, 566] on p "Welche der folgenden Funktionen sind NICHT Teil des Blutkreislaufs?" at bounding box center [170, 568] width 187 height 19
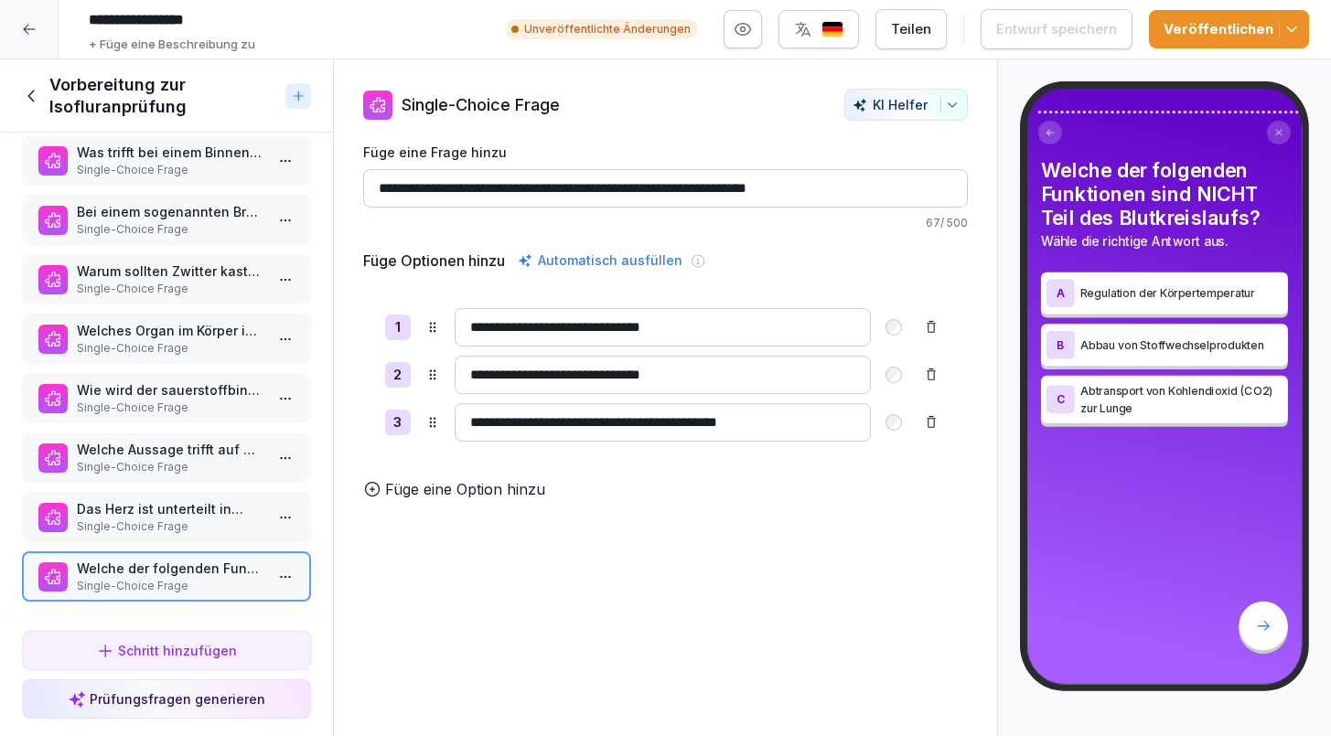
click at [134, 517] on p "Das Herz ist unterteilt in…" at bounding box center [170, 508] width 187 height 19
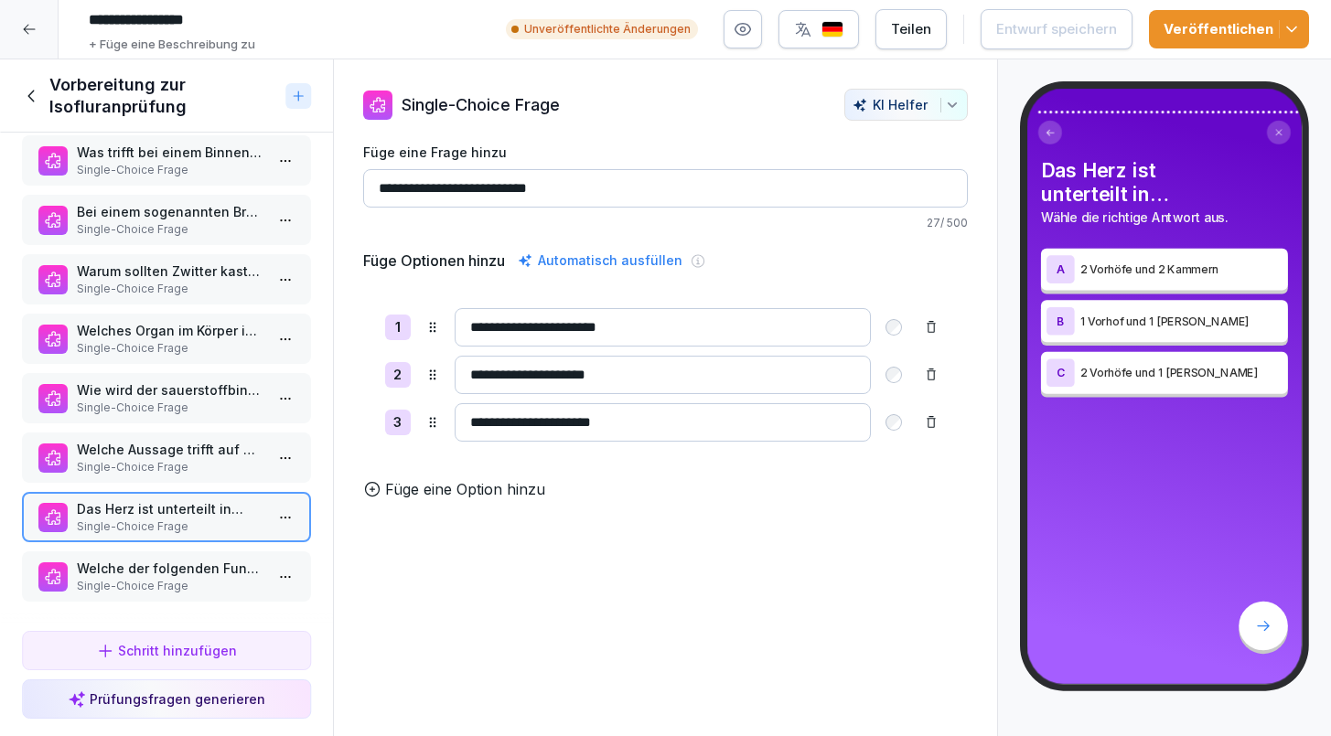
click at [124, 468] on p "Single-Choice Frage" at bounding box center [170, 467] width 187 height 16
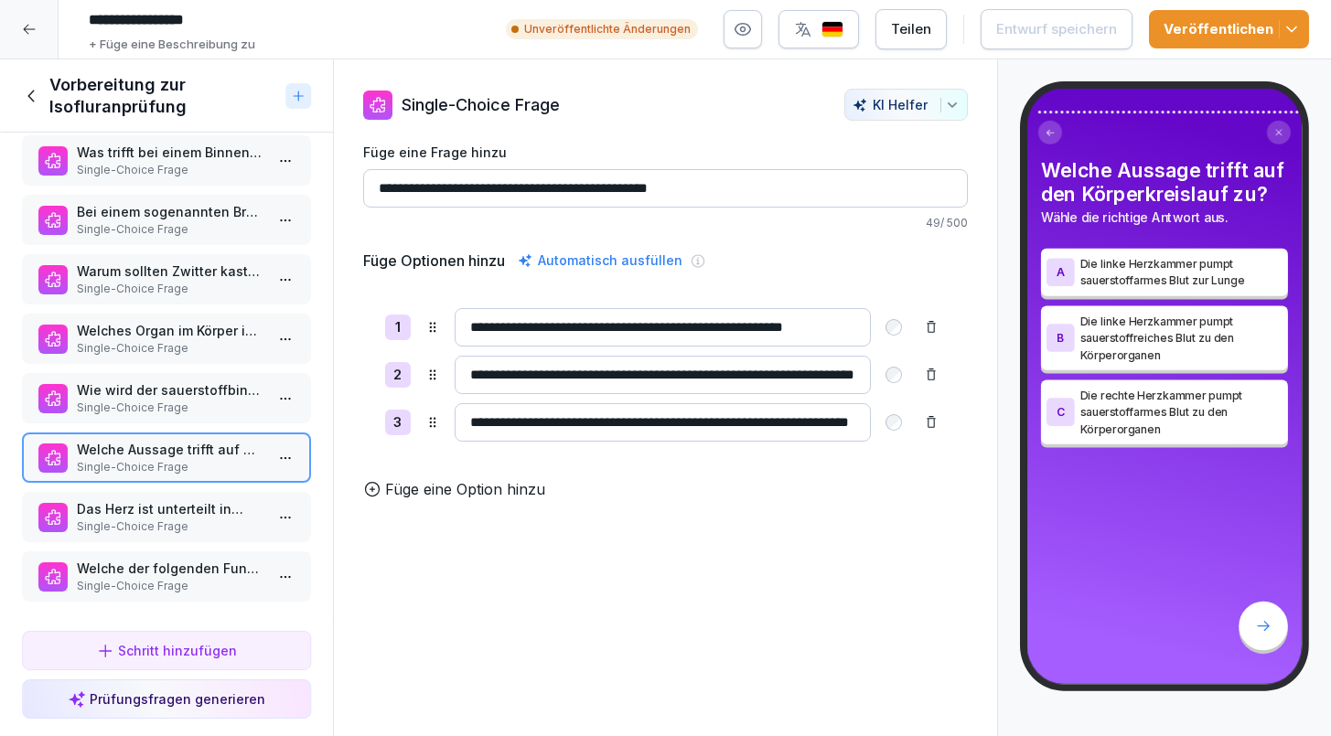
click at [133, 519] on p "Single-Choice Frage" at bounding box center [170, 527] width 187 height 16
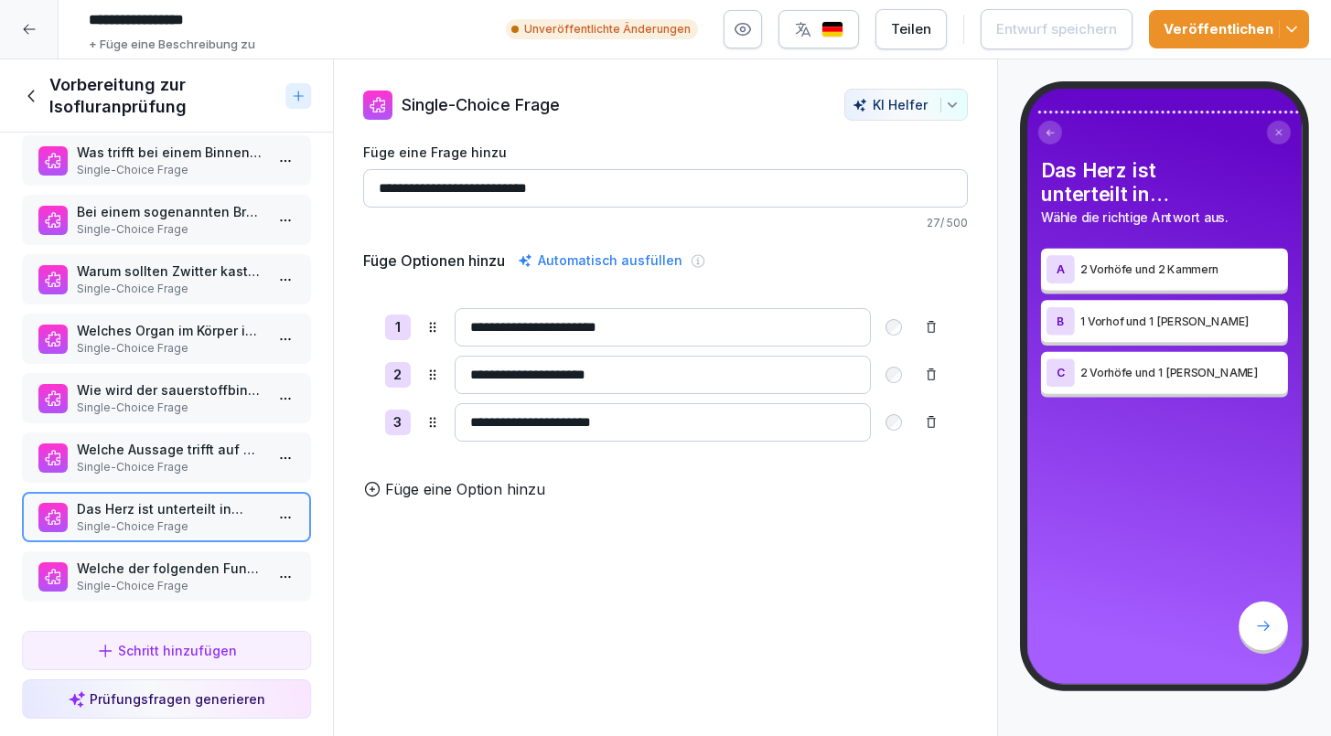
click at [147, 457] on p "Welche Aussage trifft auf den Körperkreislauf zu?" at bounding box center [170, 449] width 187 height 19
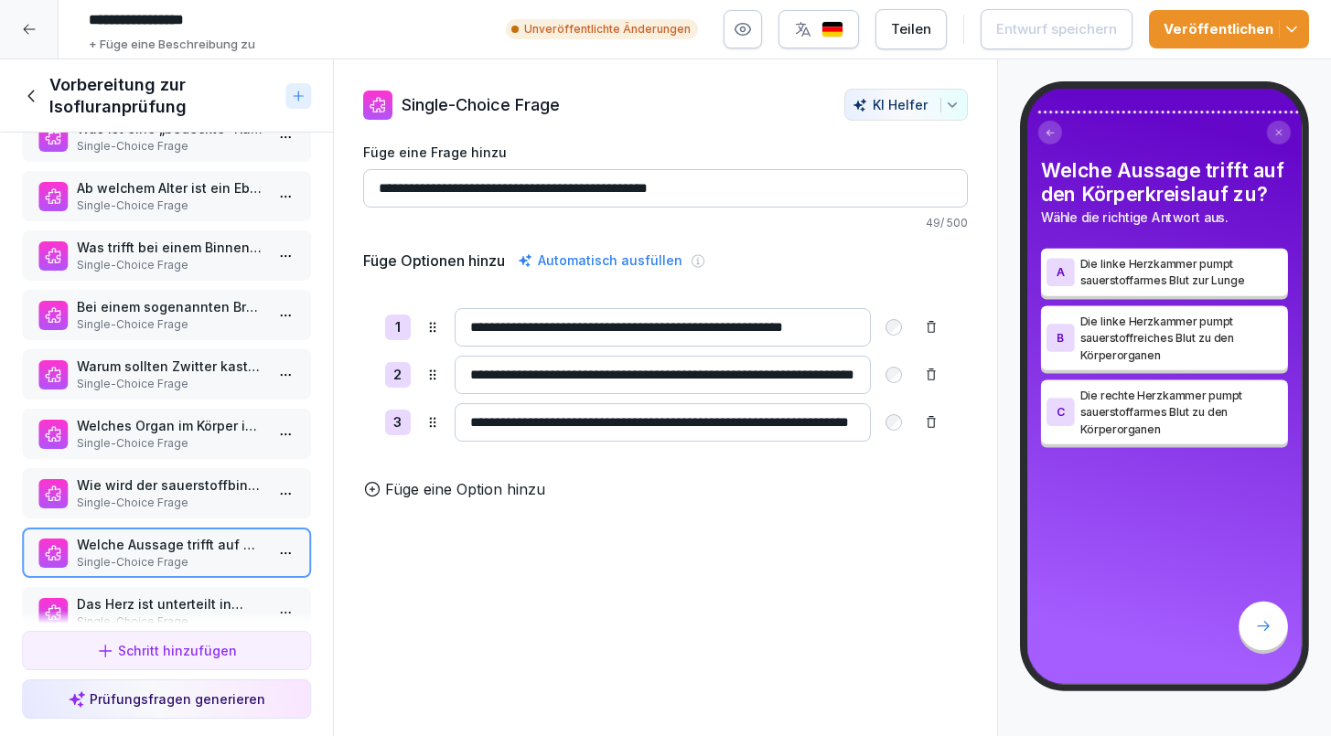
scroll to position [3726, 0]
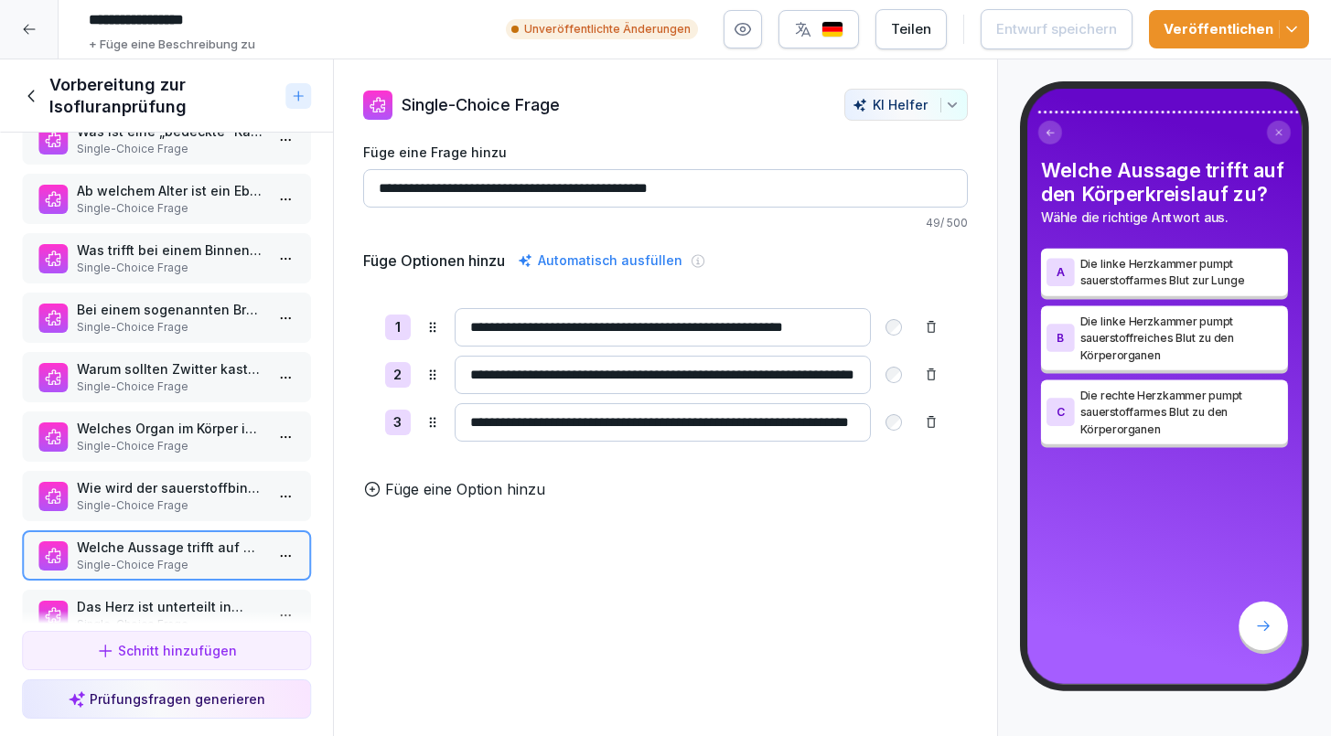
click at [148, 486] on p "Wie wird der sauerstoffbindende Blutfarbstoff der roten Blutkörperchen genannt?" at bounding box center [170, 487] width 187 height 19
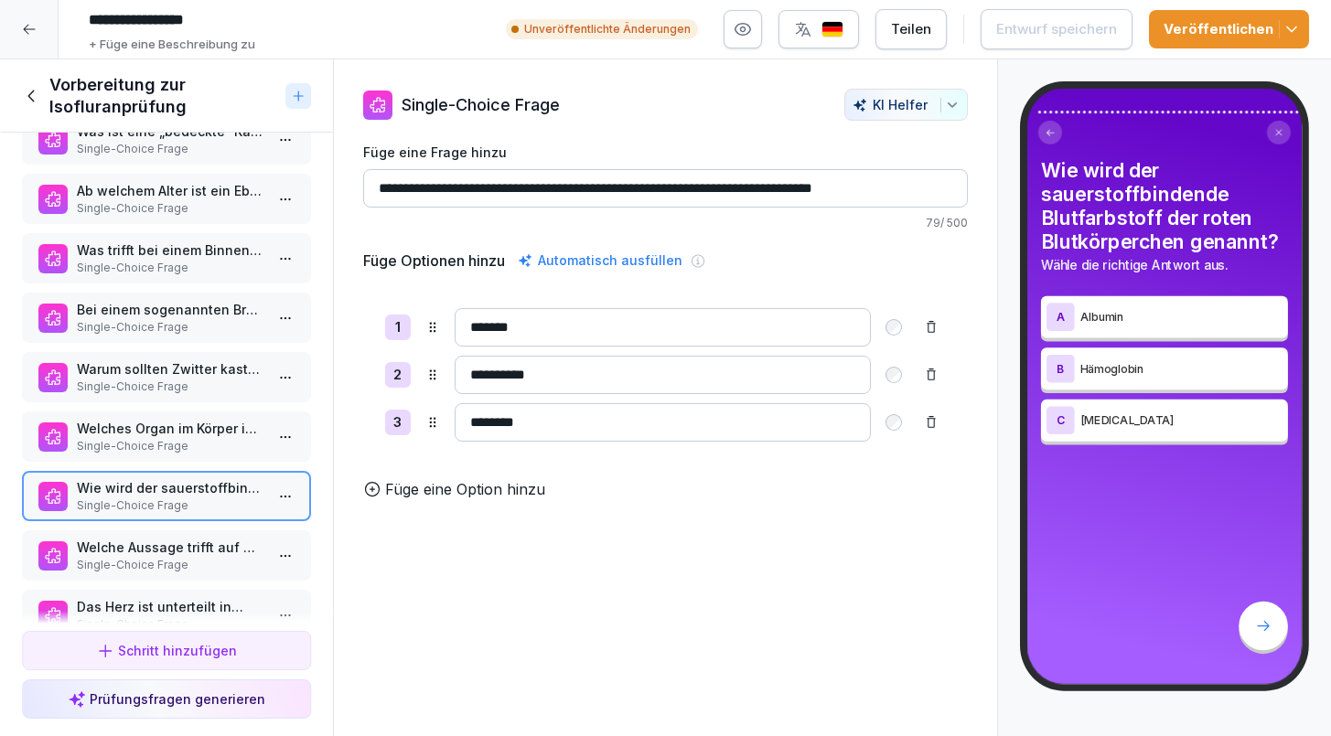
click at [147, 448] on p "Single-Choice Frage" at bounding box center [170, 446] width 187 height 16
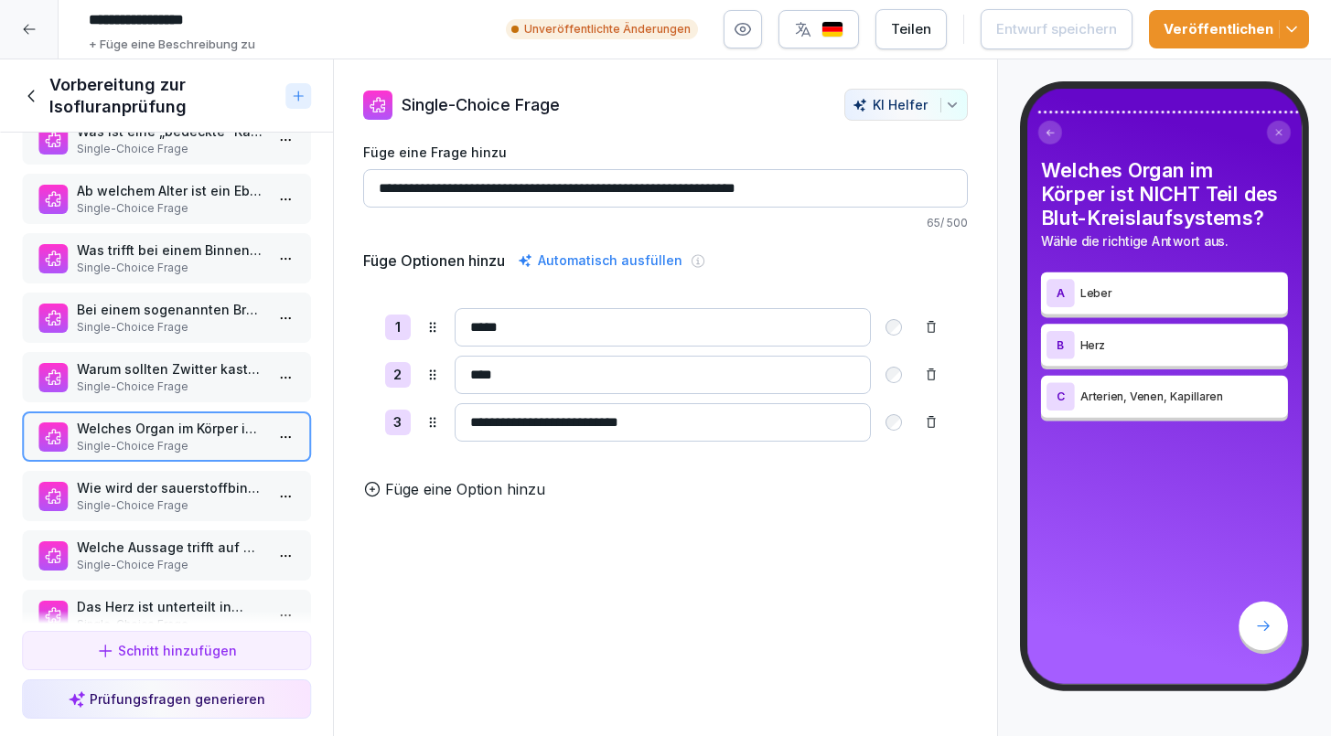
click at [145, 408] on div "Was ist bei der Lagerung der Narkosegeräte zu beachten (2 richtige Antworten) M…" at bounding box center [166, 378] width 333 height 491
click at [141, 379] on p "Single-Choice Frage" at bounding box center [170, 387] width 187 height 16
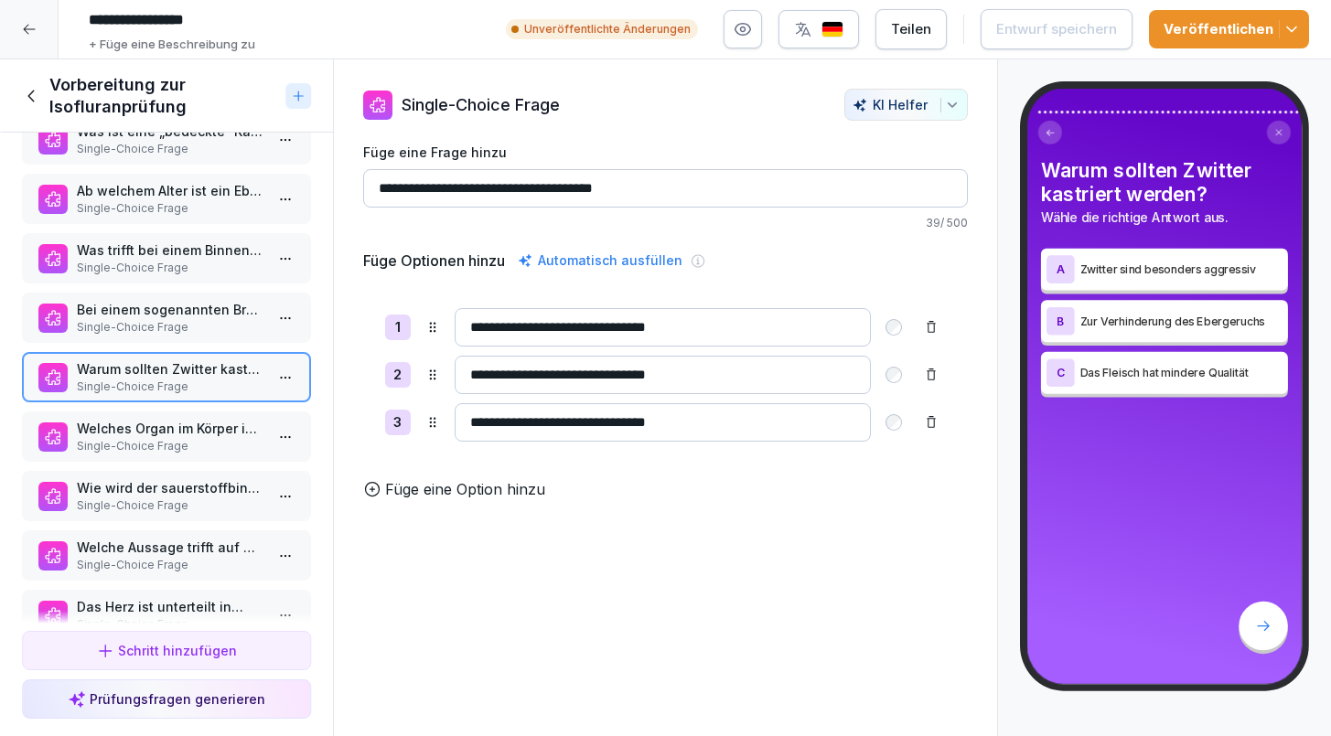
click at [134, 335] on p "Single-Choice Frage" at bounding box center [170, 327] width 187 height 16
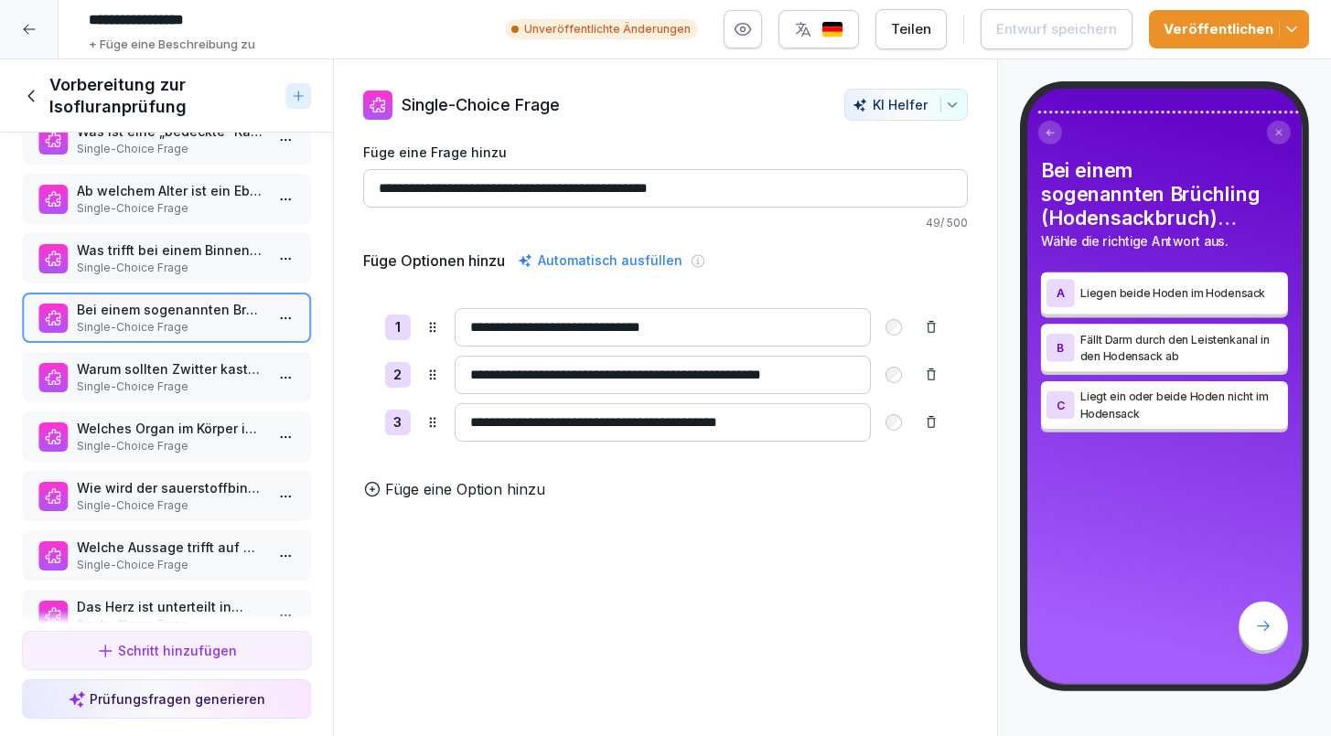
click at [133, 281] on div "Was trifft bei einem Binneneber NICHT zu? Single-Choice Frage" at bounding box center [166, 258] width 289 height 50
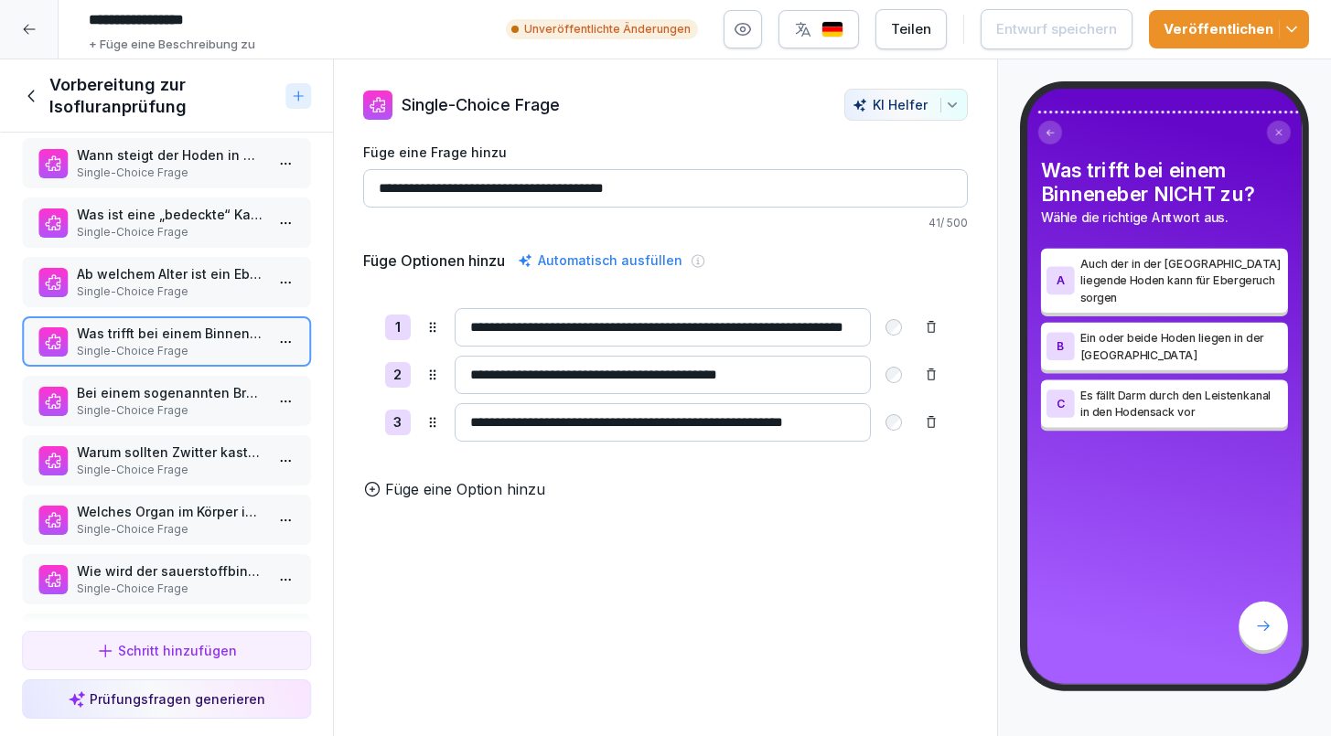
scroll to position [3641, 0]
click at [133, 281] on p "Ab welchem Alter ist ein Eber geschlechtsreif?" at bounding box center [170, 275] width 187 height 19
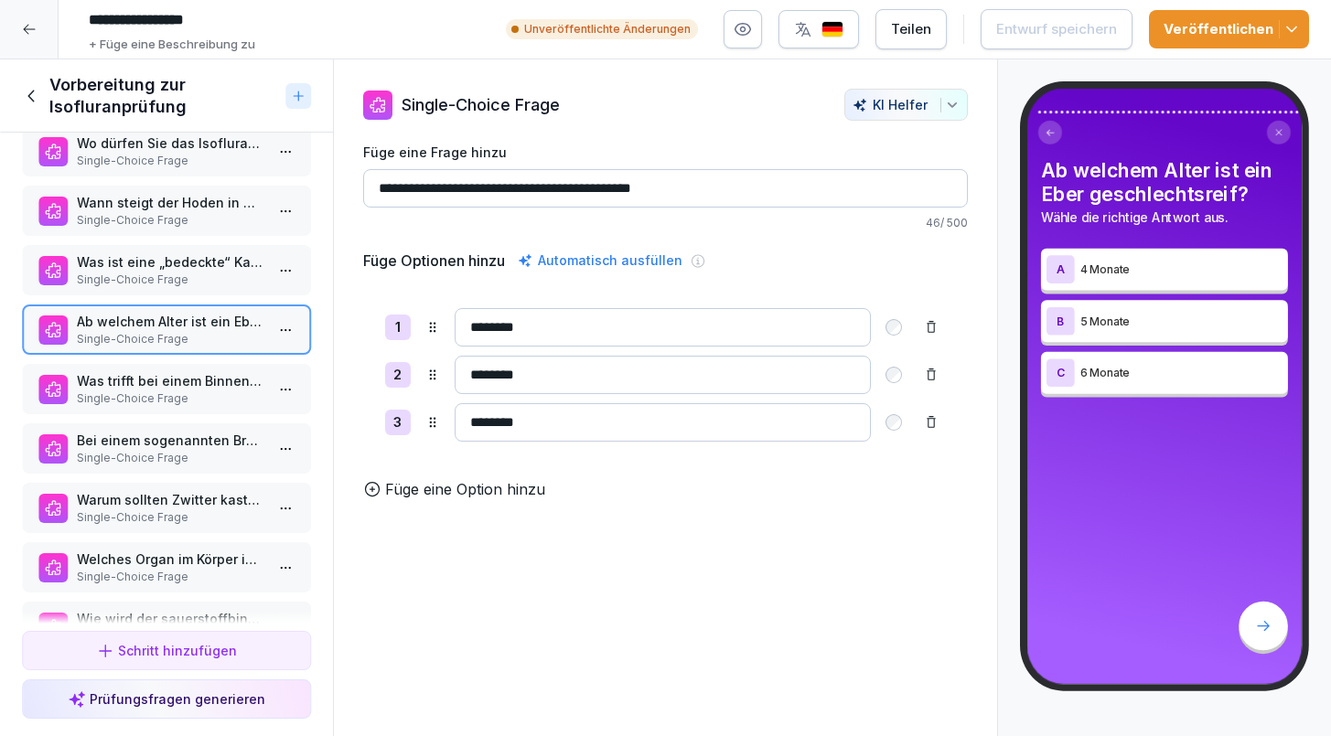
scroll to position [3592, 0]
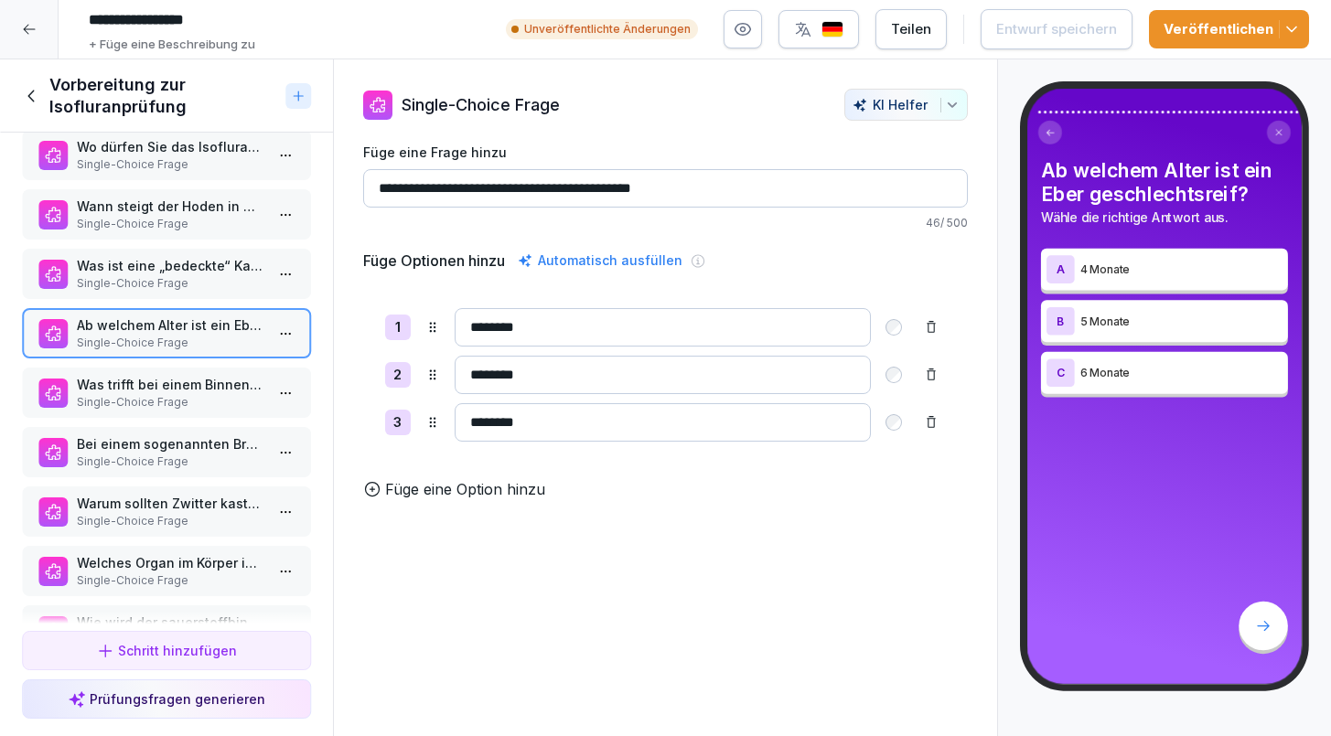
click at [133, 281] on p "Single-Choice Frage" at bounding box center [170, 283] width 187 height 16
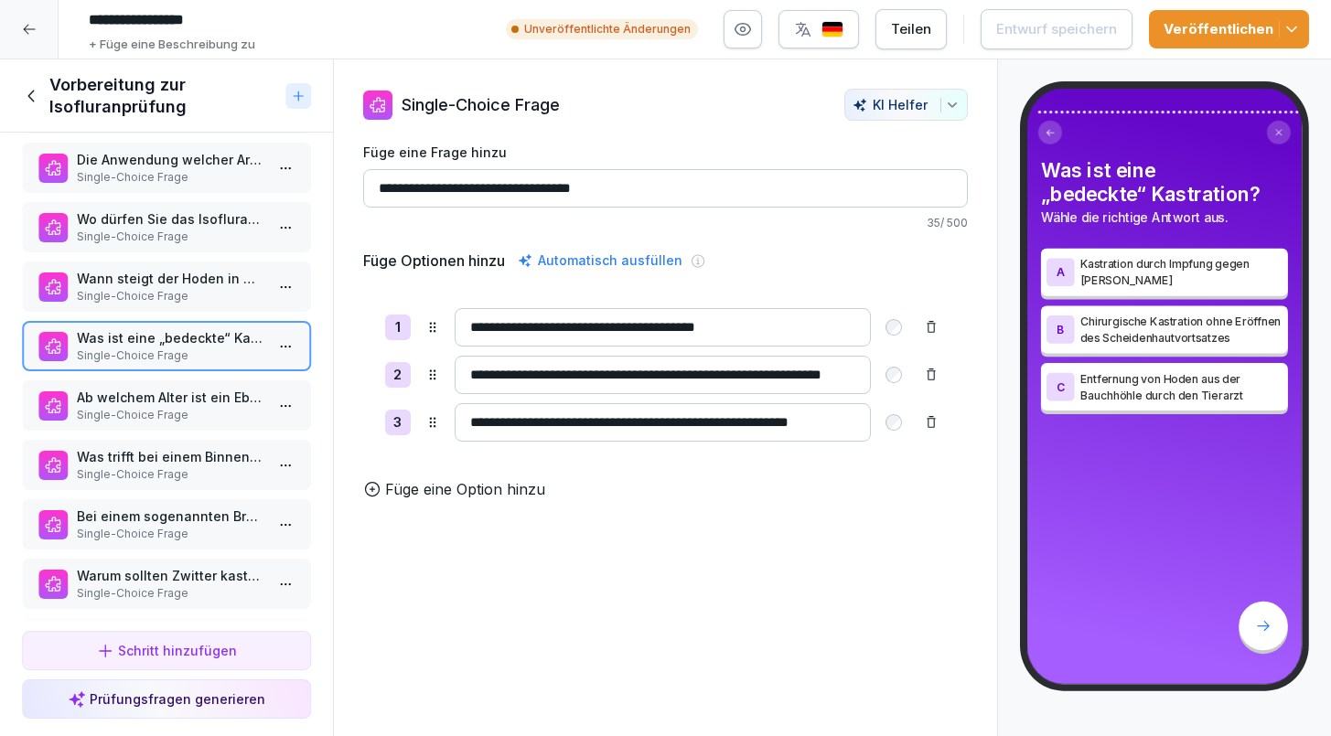
click at [133, 281] on p "Wann steigt der Hoden in den Hodensack ab?" at bounding box center [170, 278] width 187 height 19
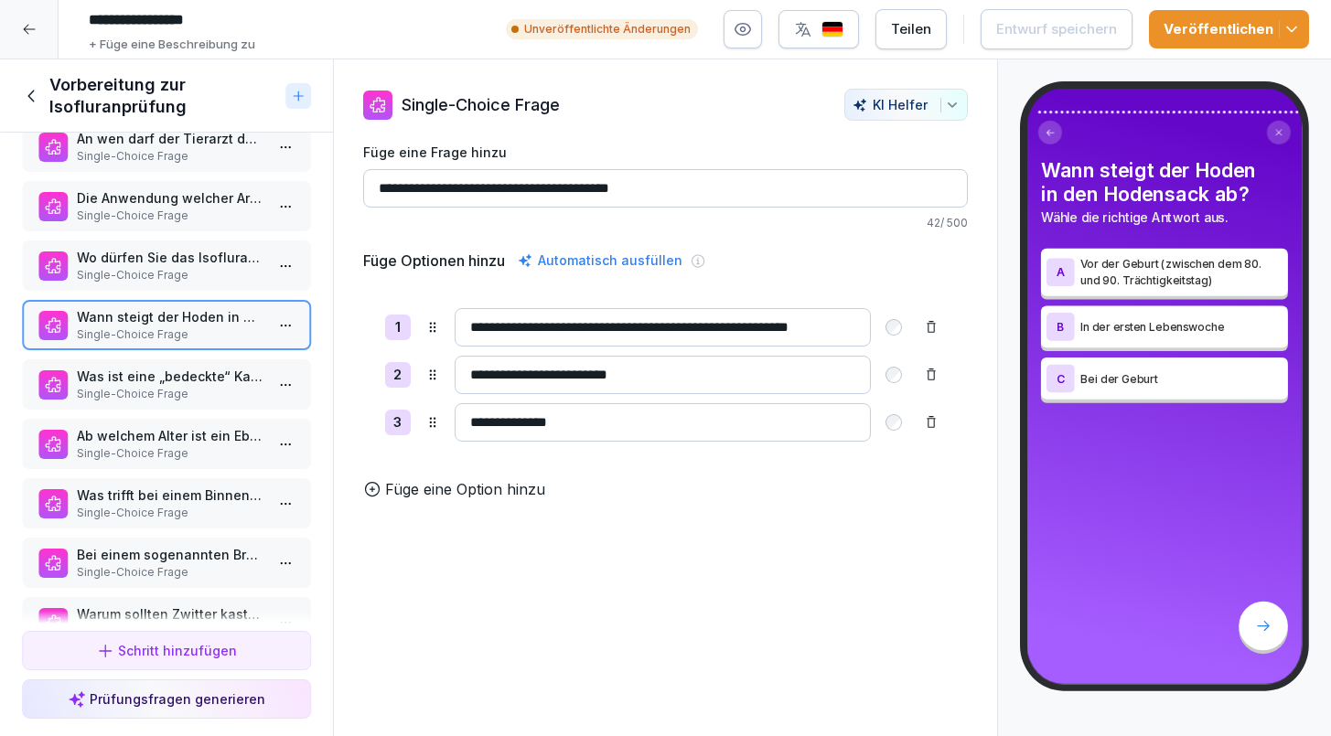
scroll to position [3479, 0]
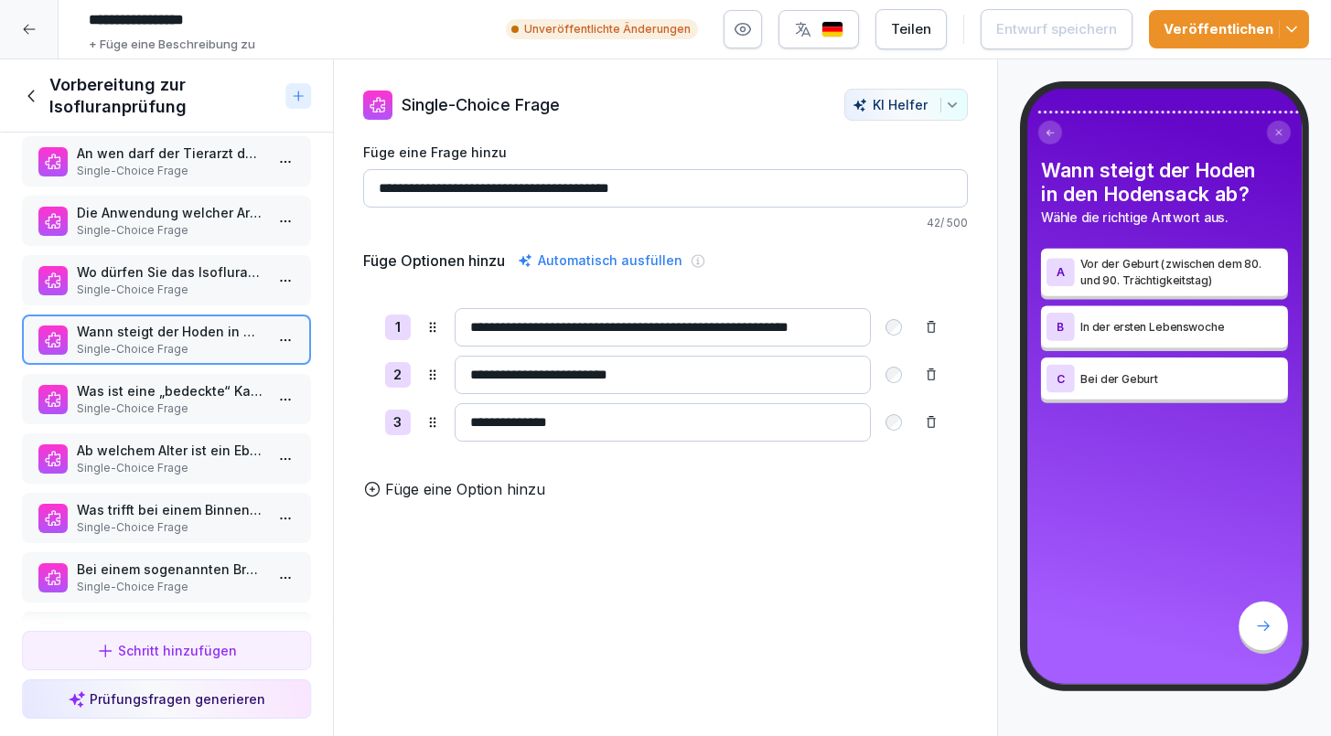
click at [136, 282] on p "Single-Choice Frage" at bounding box center [170, 290] width 187 height 16
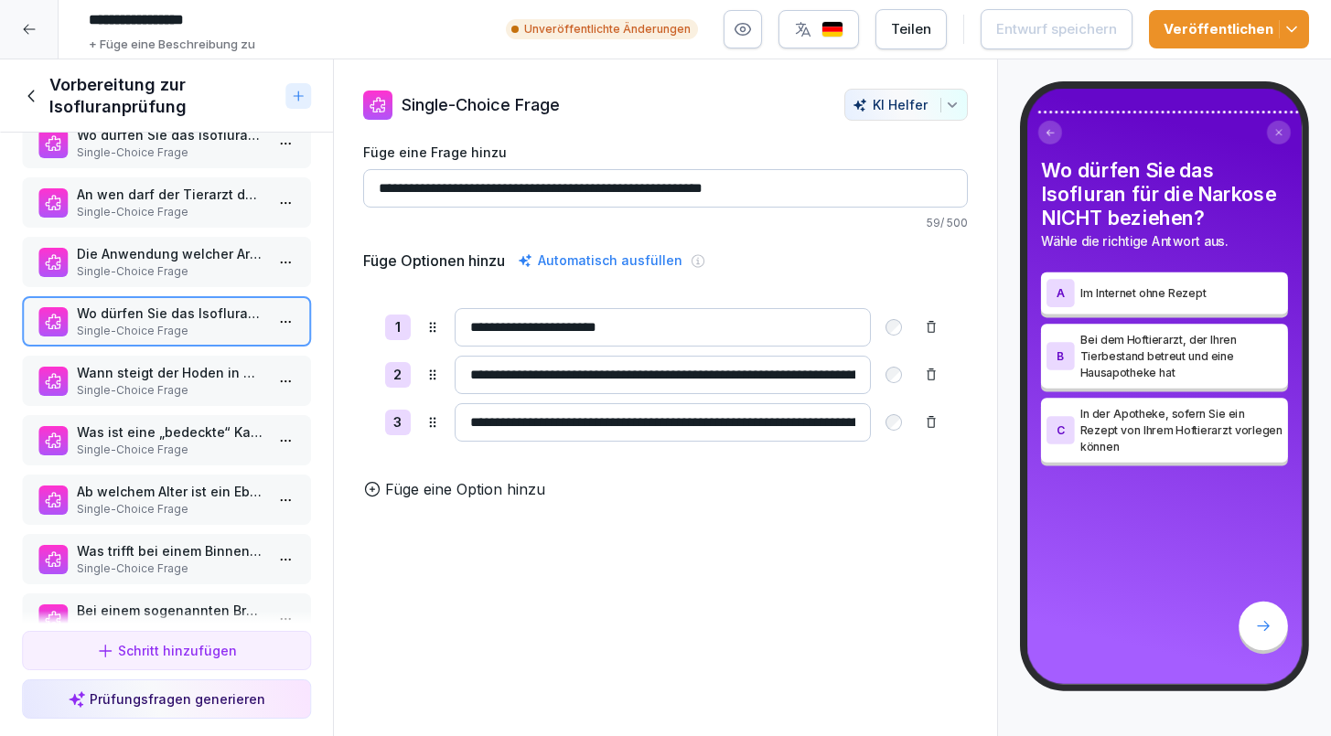
scroll to position [3420, 0]
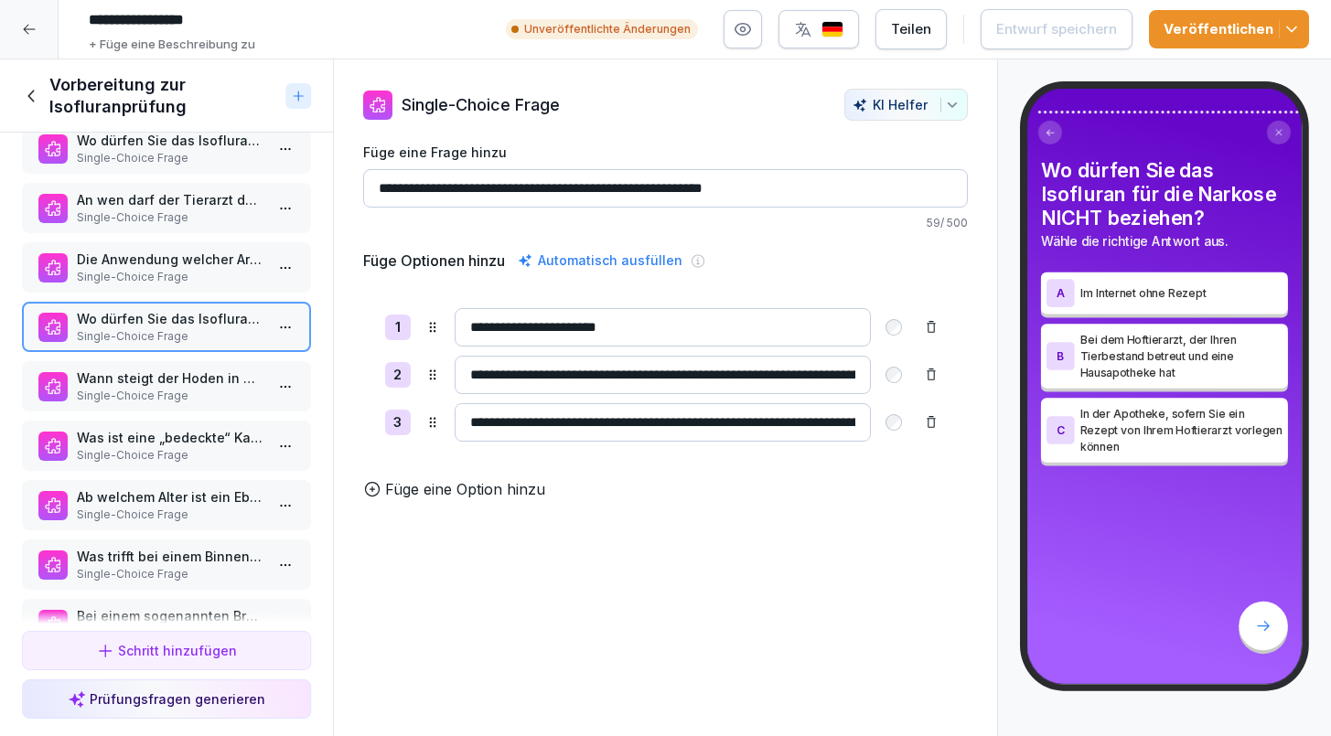
click at [136, 282] on p "Single-Choice Frage" at bounding box center [170, 277] width 187 height 16
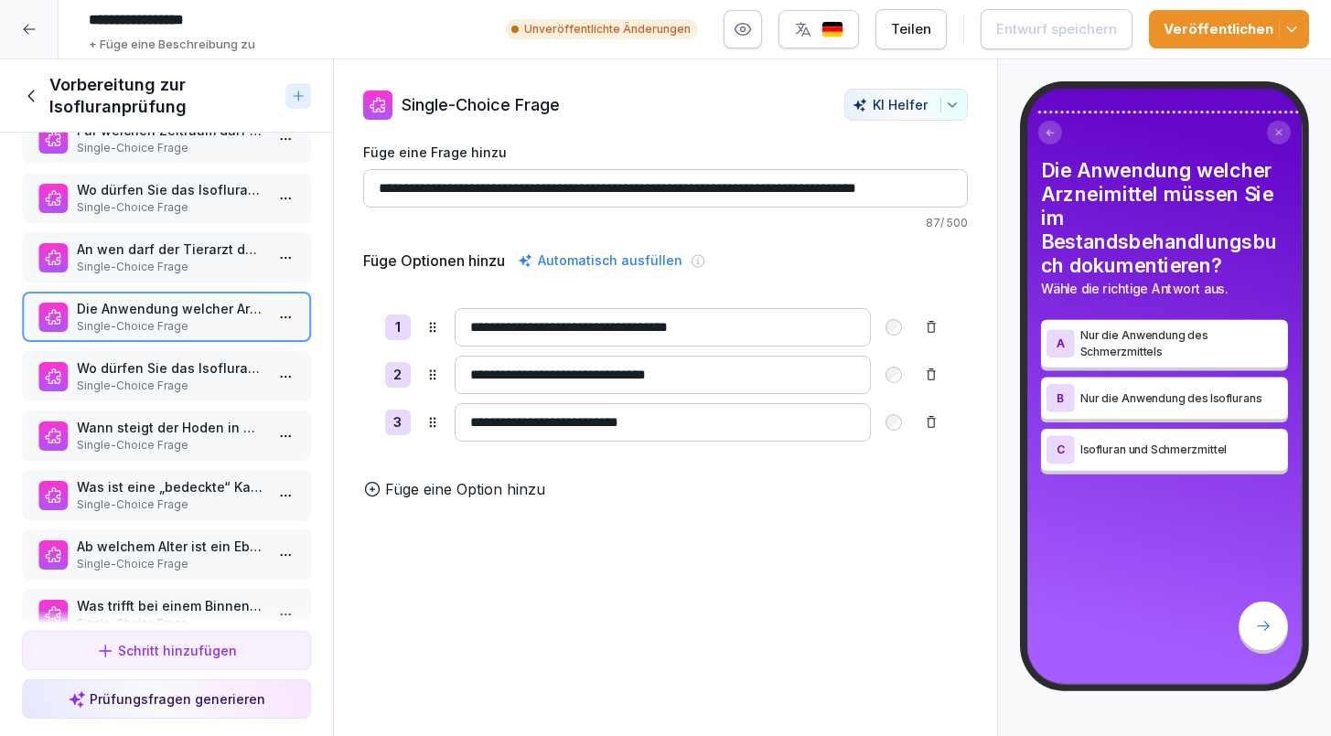
scroll to position [3369, 0]
click at [136, 282] on div "An wen darf der Tierarzt das Isofluran aus der tierärztlichen Hausapotheke abge…" at bounding box center [166, 259] width 289 height 50
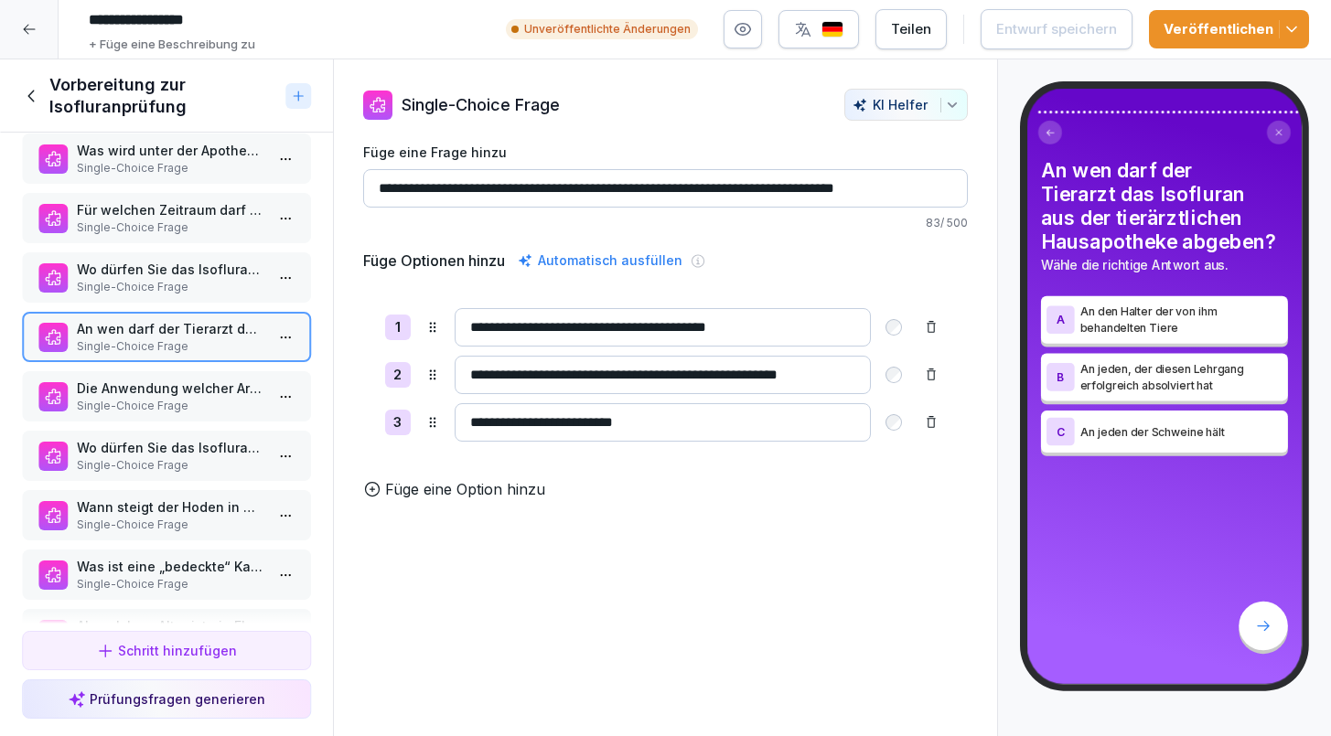
click at [136, 282] on p "Single-Choice Frage" at bounding box center [170, 287] width 187 height 16
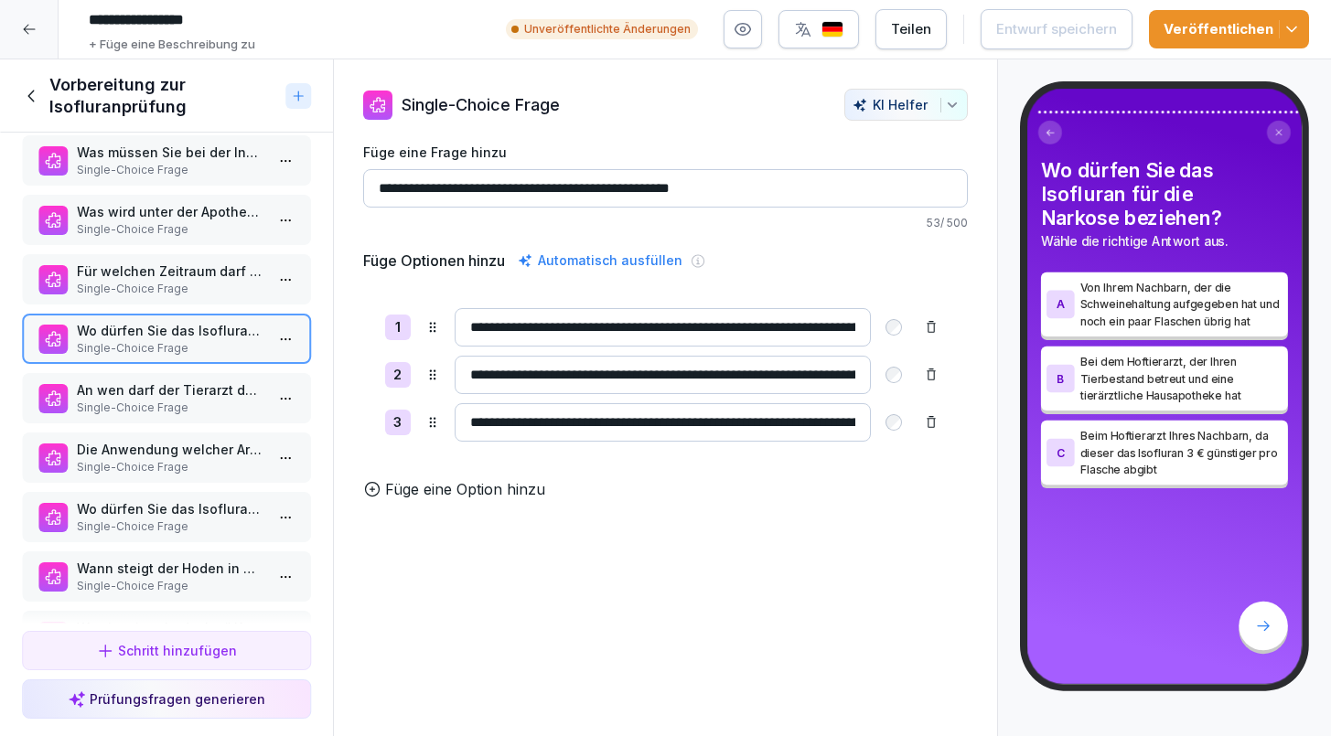
click at [136, 282] on p "Single-Choice Frage" at bounding box center [170, 289] width 187 height 16
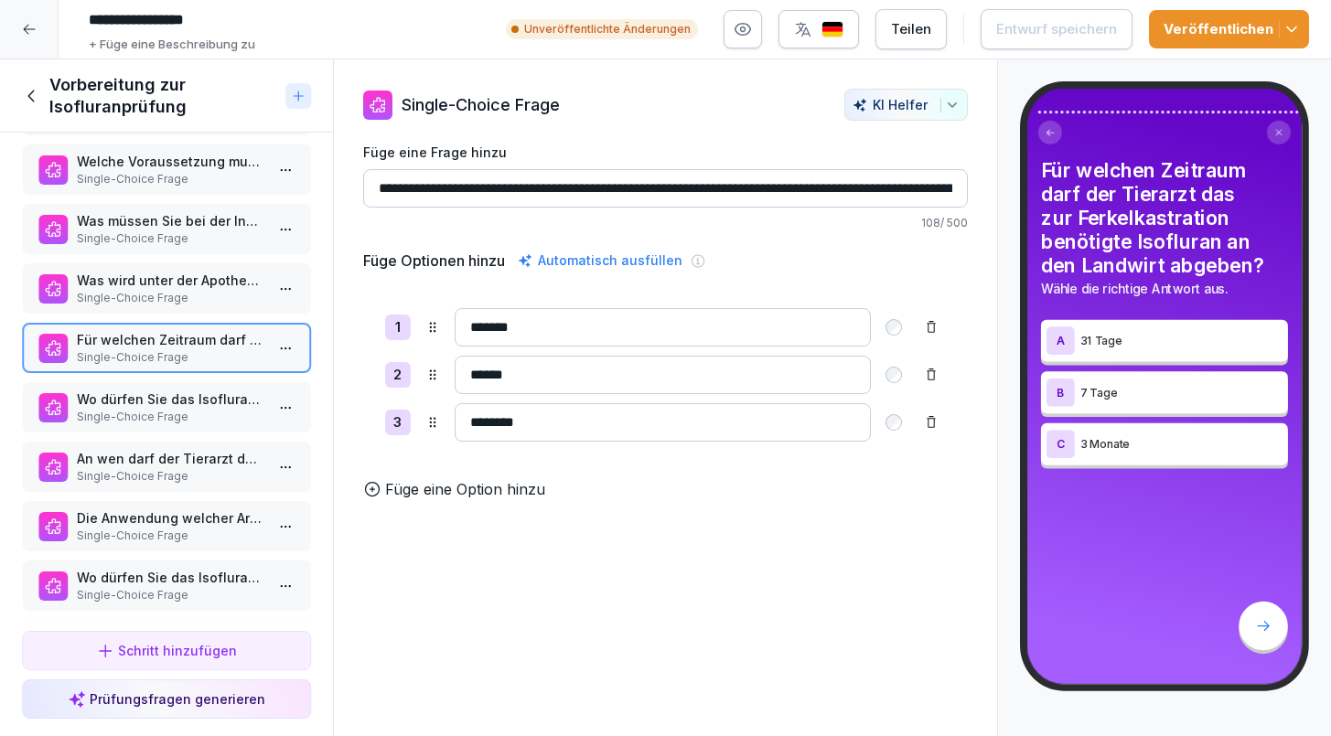
scroll to position [3157, 0]
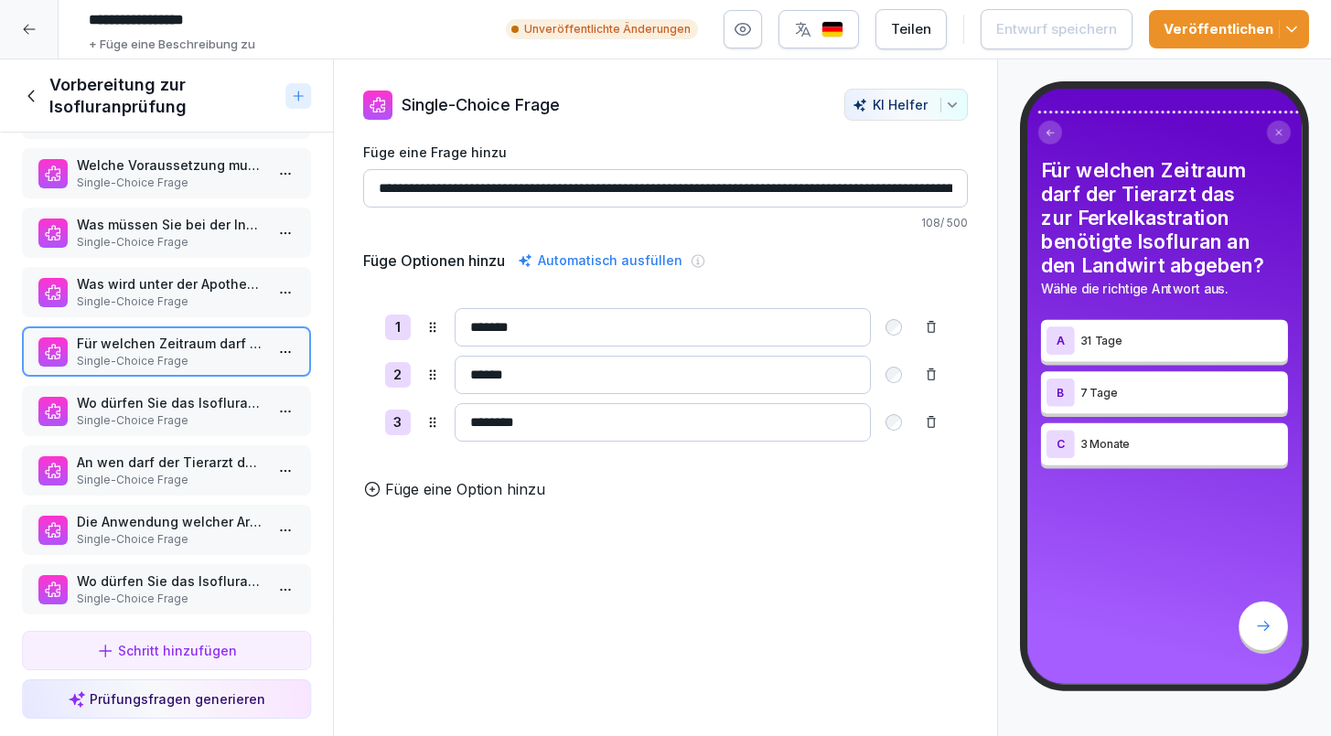
click at [136, 282] on p "Was wird unter der Apothekenpflicht nach §43 des Arzneimittelgesetzes verstande…" at bounding box center [170, 283] width 187 height 19
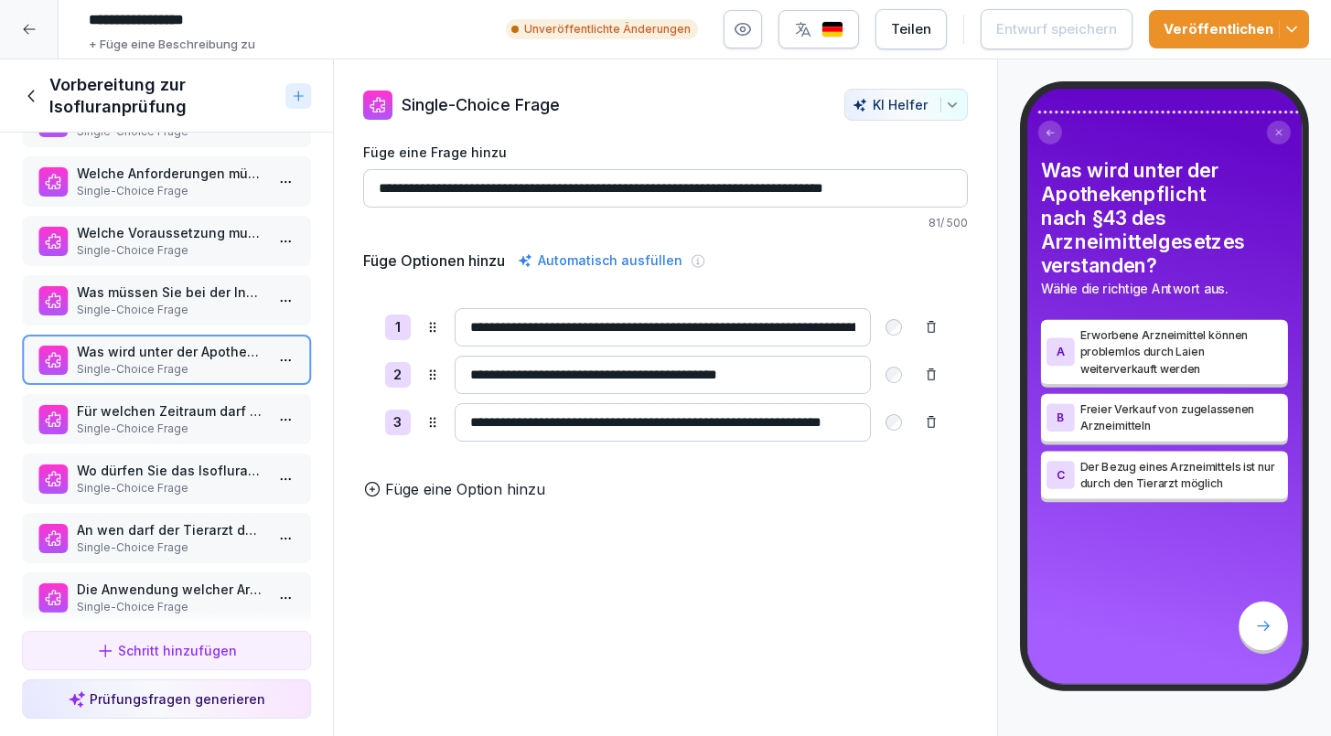
click at [136, 282] on div "Was müssen Sie bei der Inhalationsnarkose mittels Isofluran arbeitstäglich doku…" at bounding box center [166, 300] width 289 height 50
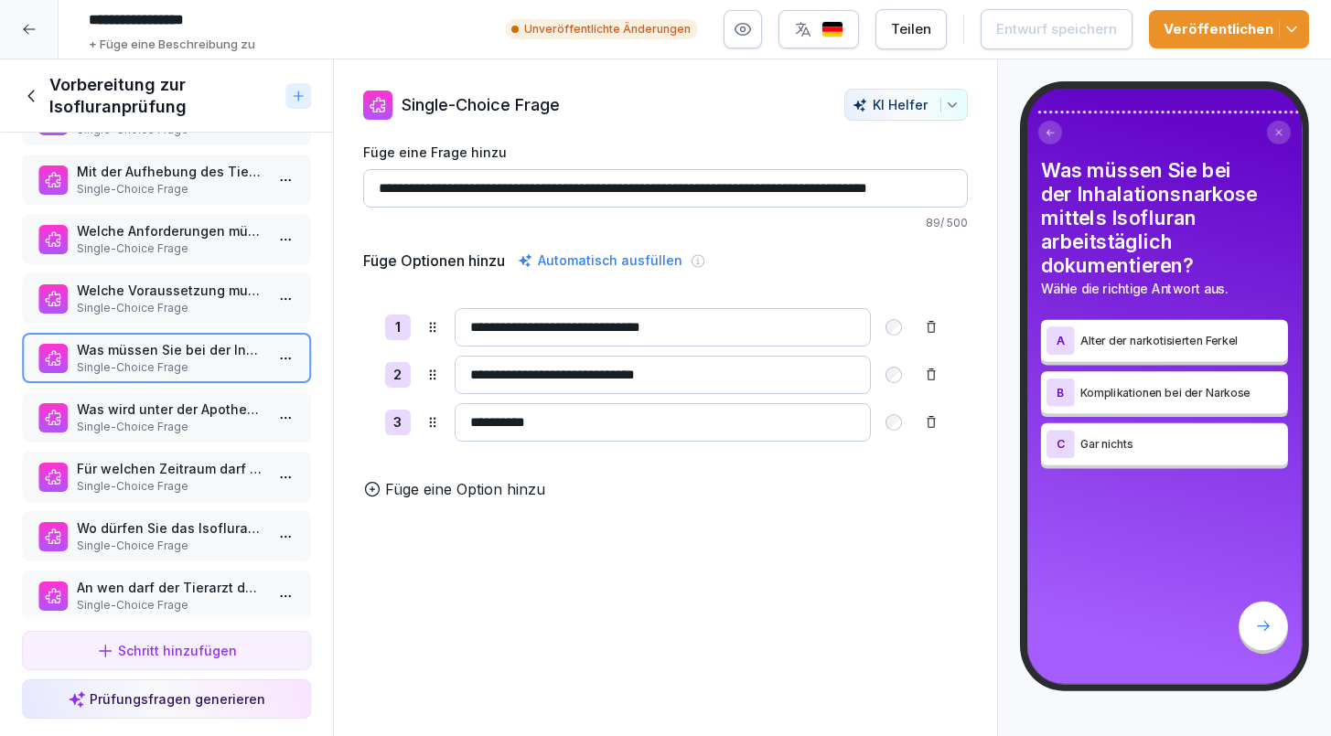
click at [136, 282] on p "Welche Voraussetzung muss zum Erwerb der Sachkunde nach Ferkelbetäubungssachkun…" at bounding box center [170, 290] width 187 height 19
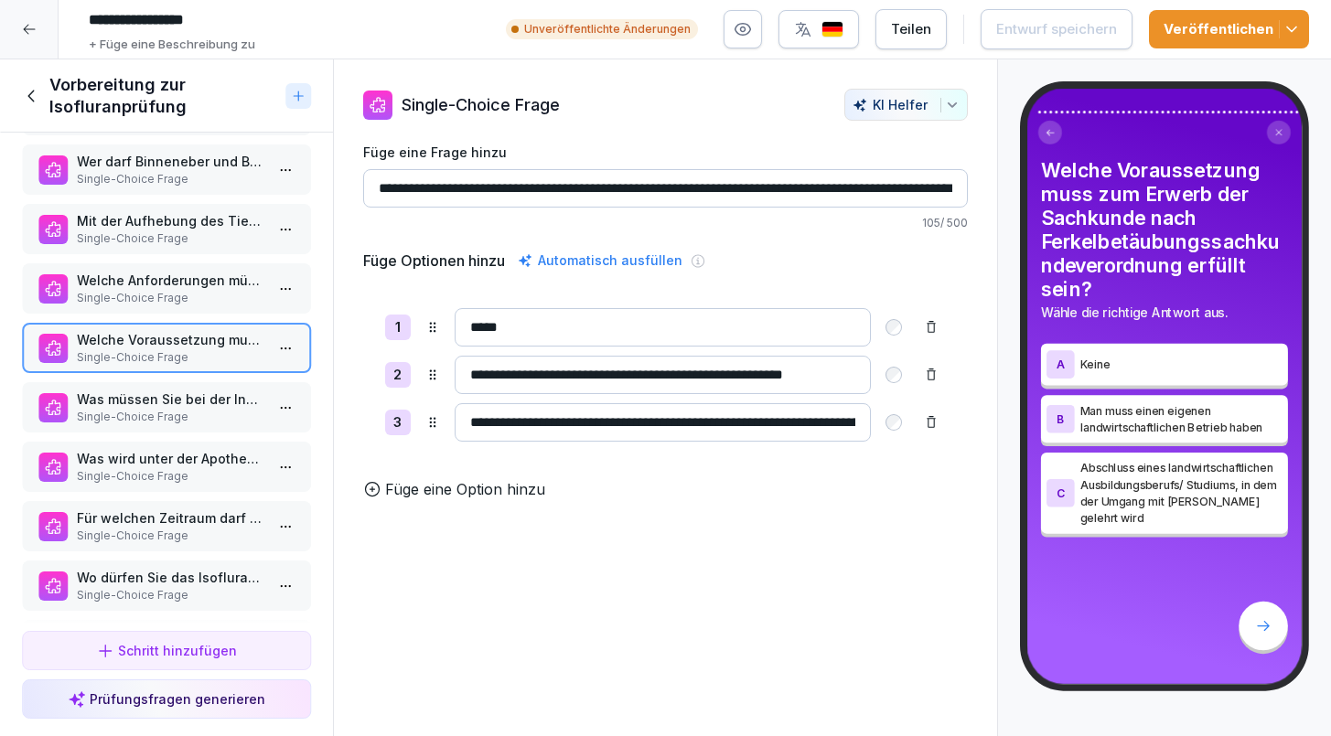
click at [136, 282] on p "Welche Anforderungen müssen Narkosegeräte gemäß Ferkelbetäubungsachkundeverordn…" at bounding box center [170, 280] width 187 height 19
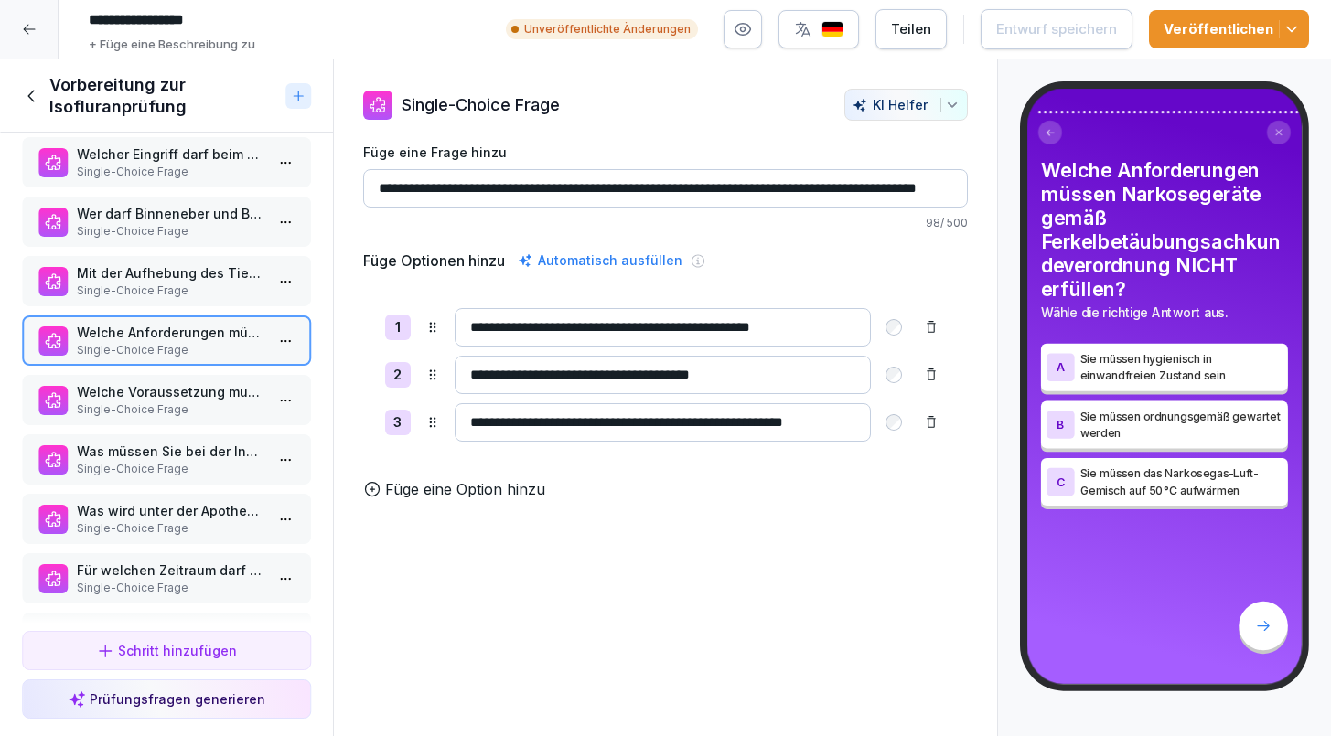
click at [136, 282] on p "Mit der Aufhebung des Tierarztvorbehaltes durch die Ferkelbetäubungssachkundeve…" at bounding box center [170, 272] width 187 height 19
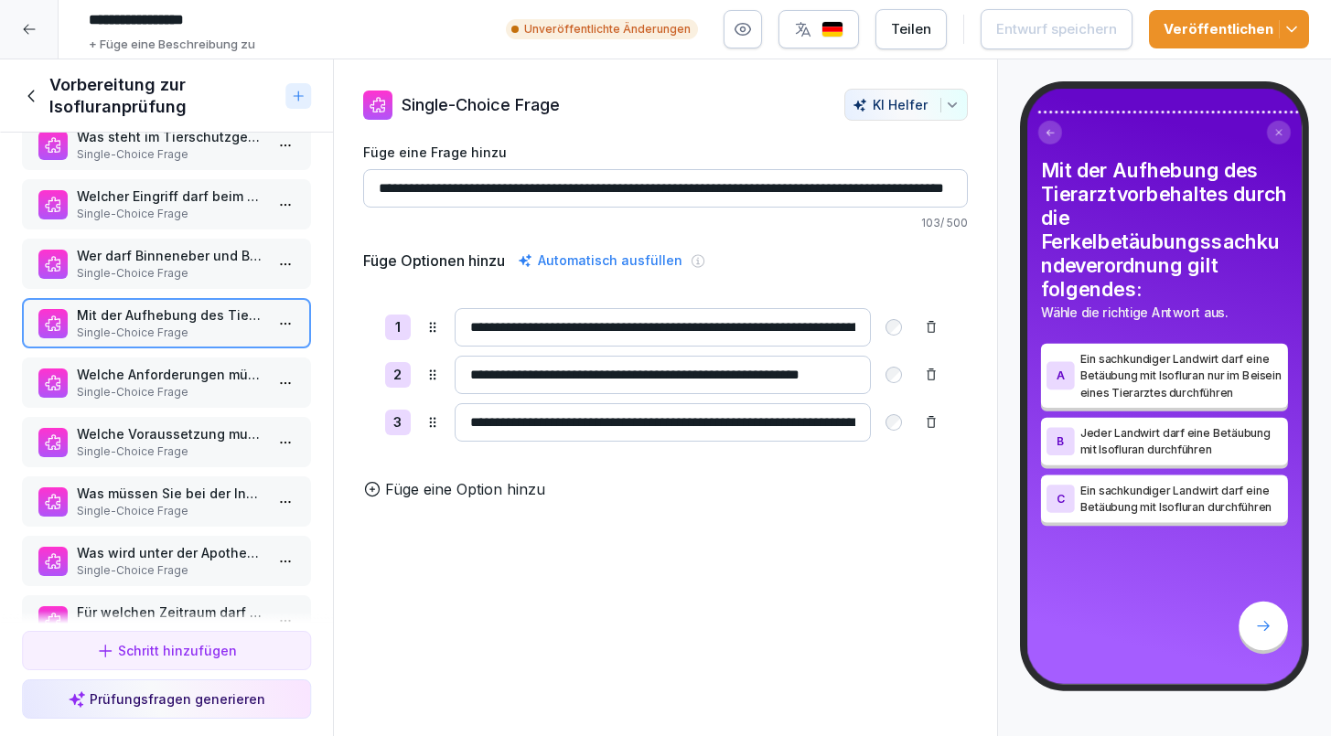
click at [136, 282] on div "Wer darf Binneneber und Brüchlinge kastrieren? Single-Choice Frage" at bounding box center [166, 264] width 289 height 50
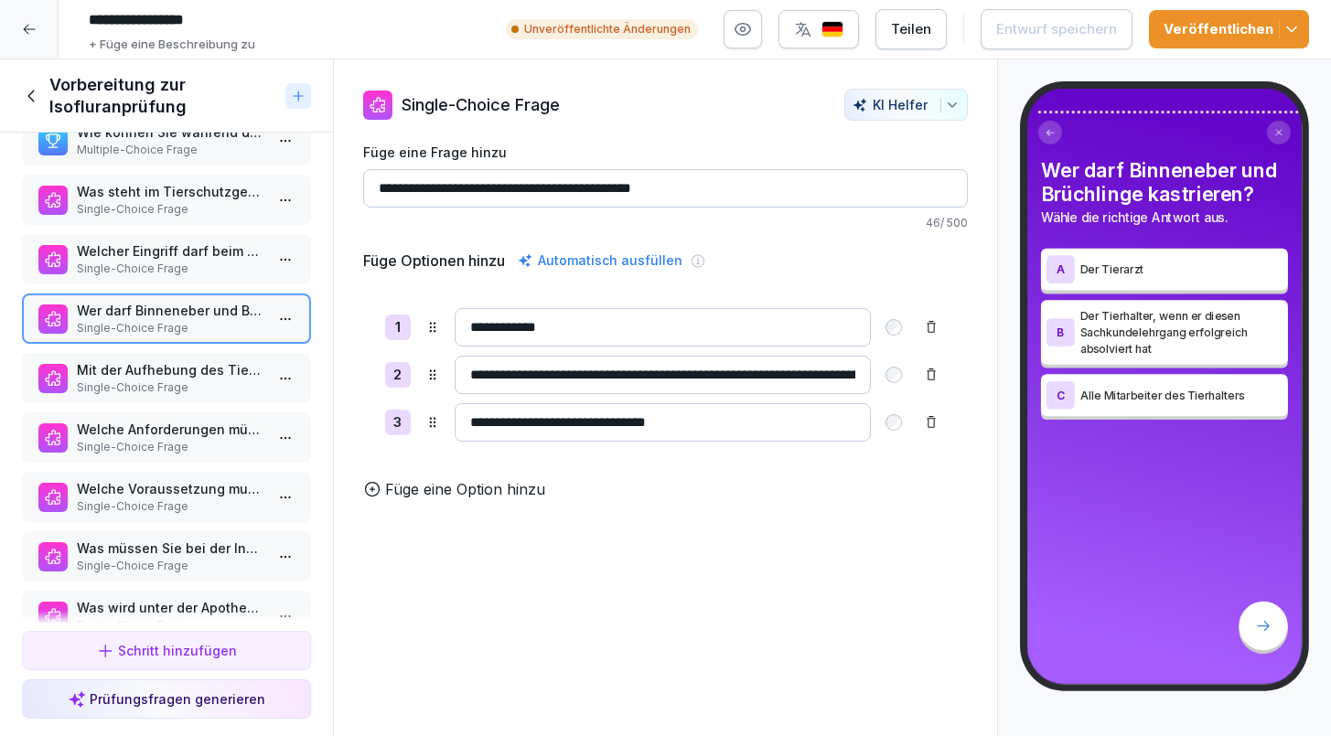
click at [136, 282] on div "Welcher Eingriff darf beim Schwein gemäß Tierschutzgesetz auch nach dem 01. Jan…" at bounding box center [166, 259] width 289 height 50
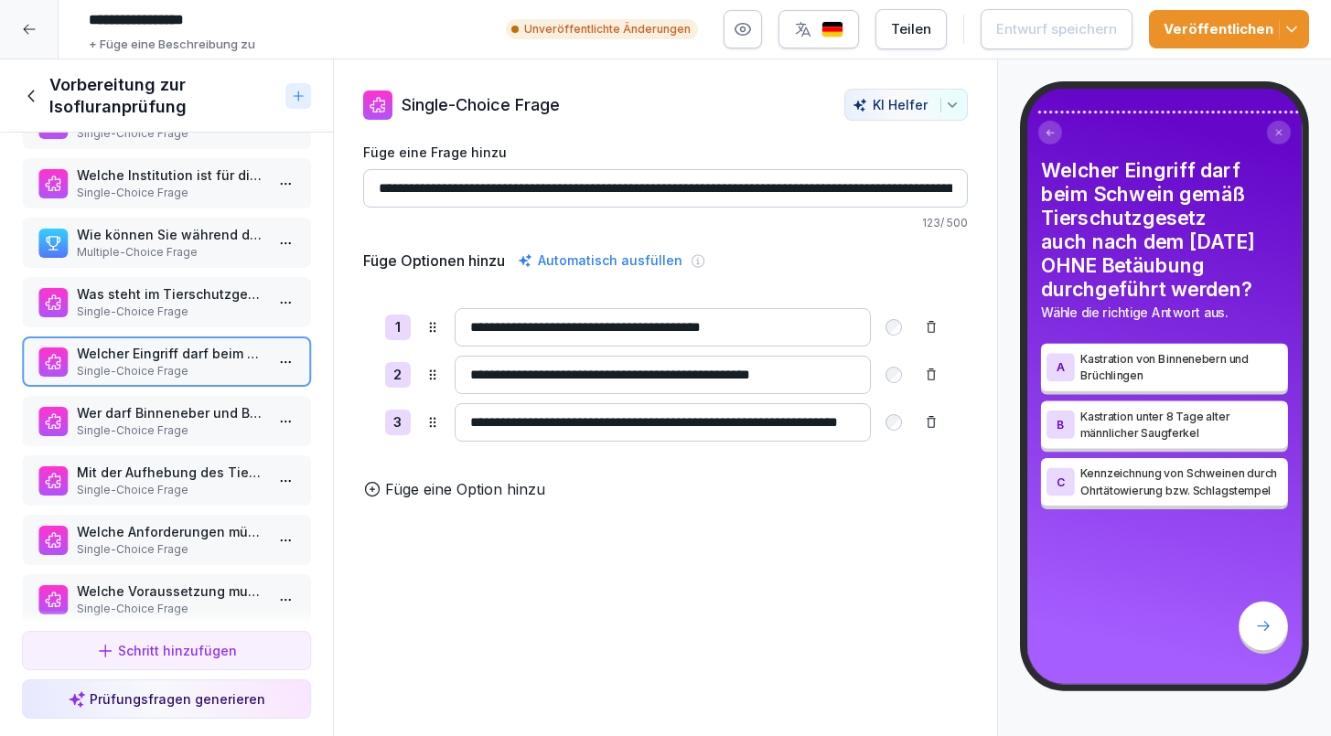
scroll to position [2728, 0]
click at [136, 282] on div "Was steht im Tierschutzgesetz? Single-Choice Frage" at bounding box center [166, 305] width 289 height 50
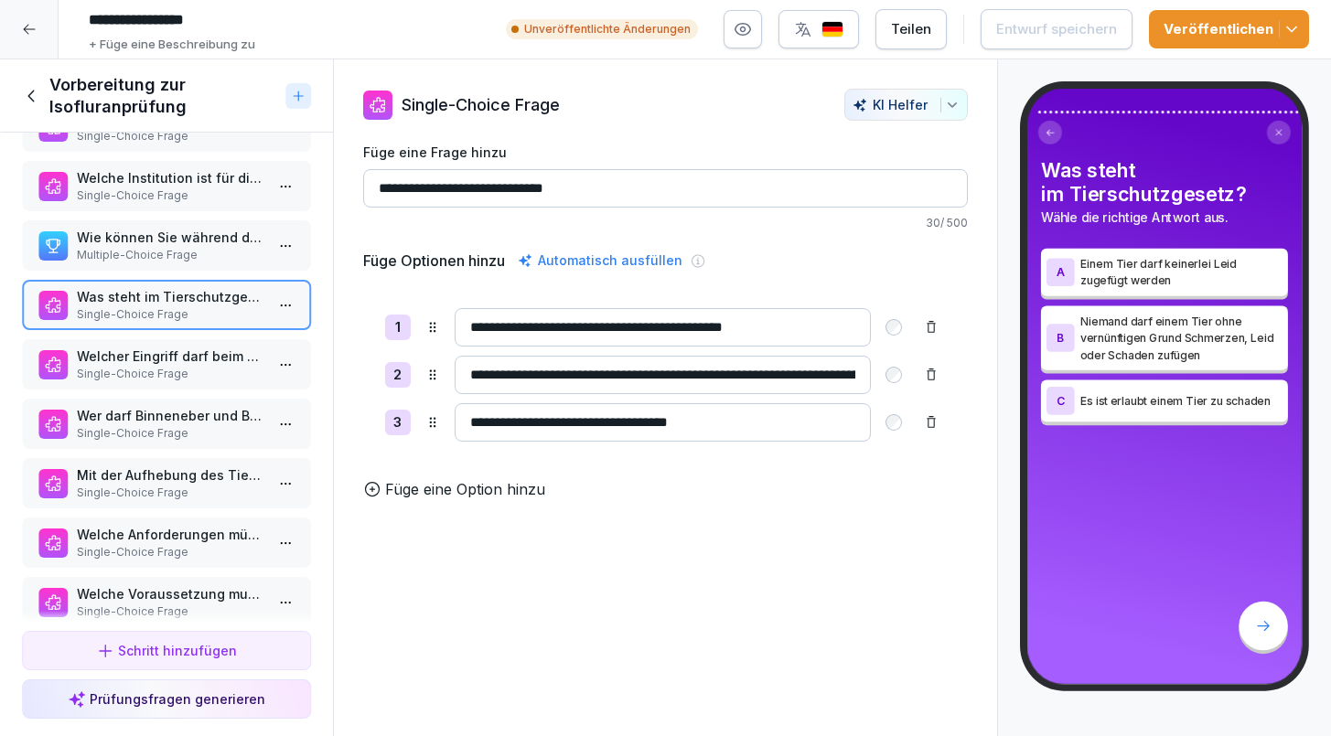
click at [130, 259] on p "Multiple-Choice Frage" at bounding box center [170, 255] width 187 height 16
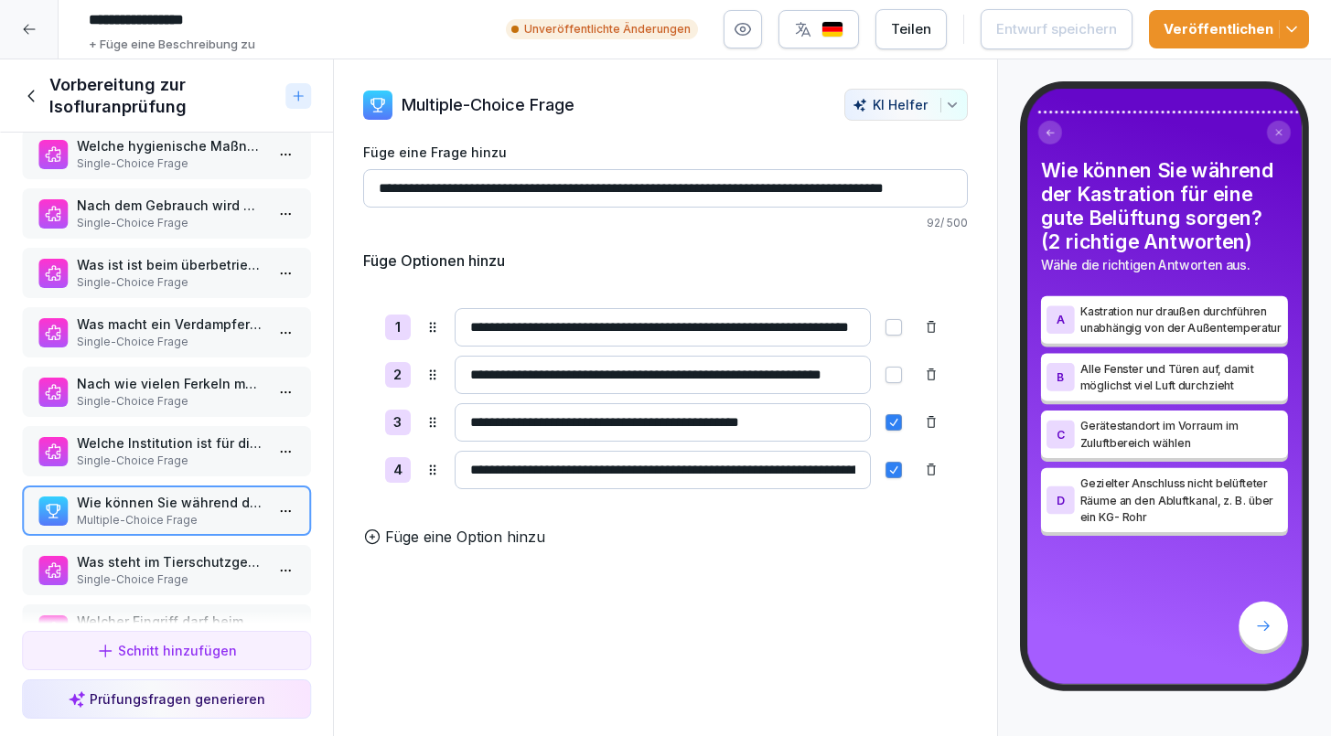
scroll to position [2447, 0]
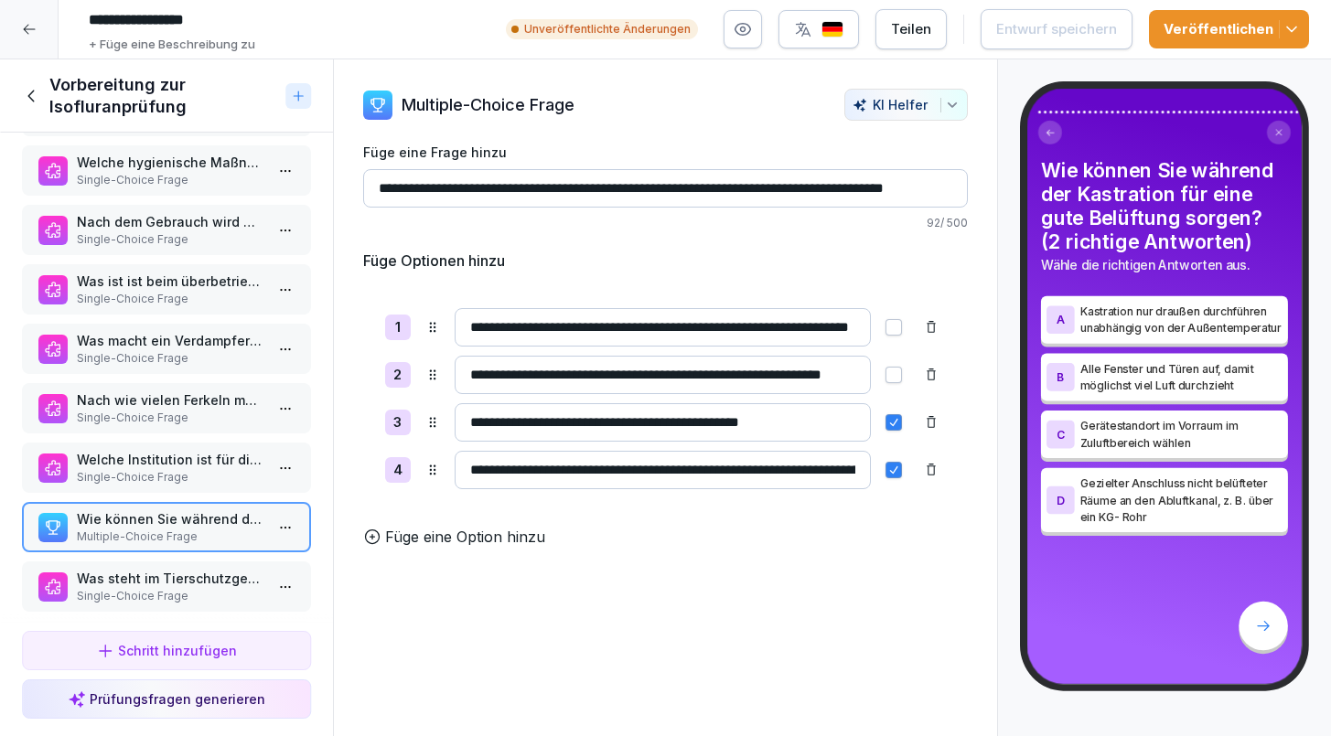
click at [160, 464] on p "Welche Institution ist für die Zertifizierung der Narkosegeräte in Deutschland …" at bounding box center [170, 459] width 187 height 19
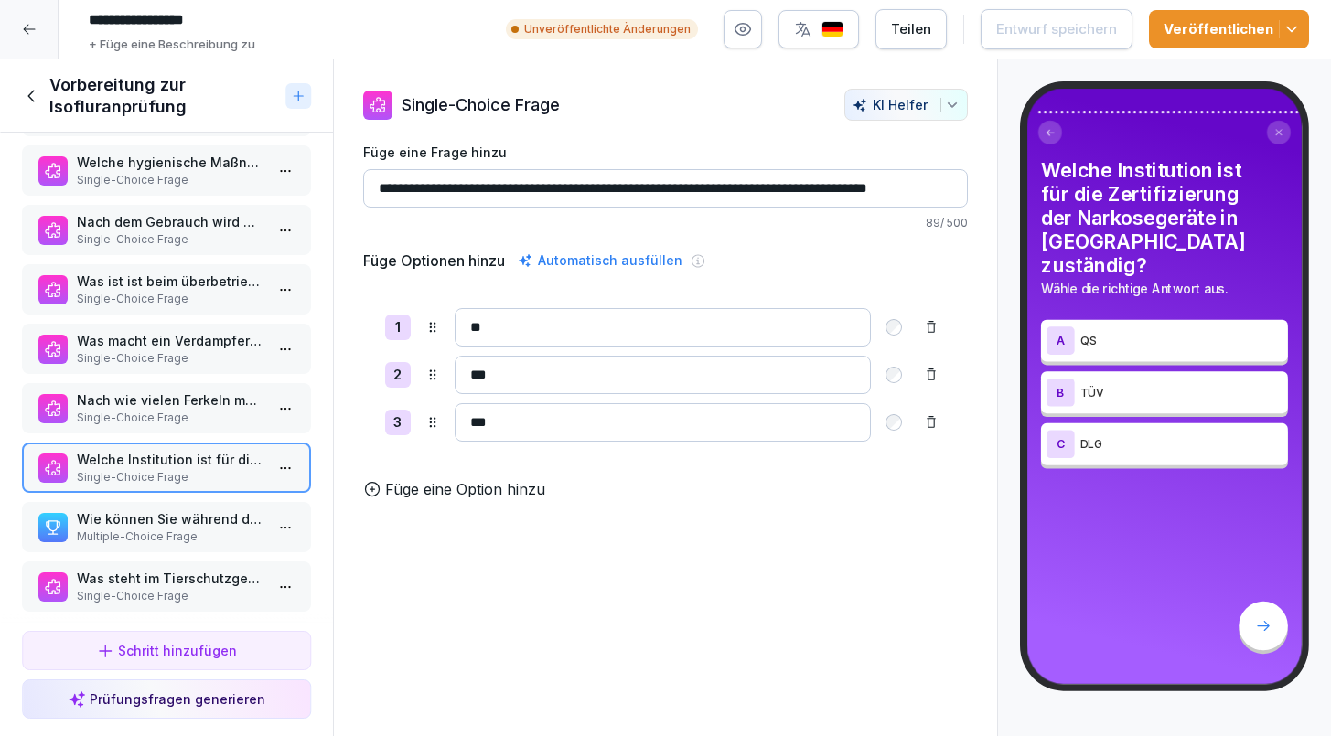
click at [153, 423] on p "Single-Choice Frage" at bounding box center [170, 418] width 187 height 16
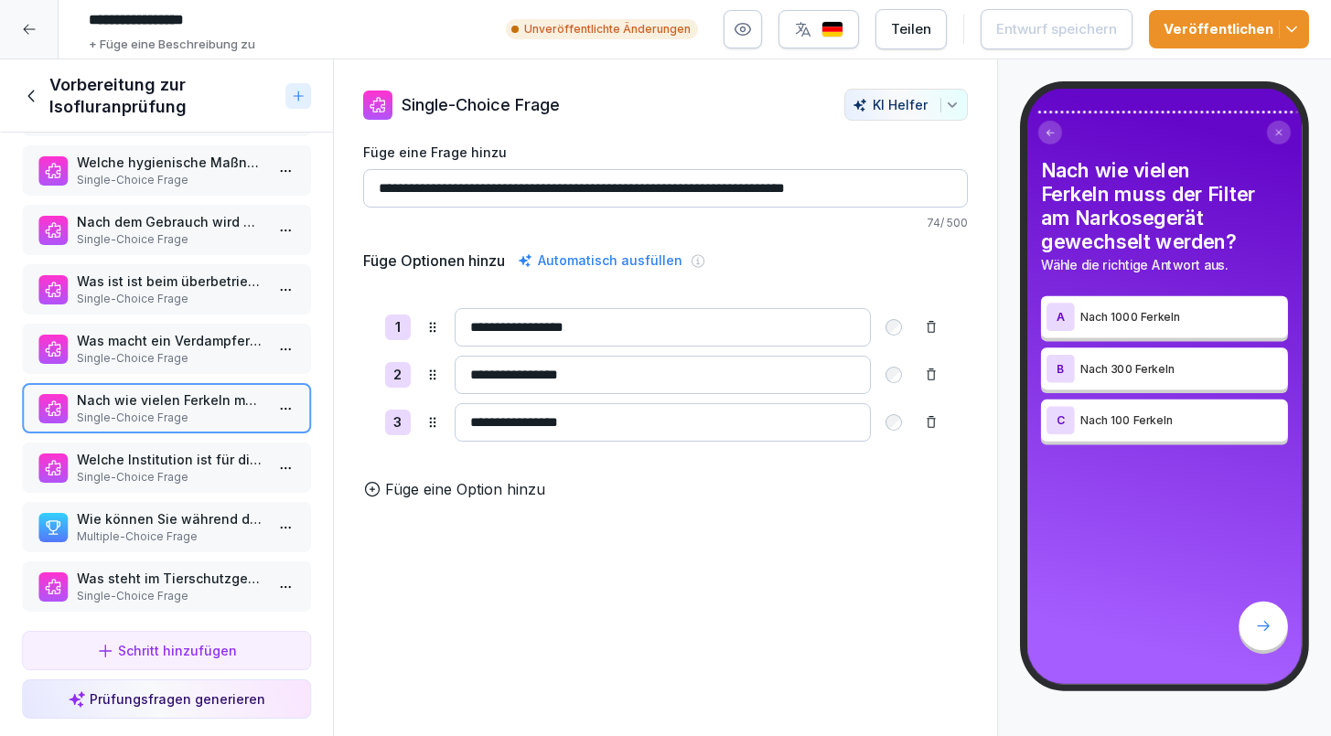
click at [140, 383] on div "Nach wie vielen Ferkeln muss der Filter am Narkosegerät gewechselt werden? Sing…" at bounding box center [166, 408] width 289 height 50
